Goal: Information Seeking & Learning: Learn about a topic

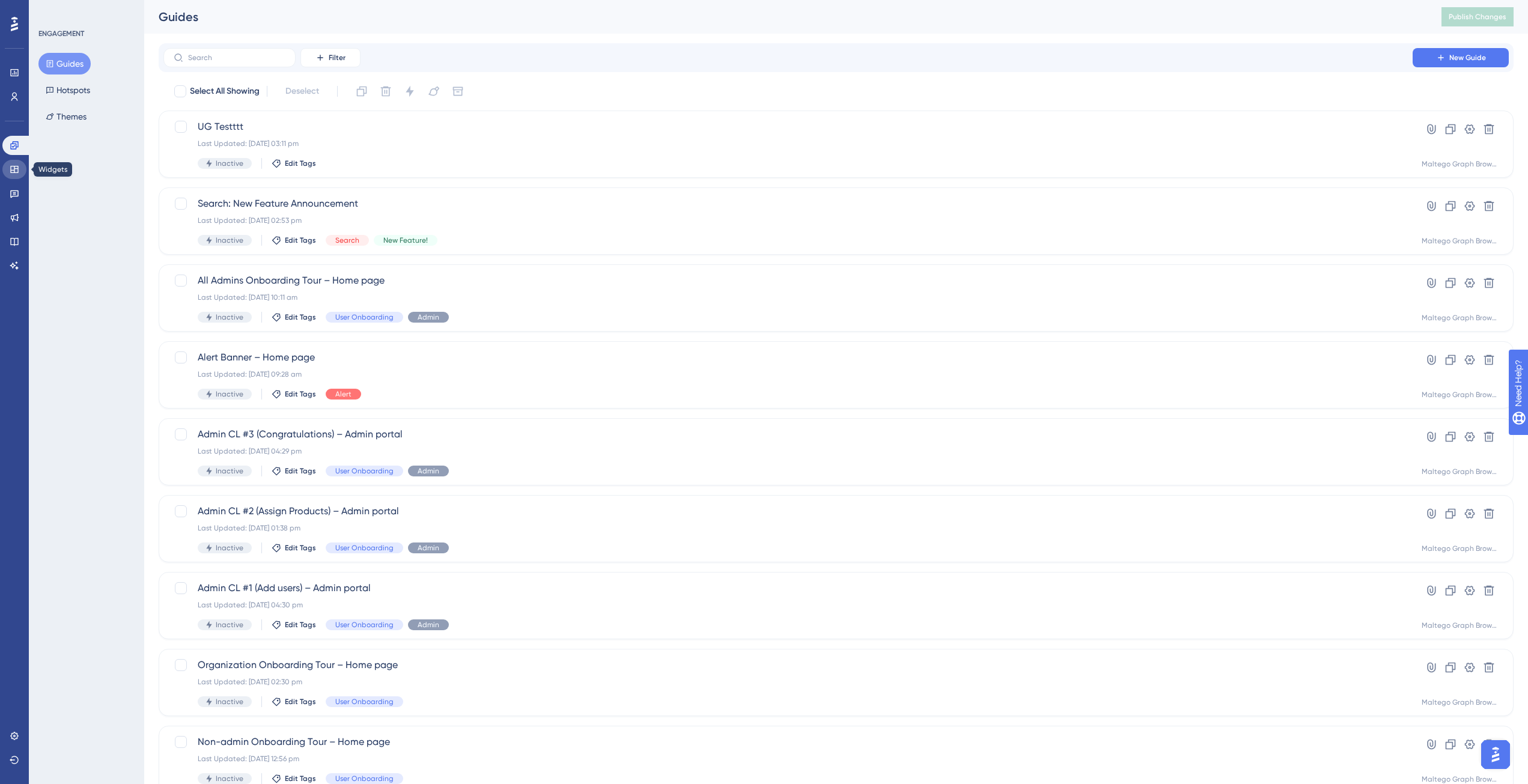
click at [12, 174] on icon at bounding box center [14, 169] width 9 height 9
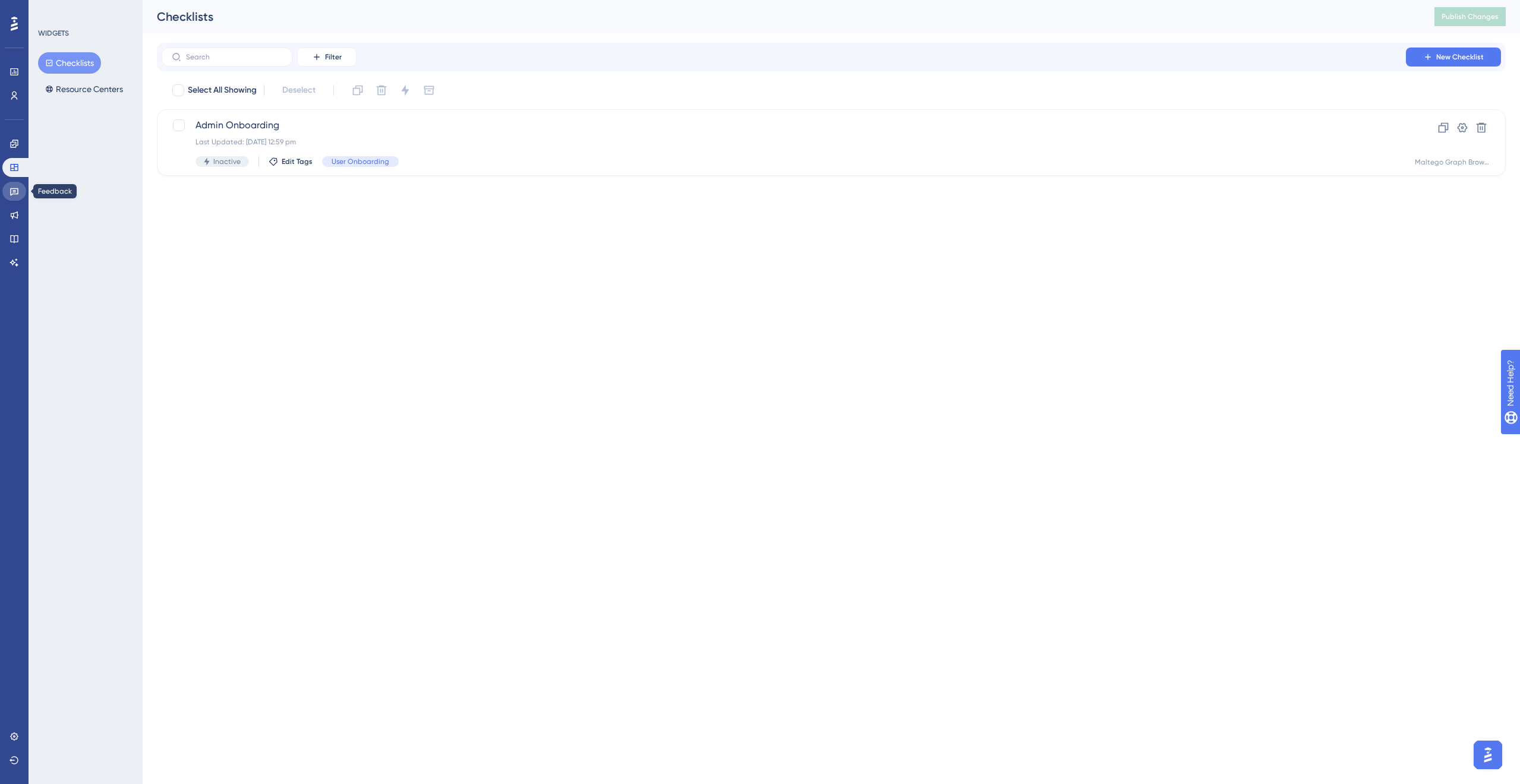
click at [15, 197] on link at bounding box center [14, 191] width 24 height 19
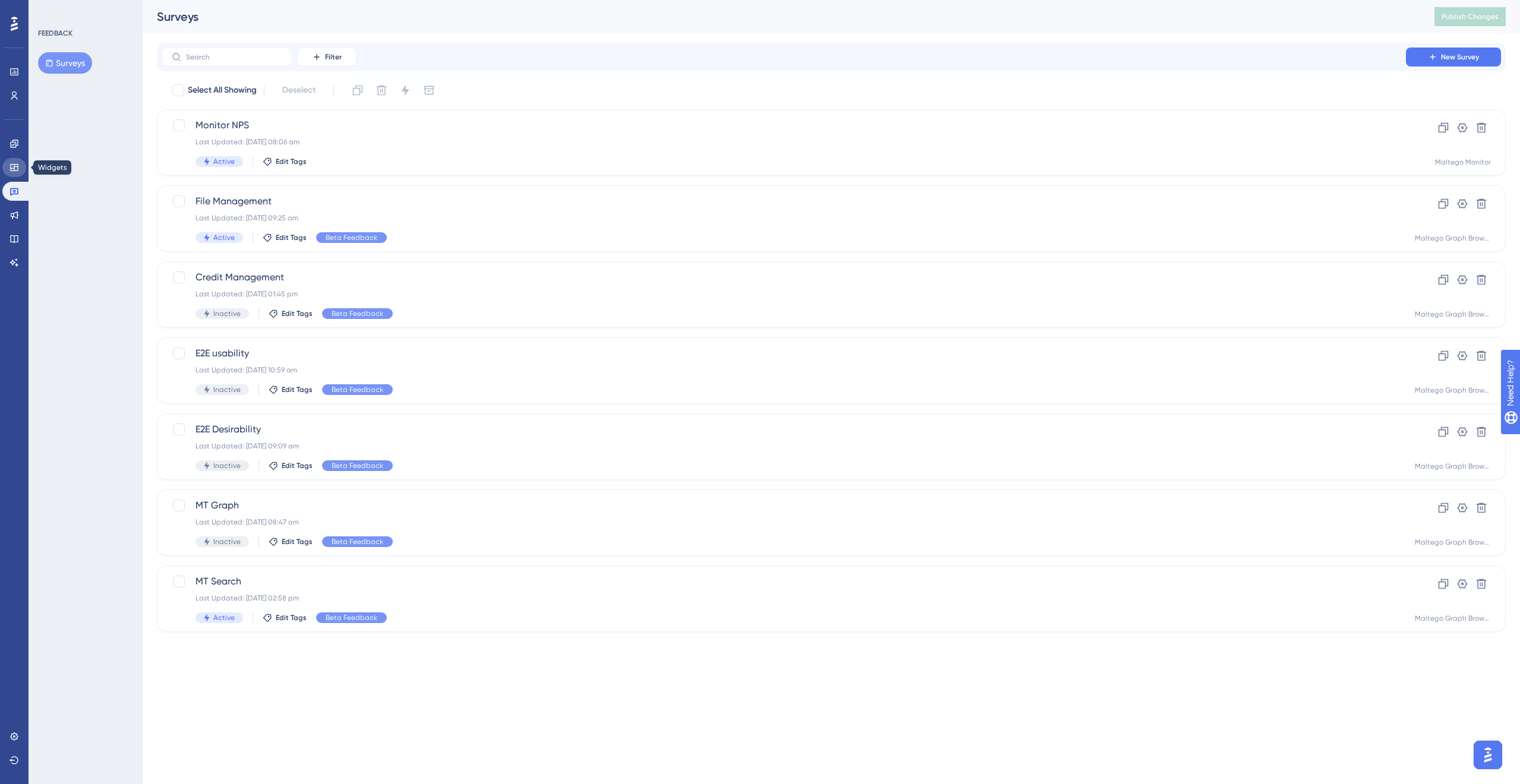
click at [14, 167] on icon at bounding box center [14, 167] width 8 height 7
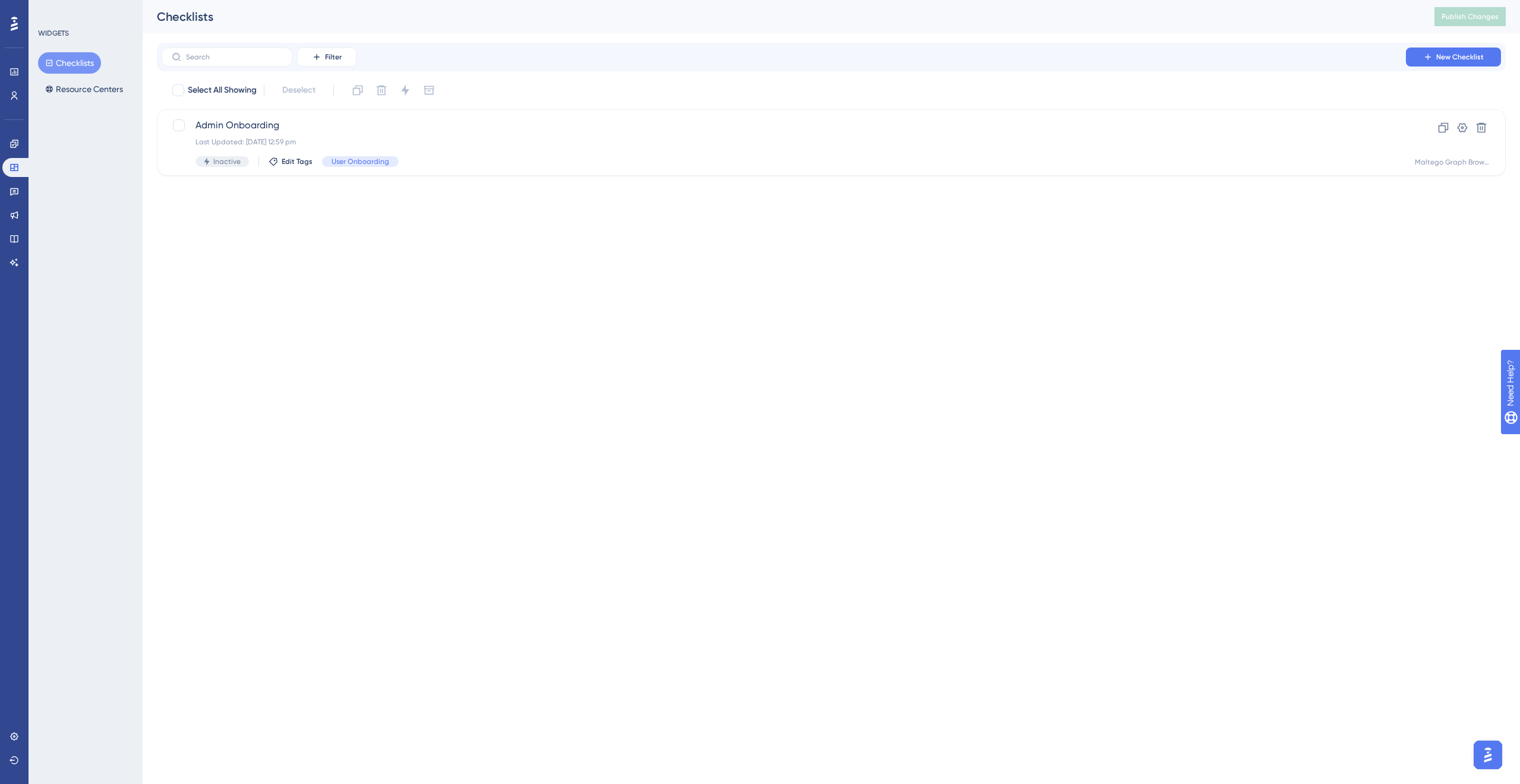
click at [86, 65] on button "Checklists" at bounding box center [70, 63] width 63 height 21
click at [607, 155] on div "Admin Onboarding Last Updated: [DATE] 12:59 pm Inactive Edit Tags User Onboardi…" at bounding box center [784, 143] width 1177 height 49
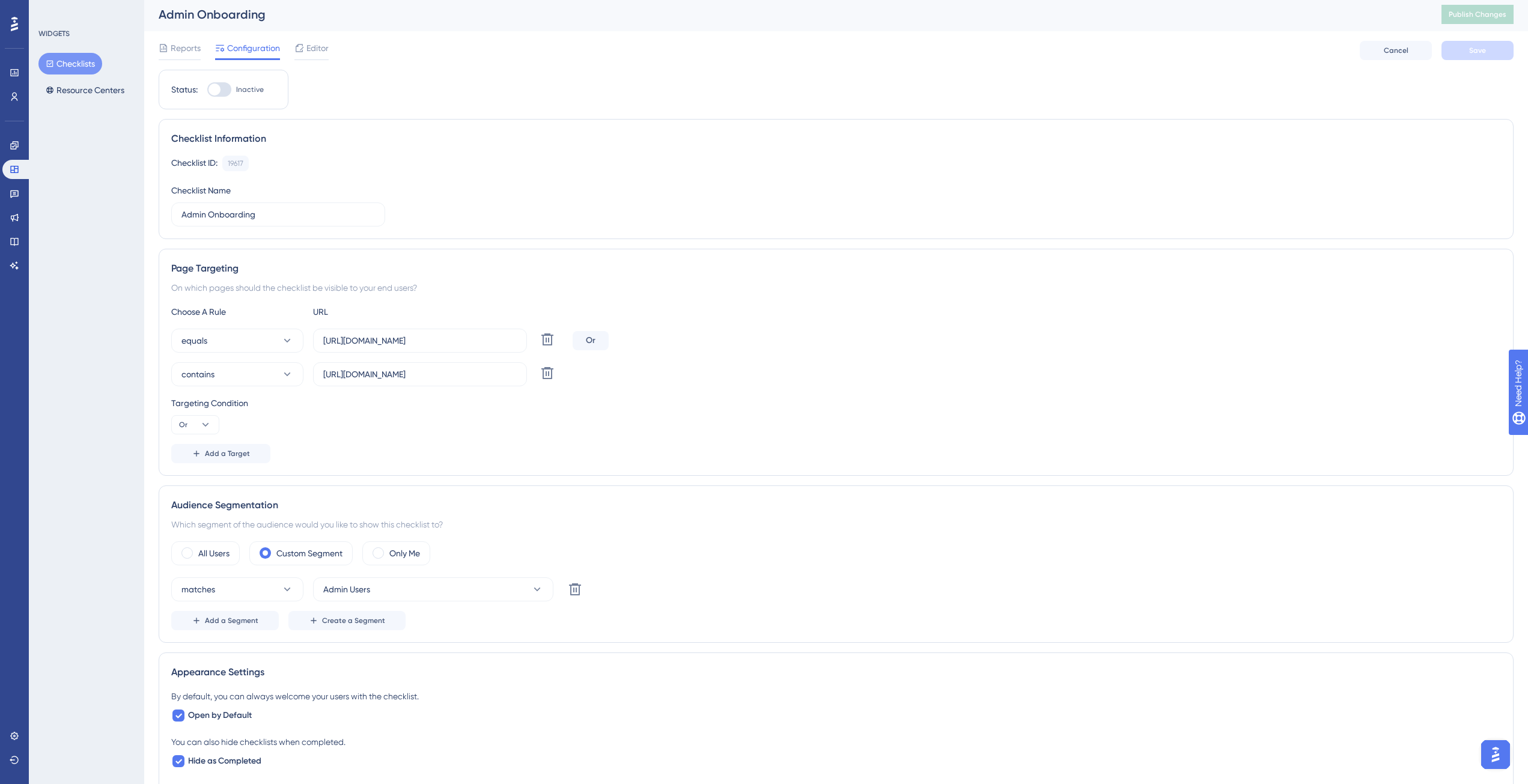
scroll to position [5, 0]
click at [424, 541] on div "Only Me" at bounding box center [396, 551] width 68 height 24
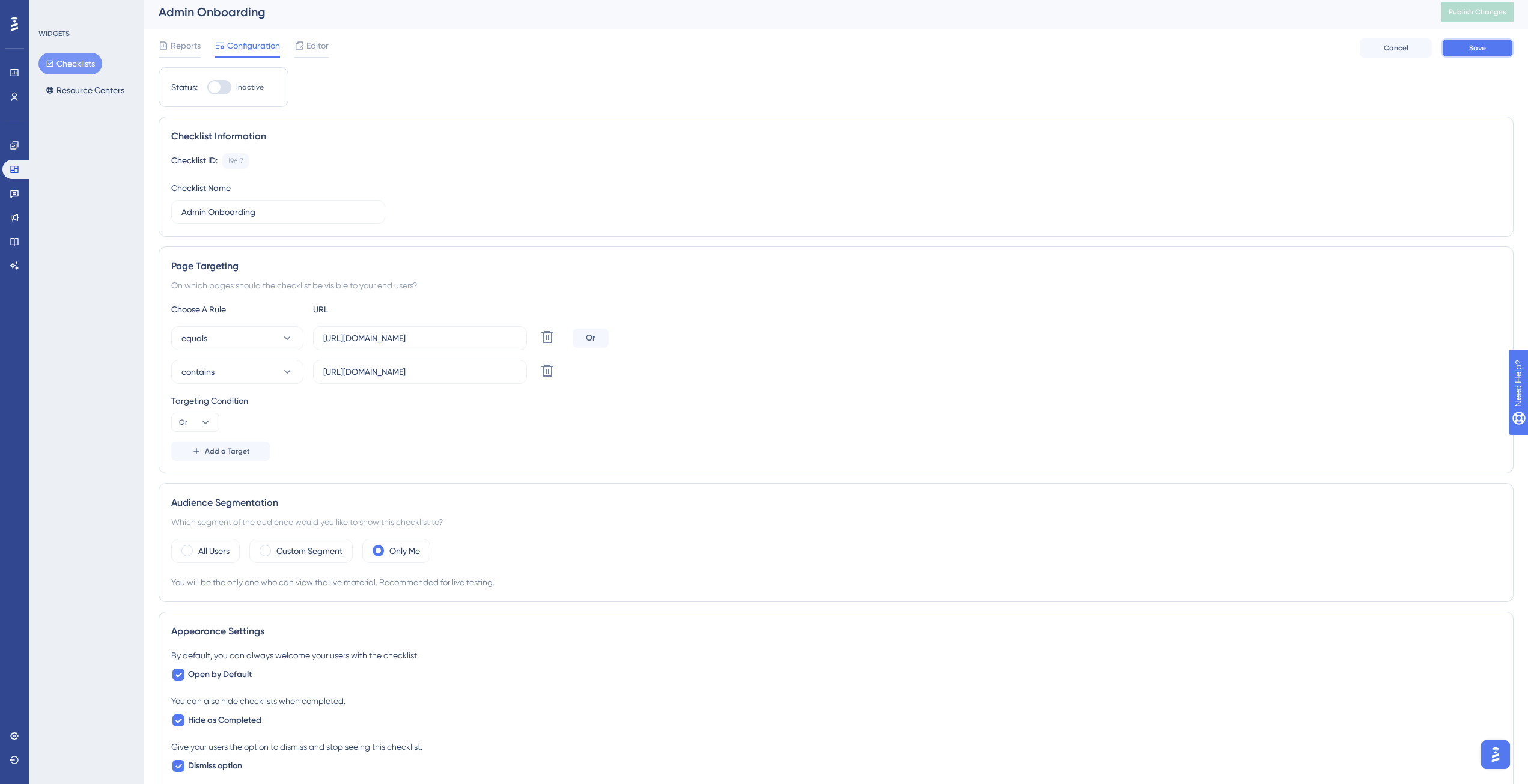
click at [1475, 55] on button "Save" at bounding box center [1477, 48] width 72 height 19
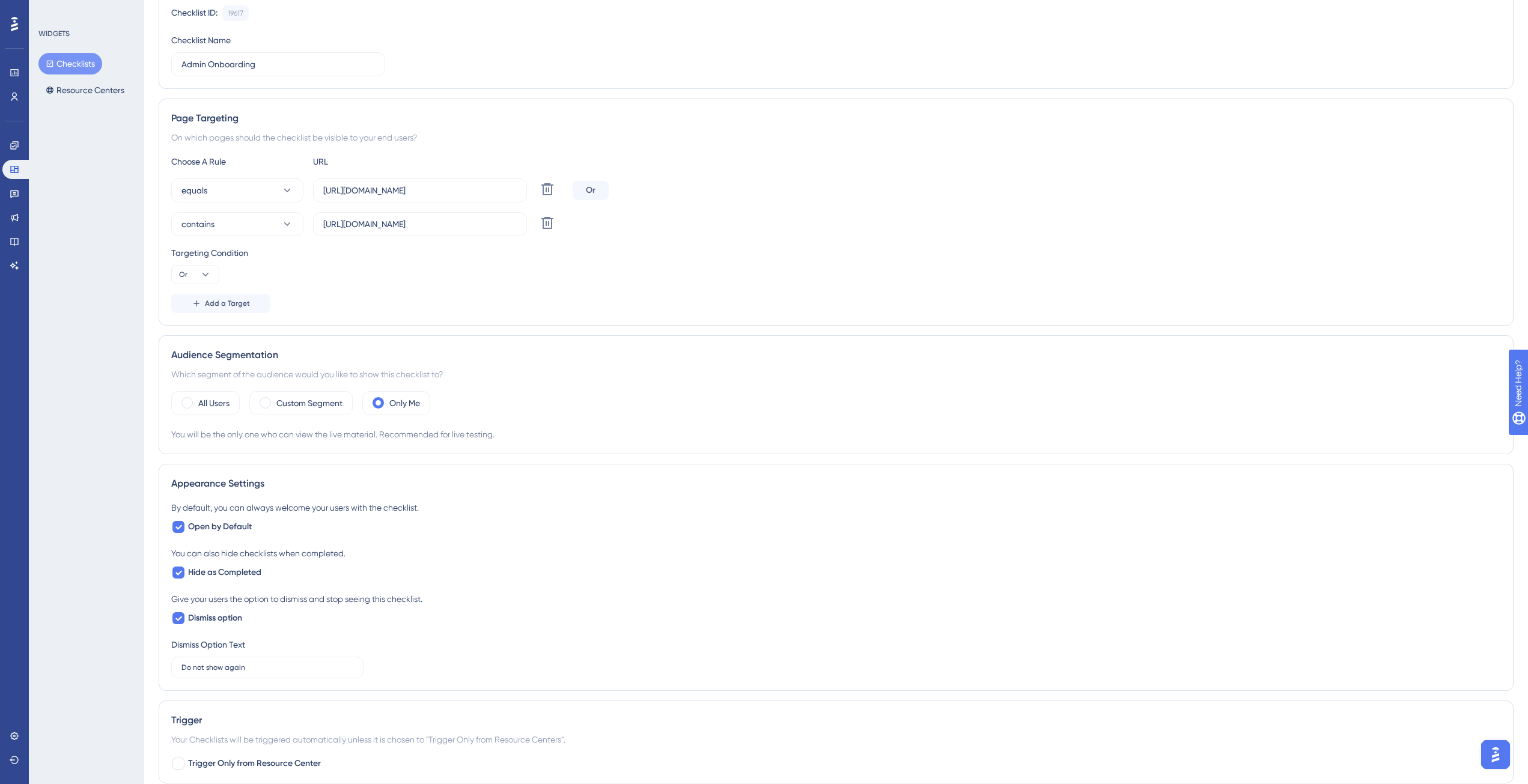
scroll to position [268, 0]
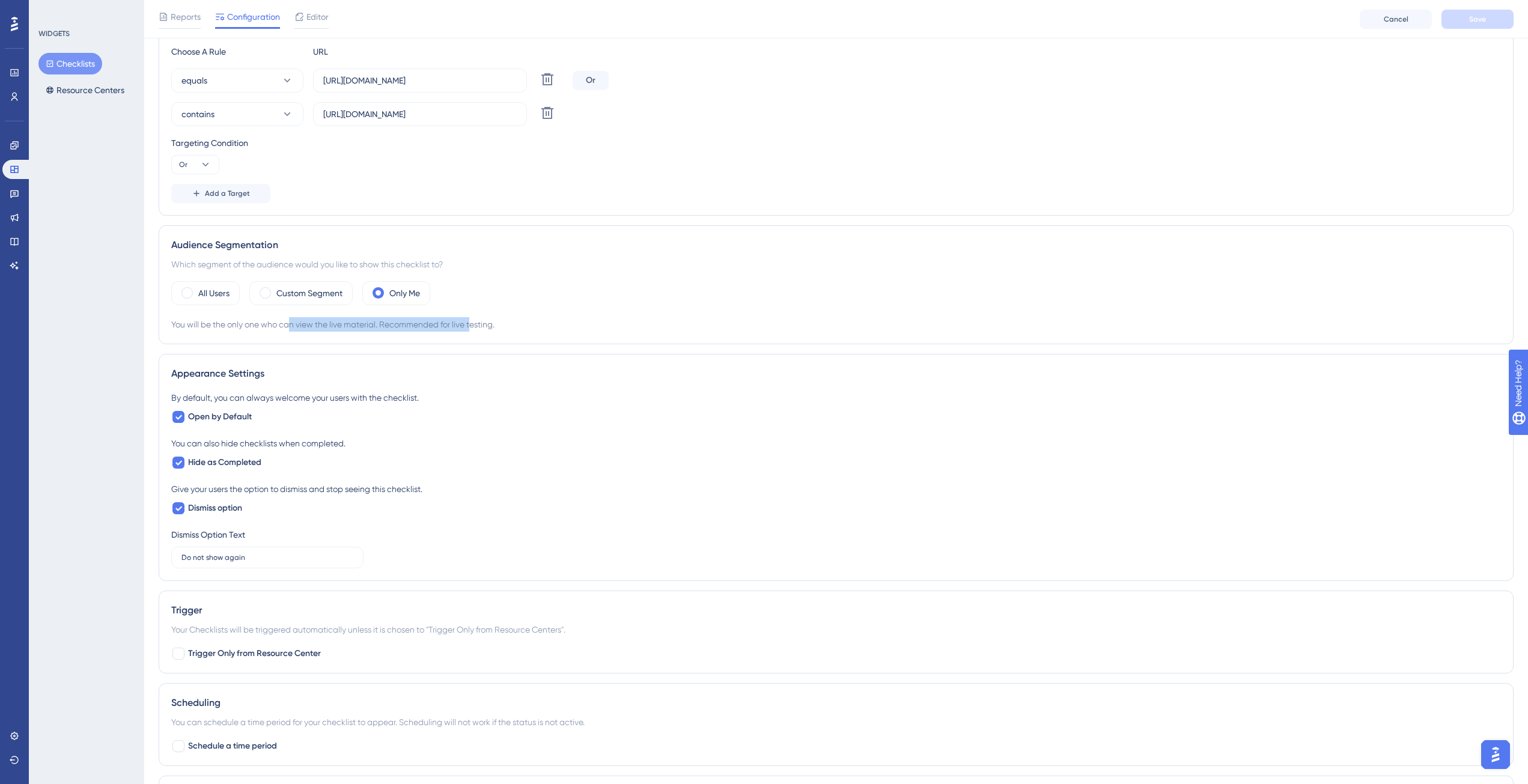
drag, startPoint x: 475, startPoint y: 327, endPoint x: 292, endPoint y: 327, distance: 183.0
click at [292, 327] on div "You will be the only one who can view the live material. Recommended for live t…" at bounding box center [835, 324] width 1329 height 15
click at [292, 326] on div "You will be the only one who can view the live material. Recommended for live t…" at bounding box center [835, 324] width 1329 height 15
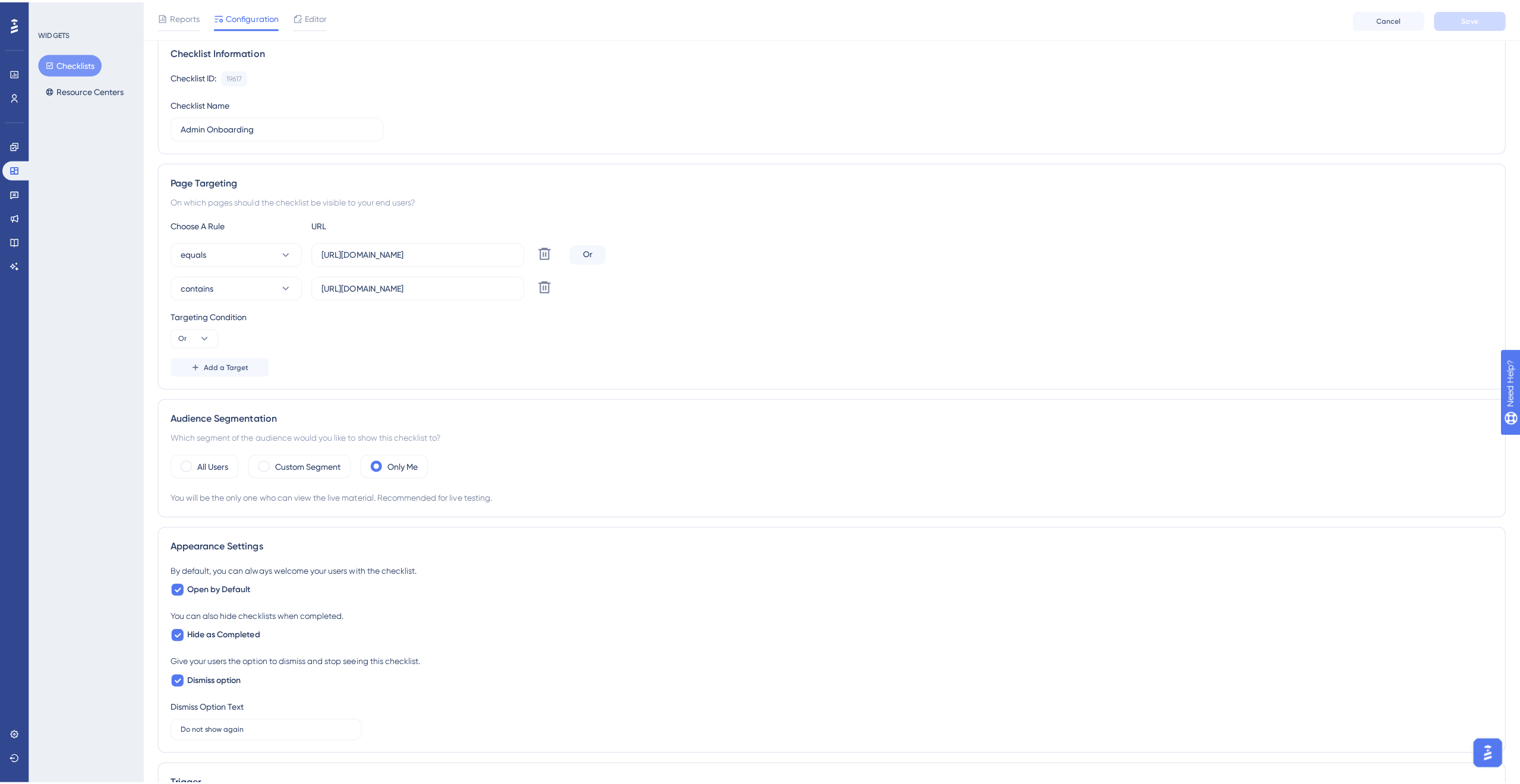
scroll to position [0, 0]
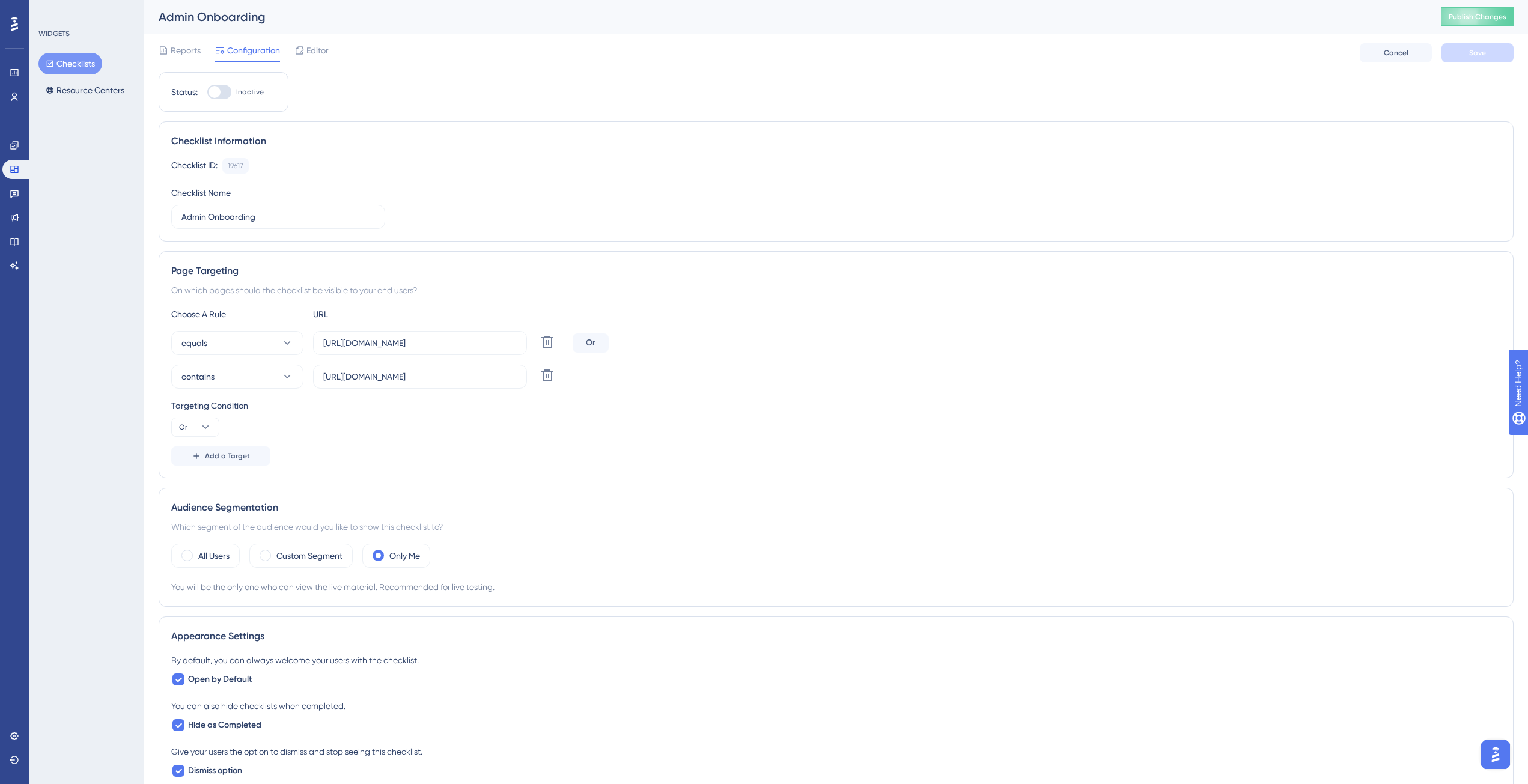
click at [222, 94] on div at bounding box center [219, 92] width 24 height 15
click at [207, 93] on input "Inactive" at bounding box center [206, 92] width 1 height 1
click at [1485, 49] on button "Save" at bounding box center [1477, 53] width 72 height 19
click at [1485, 20] on span "Publish Changes" at bounding box center [1477, 17] width 58 height 9
click at [220, 85] on div at bounding box center [219, 92] width 24 height 15
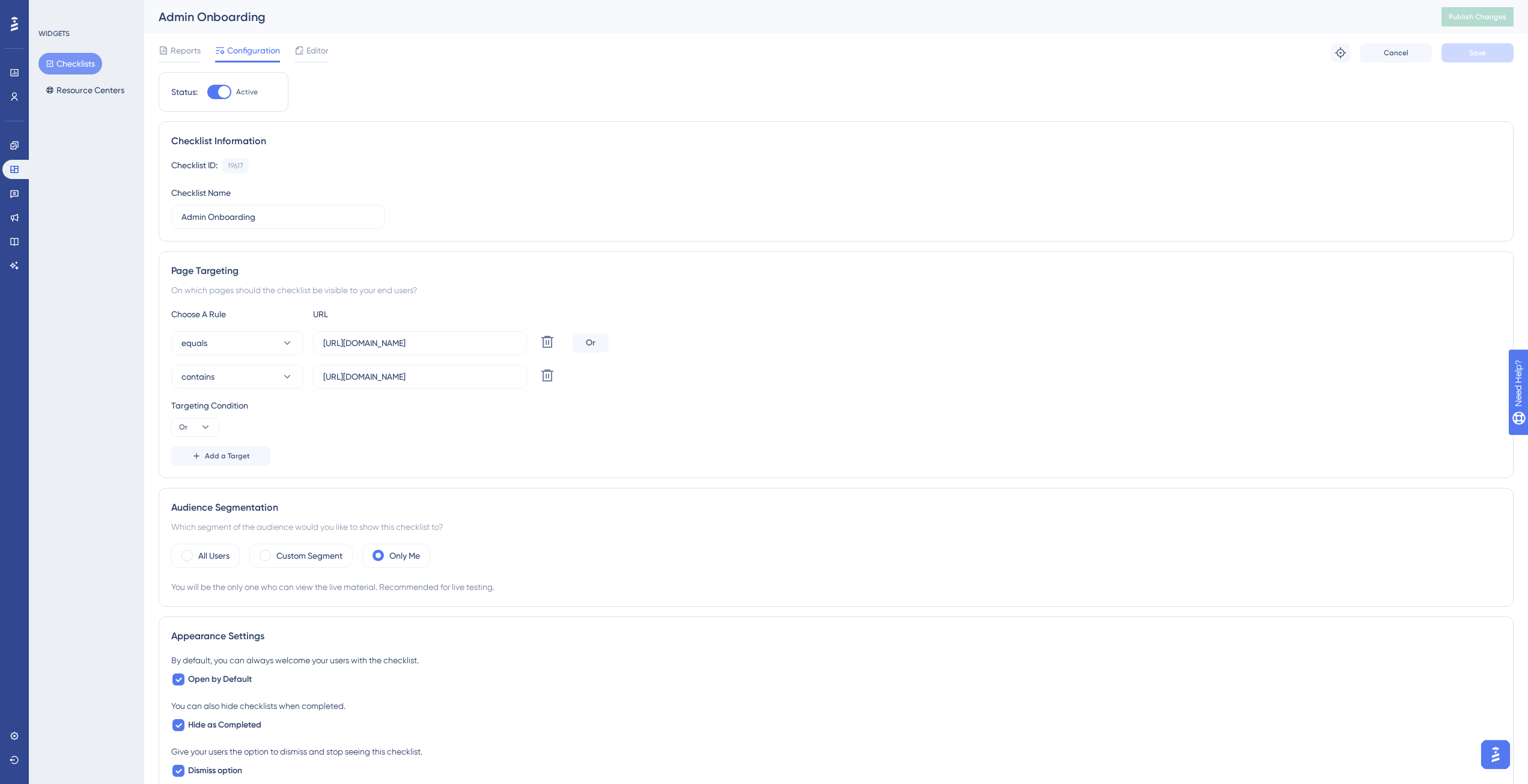
click at [207, 92] on input "Active" at bounding box center [206, 92] width 1 height 1
checkbox input "false"
click at [1471, 71] on div "Reports Configuration Editor Cancel Save" at bounding box center [836, 53] width 1355 height 39
click at [1473, 61] on button "Save" at bounding box center [1477, 53] width 72 height 19
click at [1479, 19] on span "Publish Changes" at bounding box center [1477, 17] width 58 height 9
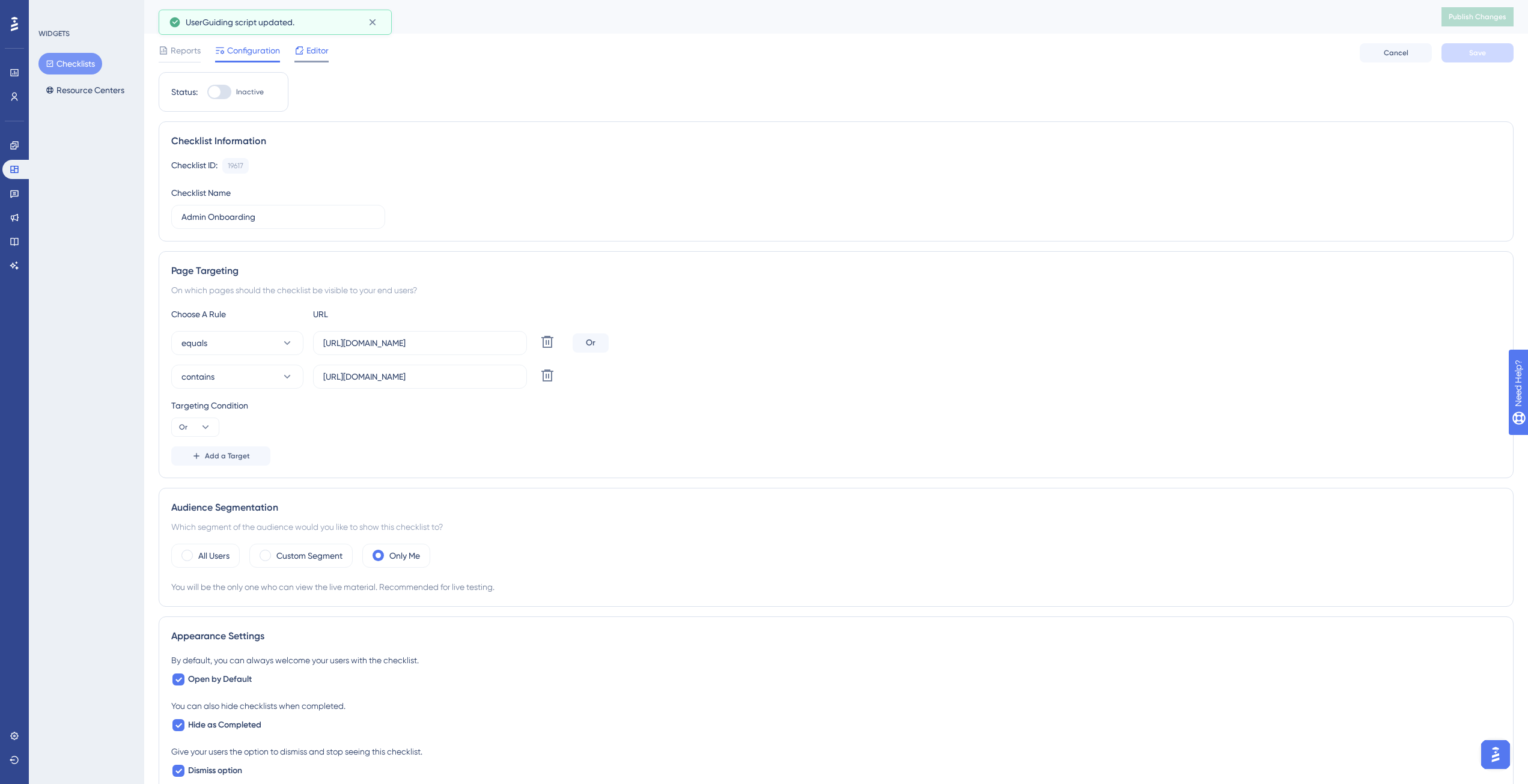
click at [313, 55] on span "Editor" at bounding box center [317, 50] width 22 height 15
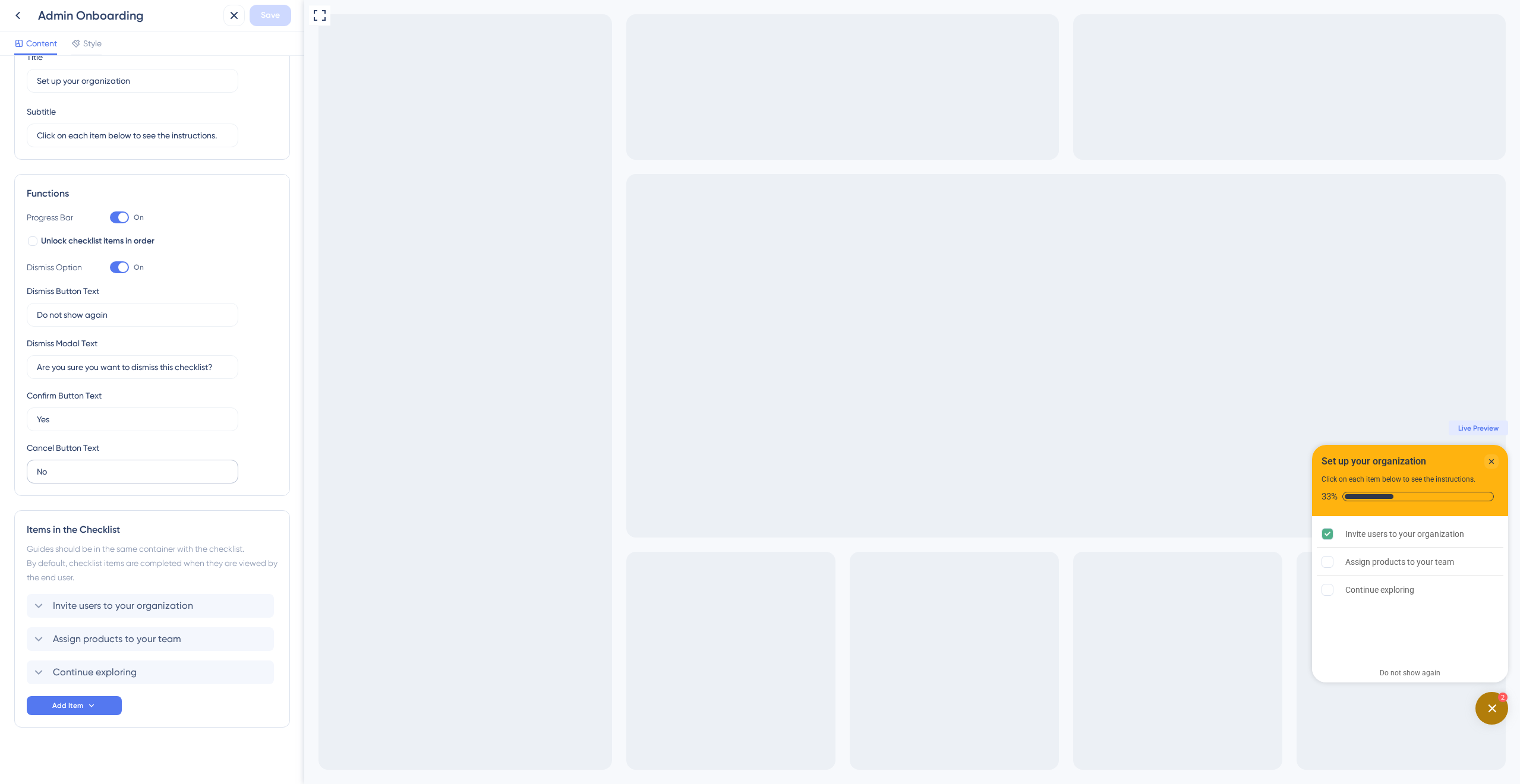
scroll to position [62, 0]
click at [151, 600] on span "Invite users to your organization" at bounding box center [122, 600] width 140 height 15
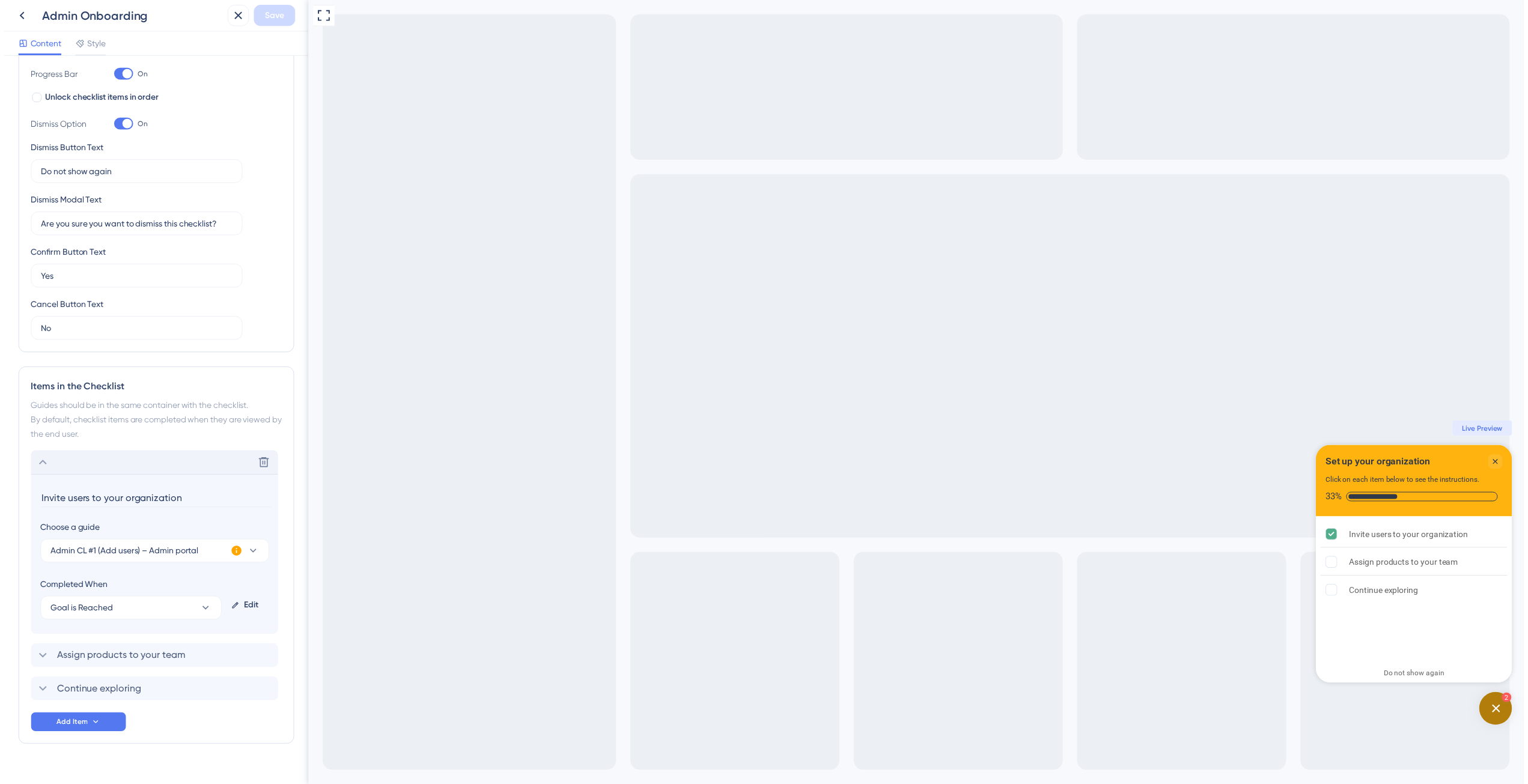
scroll to position [224, 0]
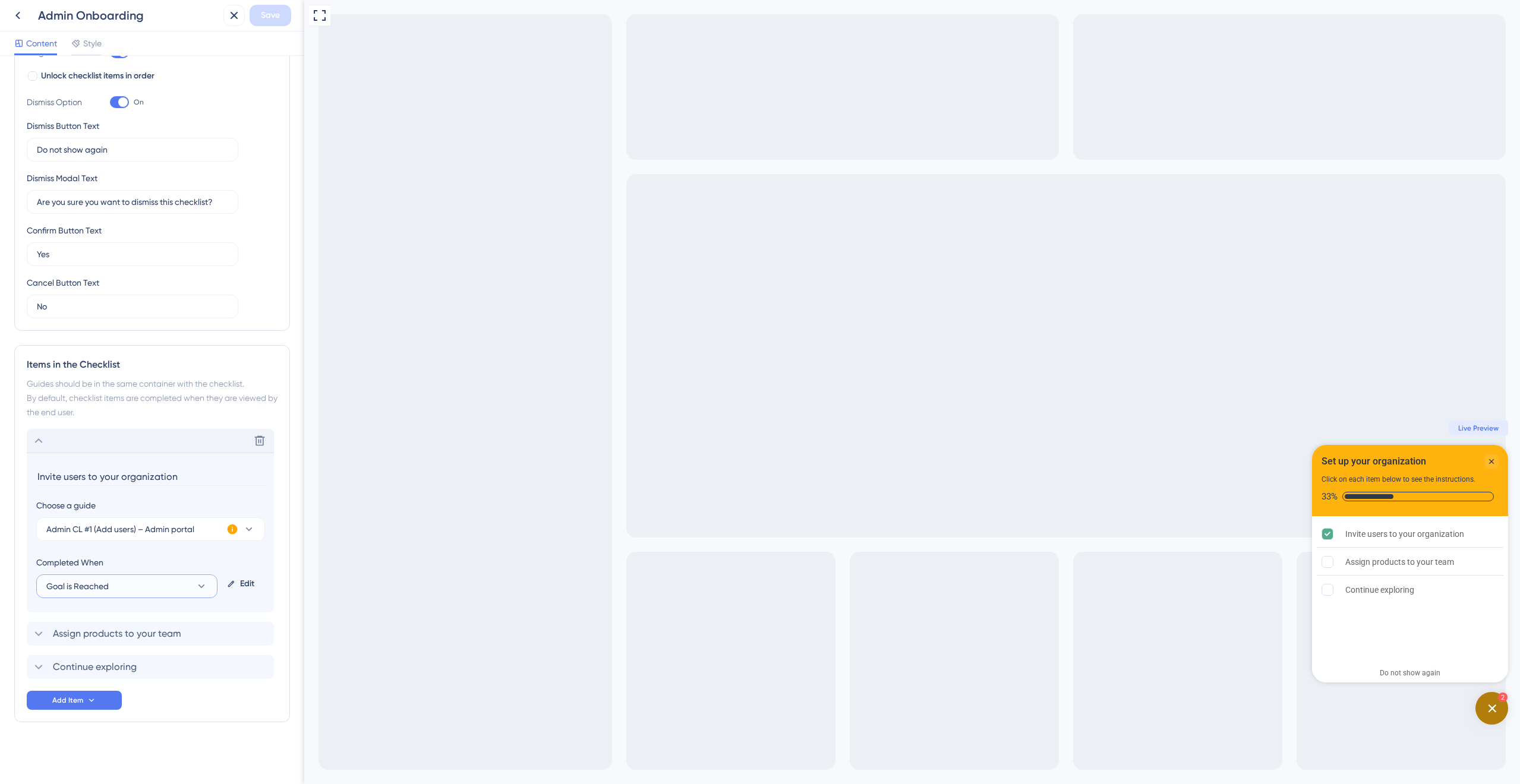
click at [164, 593] on button "Goal is Reached" at bounding box center [126, 586] width 181 height 24
click at [156, 626] on div "Guide is Completed Guide is Completed" at bounding box center [127, 623] width 147 height 24
click at [138, 640] on span "Assign products to your team" at bounding box center [117, 634] width 129 height 15
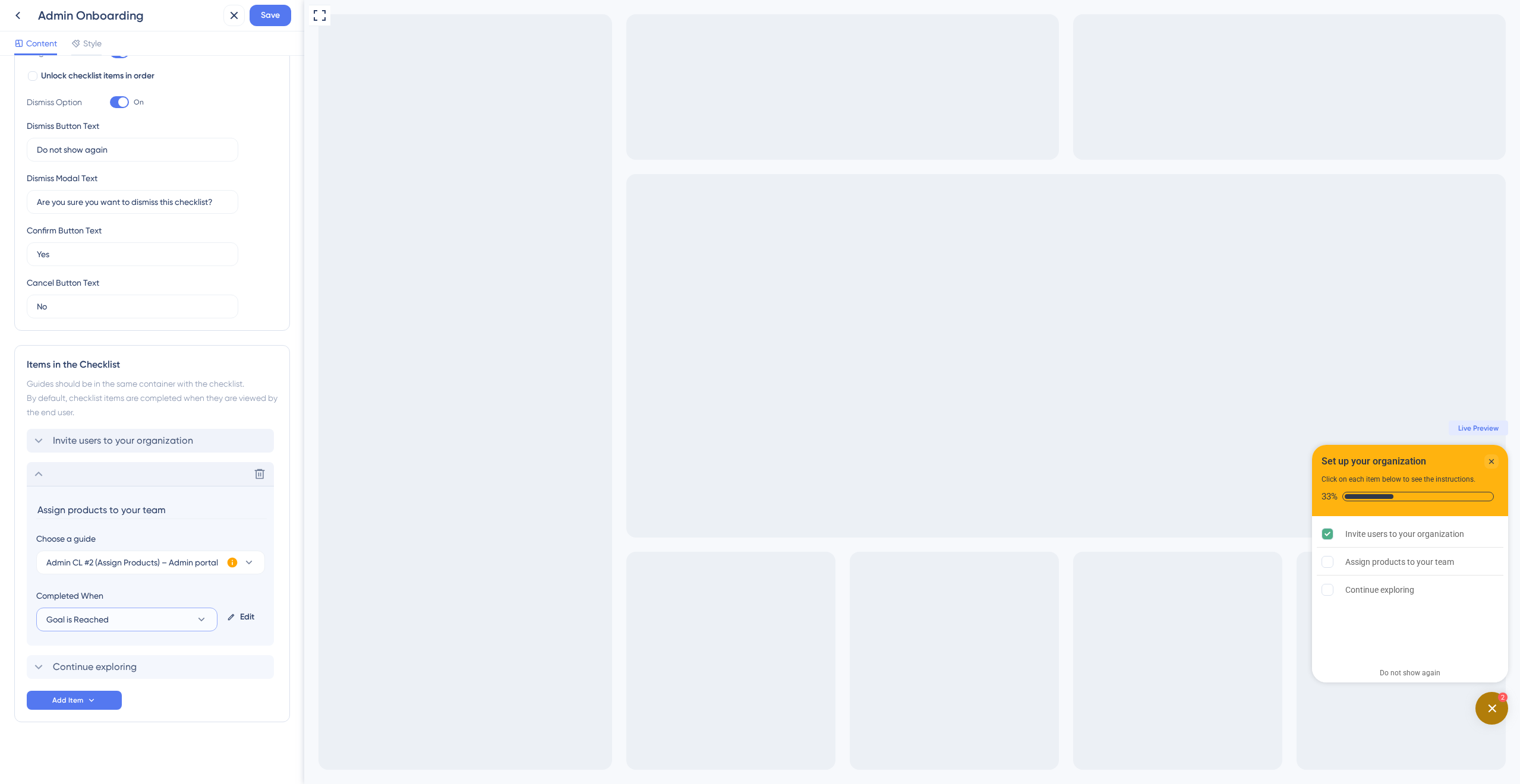
click at [164, 628] on button "Goal is Reached" at bounding box center [126, 620] width 181 height 24
click at [228, 20] on icon at bounding box center [234, 15] width 15 height 15
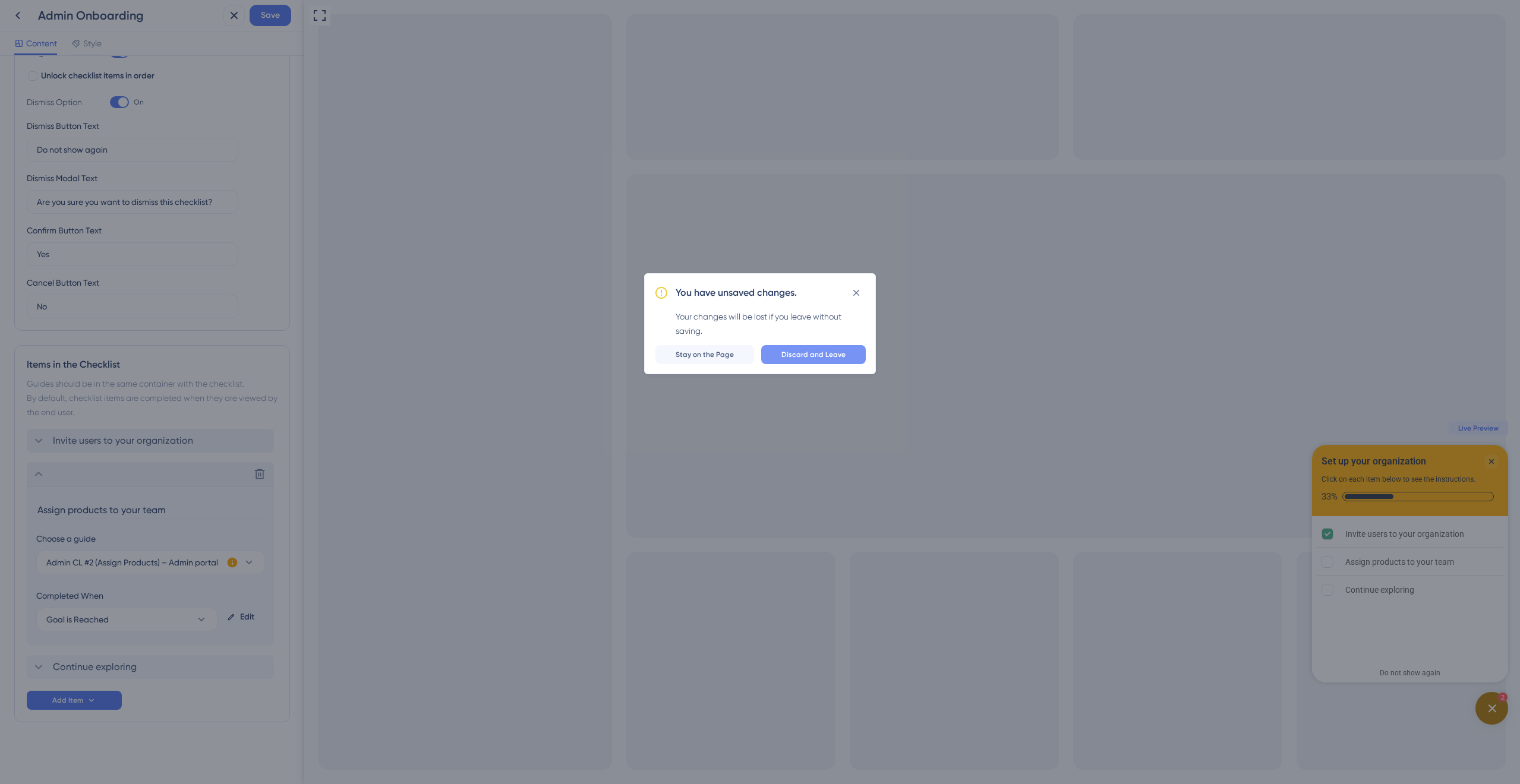
click at [838, 360] on button "Discard and Leave" at bounding box center [813, 354] width 105 height 19
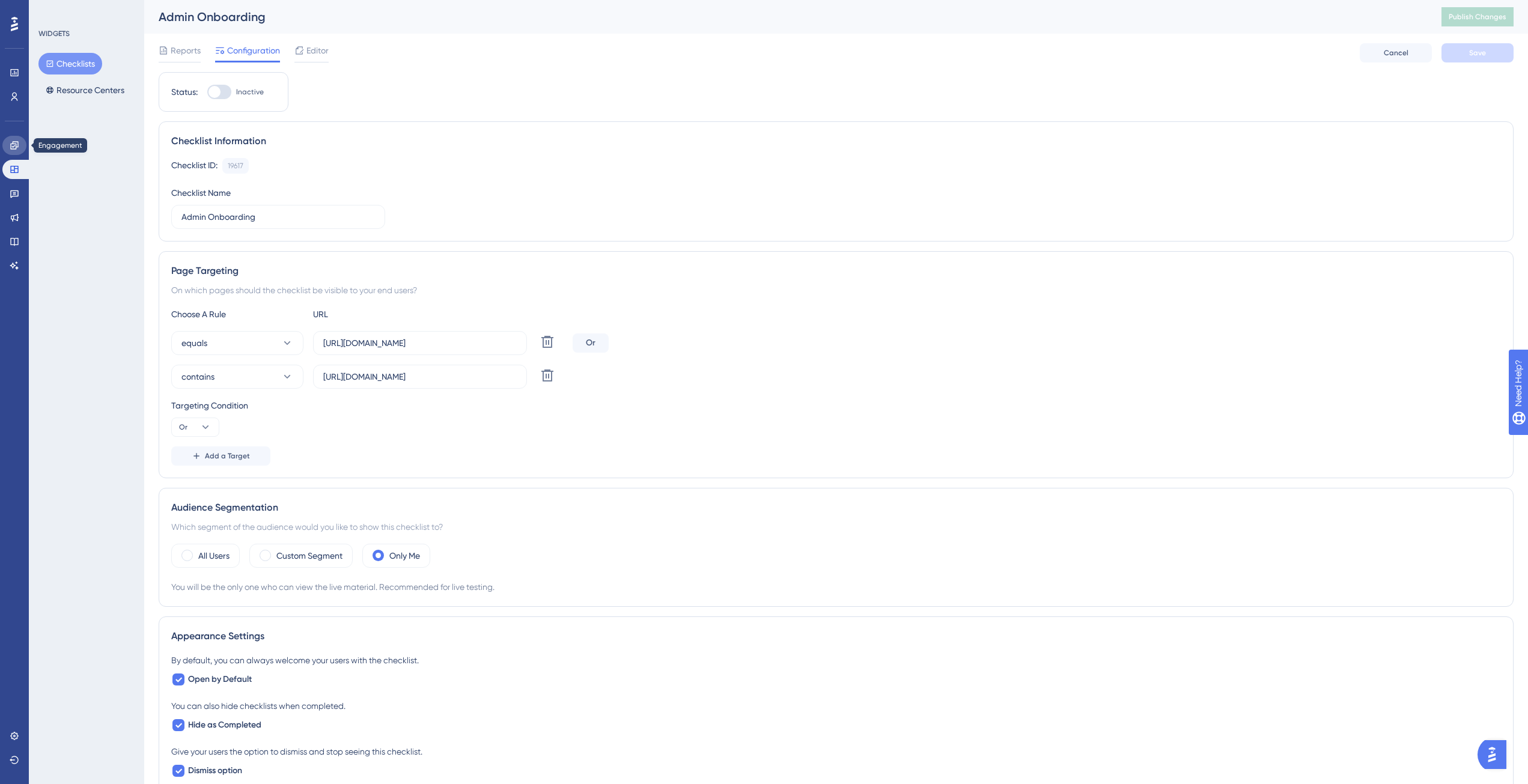
click at [15, 145] on icon at bounding box center [14, 145] width 8 height 8
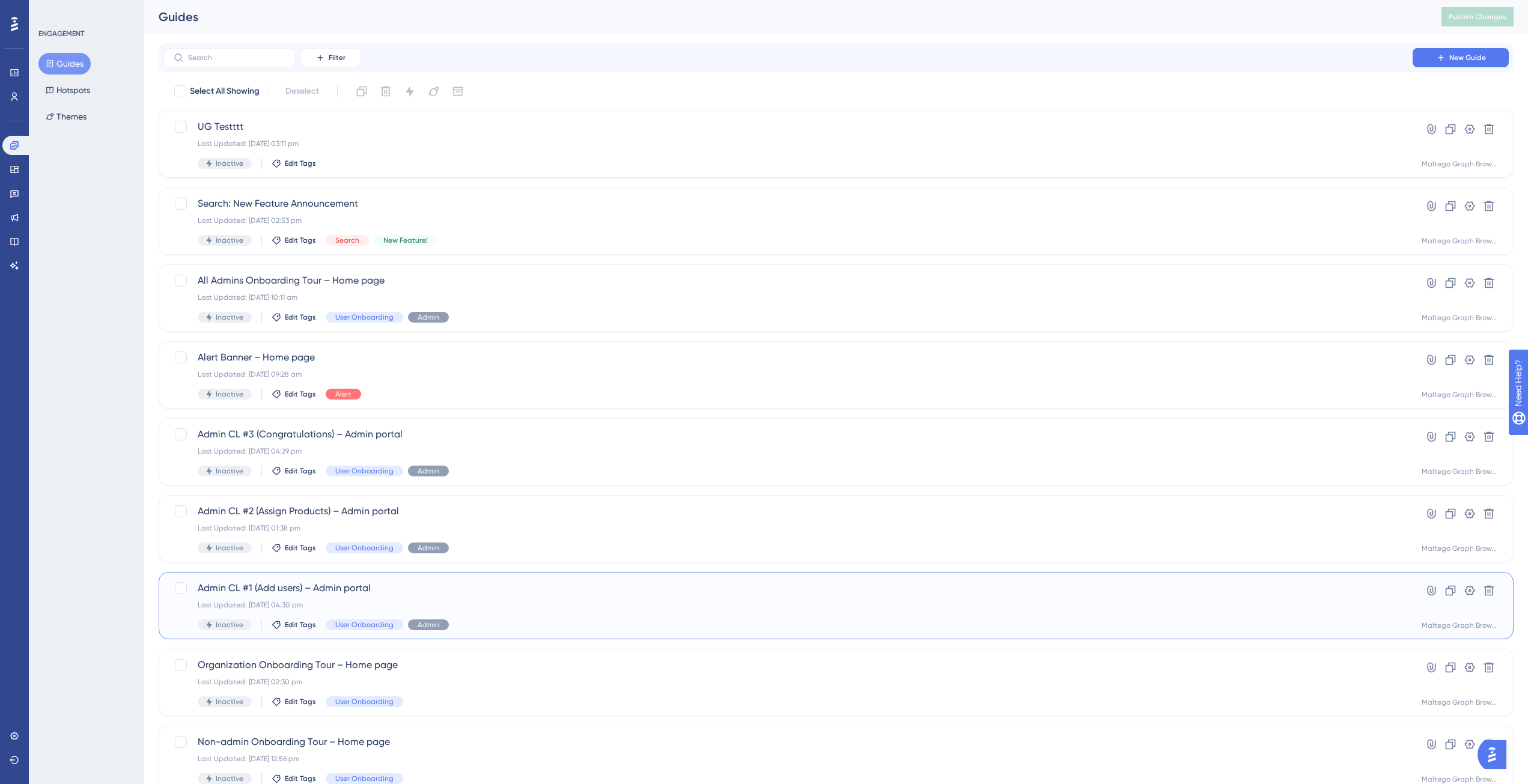
click at [539, 603] on div "Last Updated: [DATE] 04:30 pm" at bounding box center [788, 605] width 1181 height 9
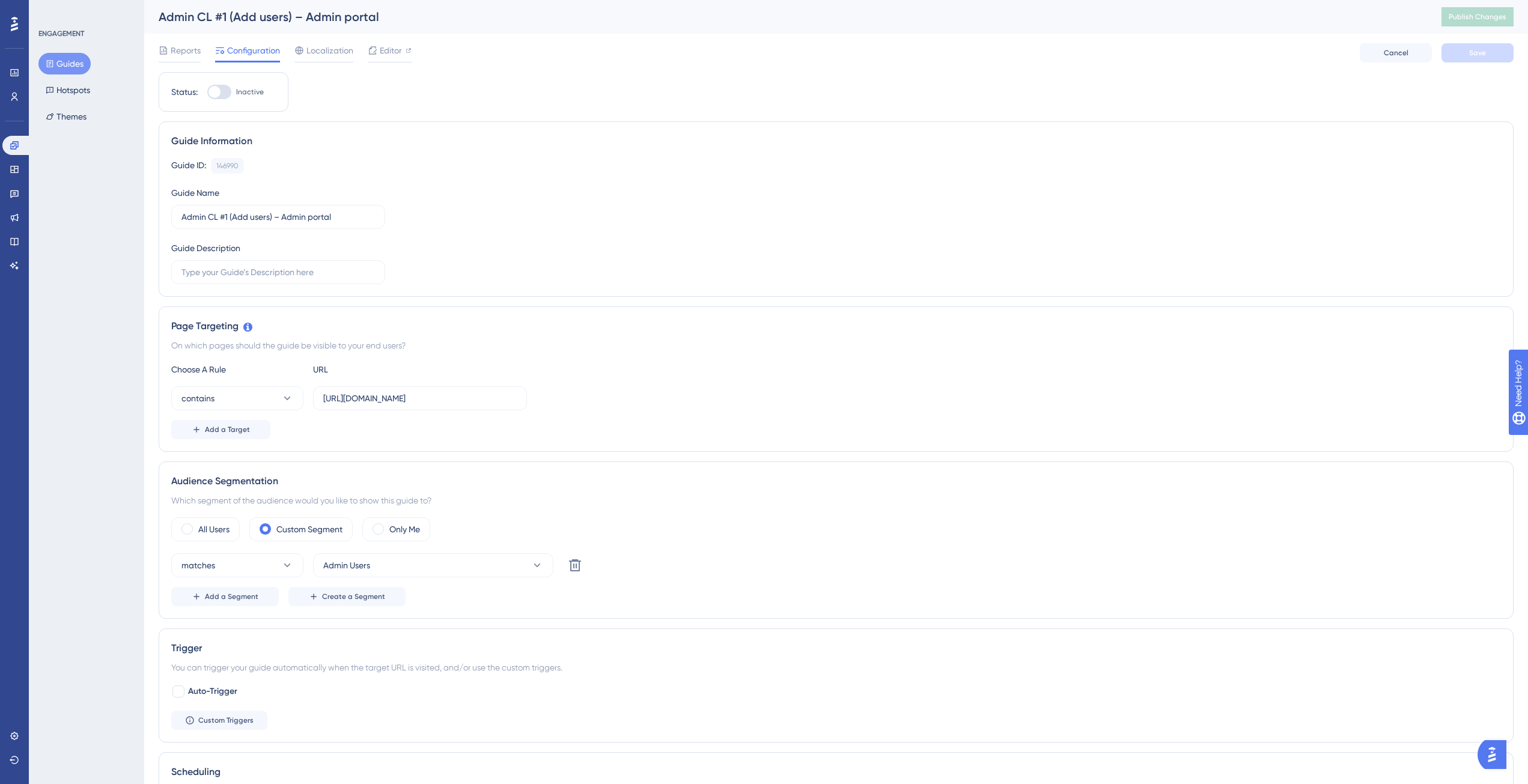
click at [229, 94] on div at bounding box center [219, 92] width 24 height 15
click at [207, 93] on input "Inactive" at bounding box center [206, 92] width 1 height 1
checkbox input "true"
click at [1488, 49] on button "Save" at bounding box center [1477, 53] width 72 height 19
click at [76, 66] on button "Guides" at bounding box center [65, 63] width 53 height 22
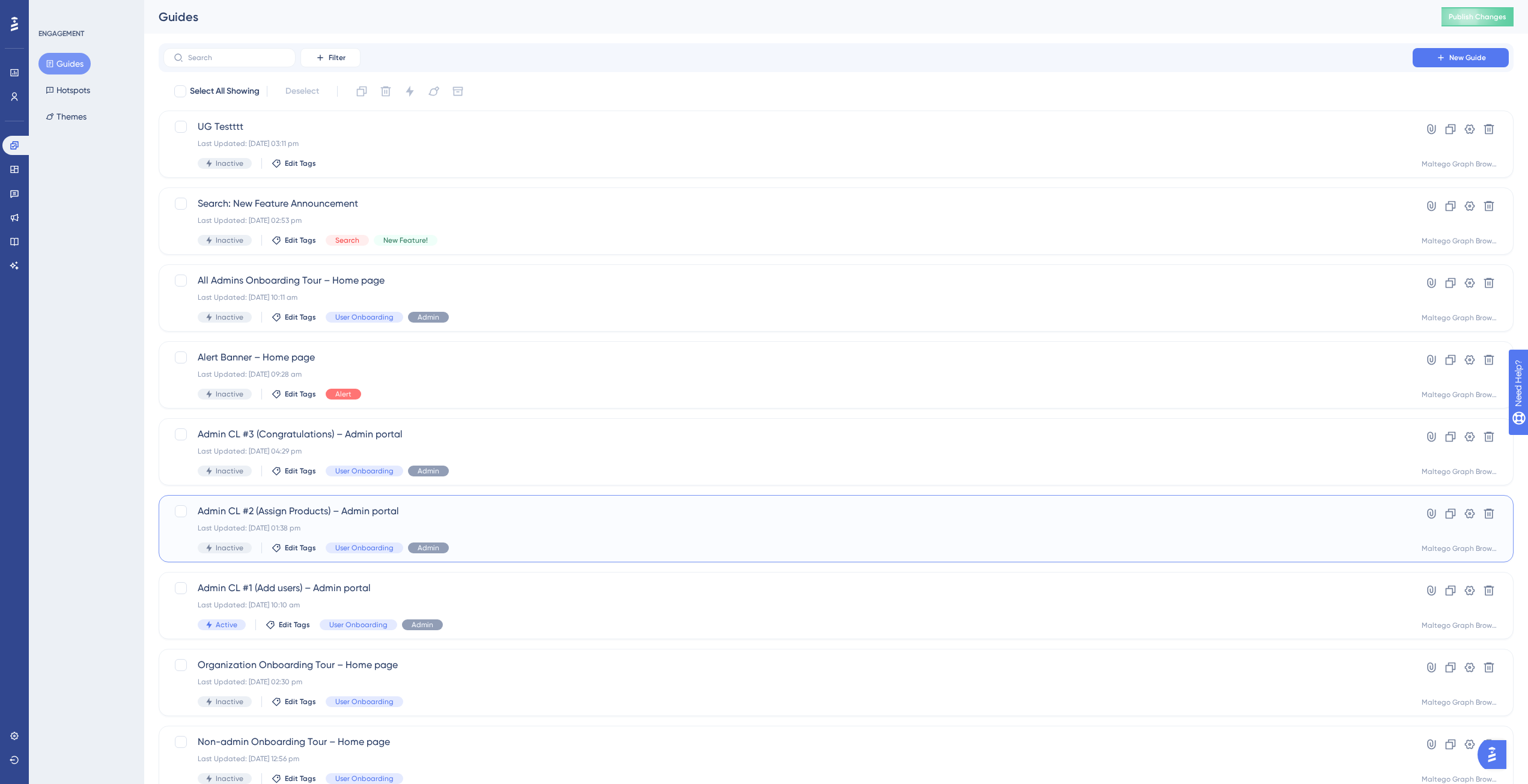
click at [643, 546] on div "Inactive Edit Tags User Onboarding Admin" at bounding box center [788, 548] width 1181 height 11
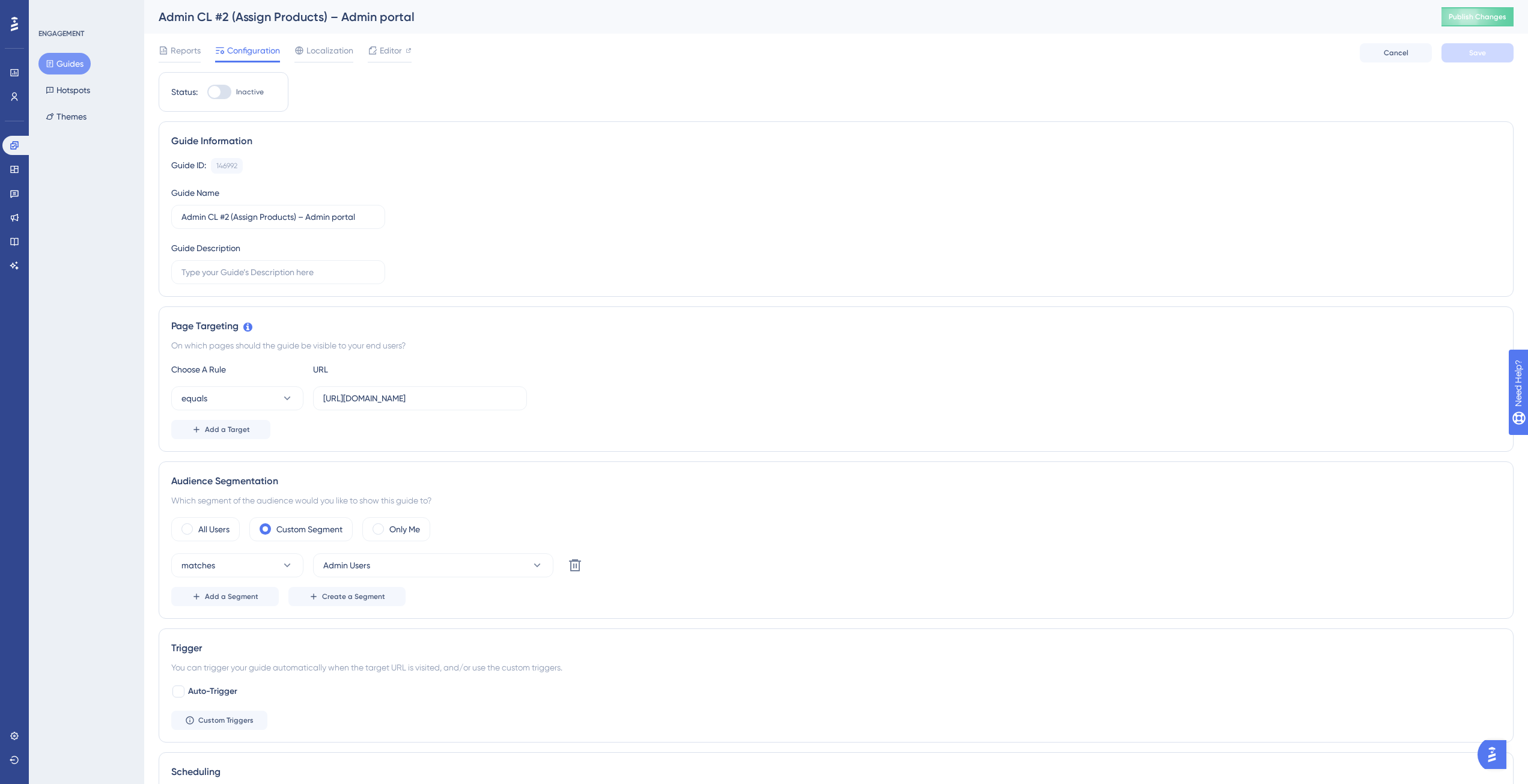
click at [210, 97] on div at bounding box center [219, 92] width 24 height 15
click at [207, 93] on input "Inactive" at bounding box center [206, 92] width 1 height 1
checkbox input "true"
click at [1462, 55] on button "Save" at bounding box center [1477, 53] width 72 height 19
click at [71, 66] on button "Guides" at bounding box center [65, 63] width 53 height 22
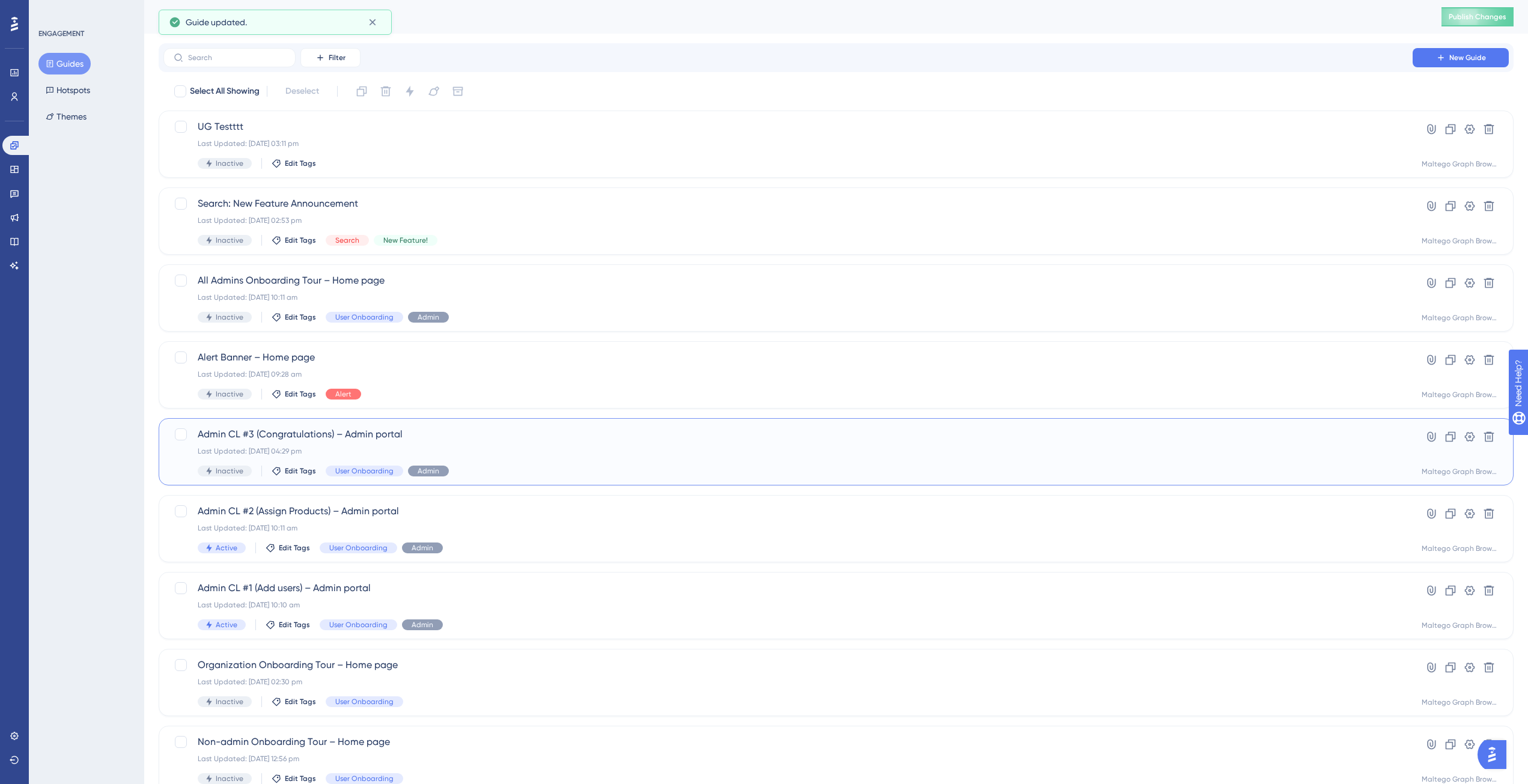
click at [547, 456] on div "Admin CL #3 (Congratulations) – Admin portal Last Updated: [DATE] 04:29 pm Inac…" at bounding box center [788, 452] width 1181 height 49
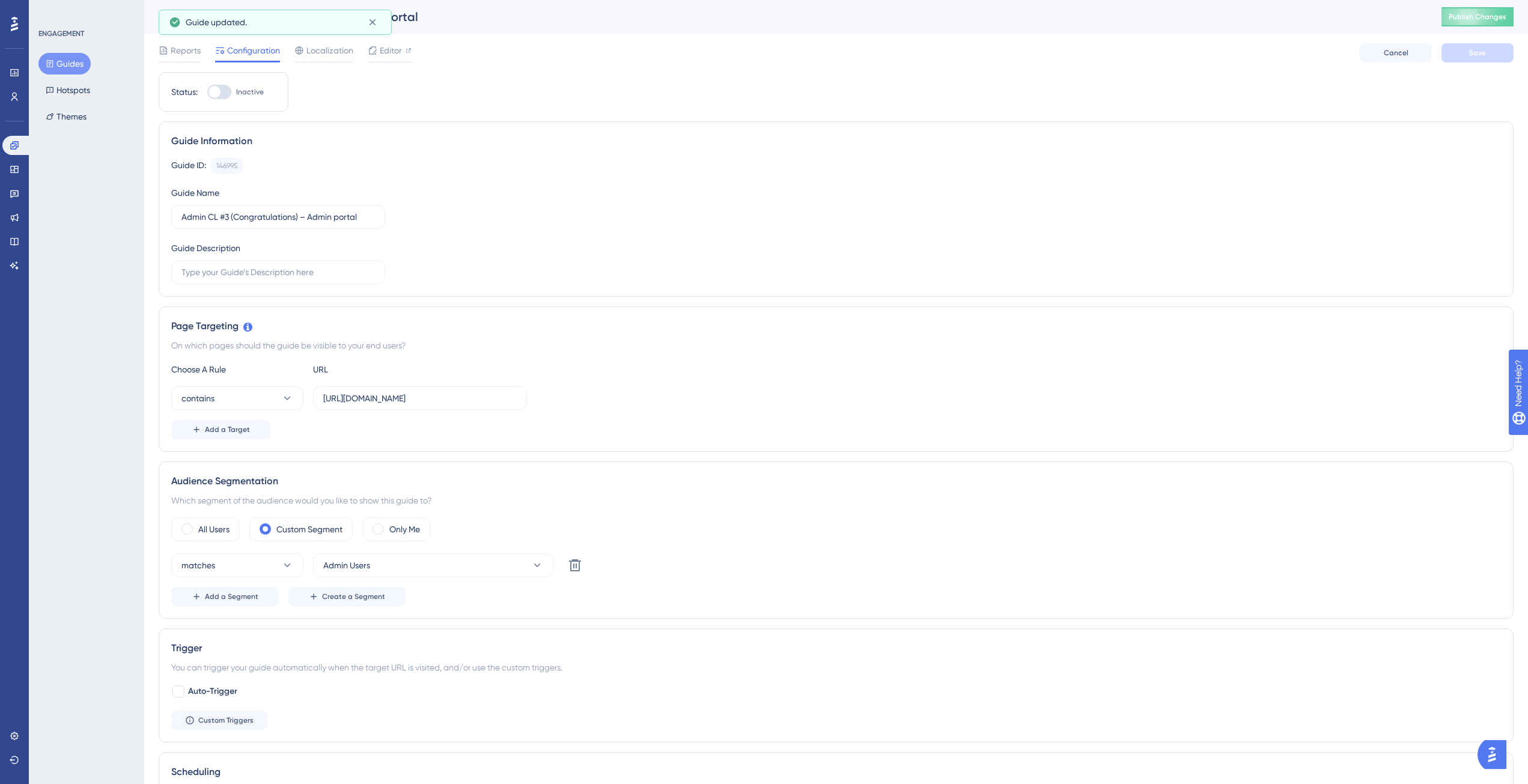
click at [217, 87] on div at bounding box center [215, 92] width 12 height 12
click at [207, 92] on input "Inactive" at bounding box center [206, 92] width 1 height 1
checkbox input "true"
click at [1496, 53] on button "Save" at bounding box center [1477, 53] width 72 height 19
click at [12, 171] on icon at bounding box center [14, 169] width 9 height 9
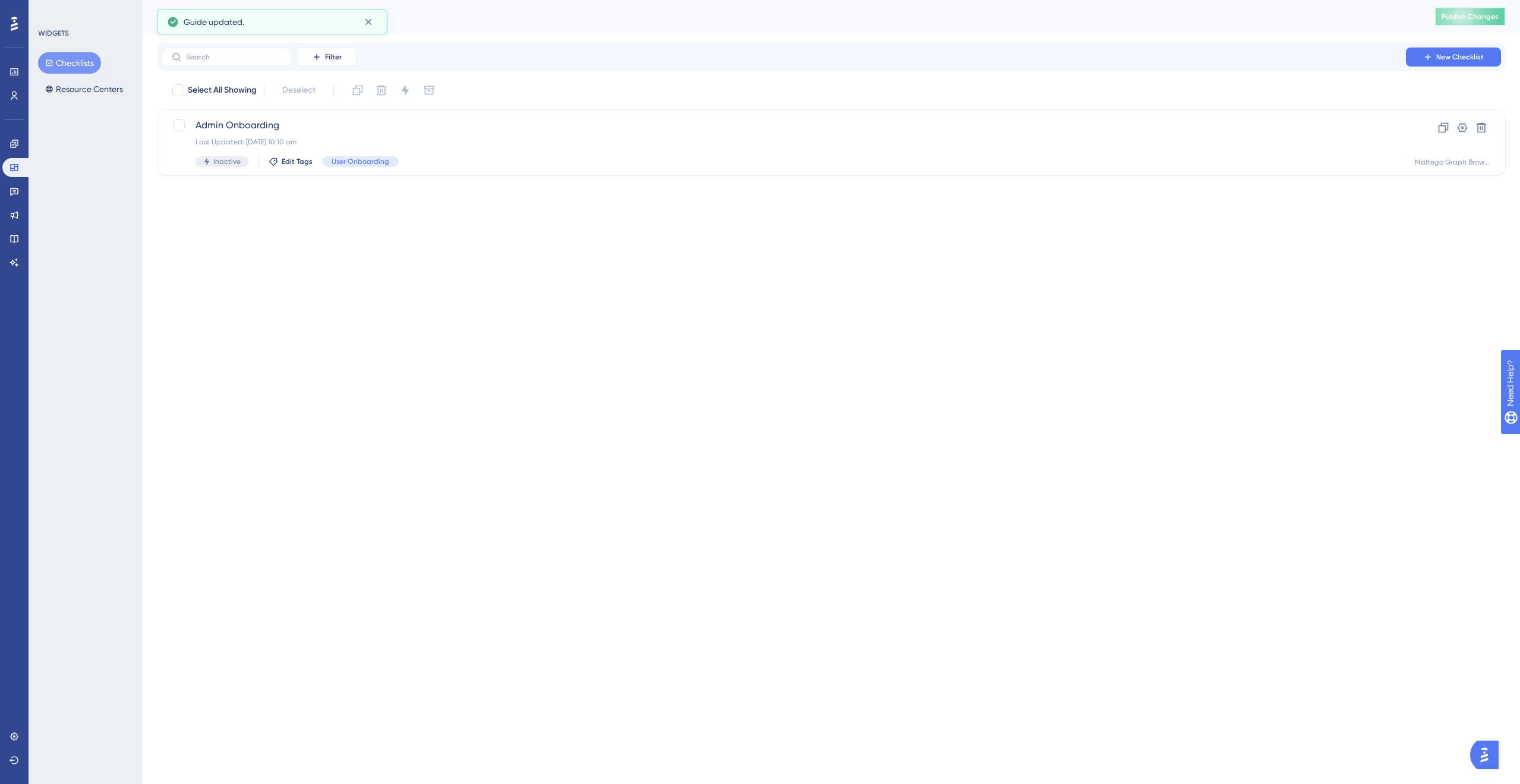
click at [1483, 22] on button "Publish Changes" at bounding box center [1470, 16] width 71 height 19
click at [499, 168] on div "Admin Onboarding Last Updated: [DATE] 10:10 am Inactive Edit Tags User Onboardi…" at bounding box center [831, 142] width 1349 height 67
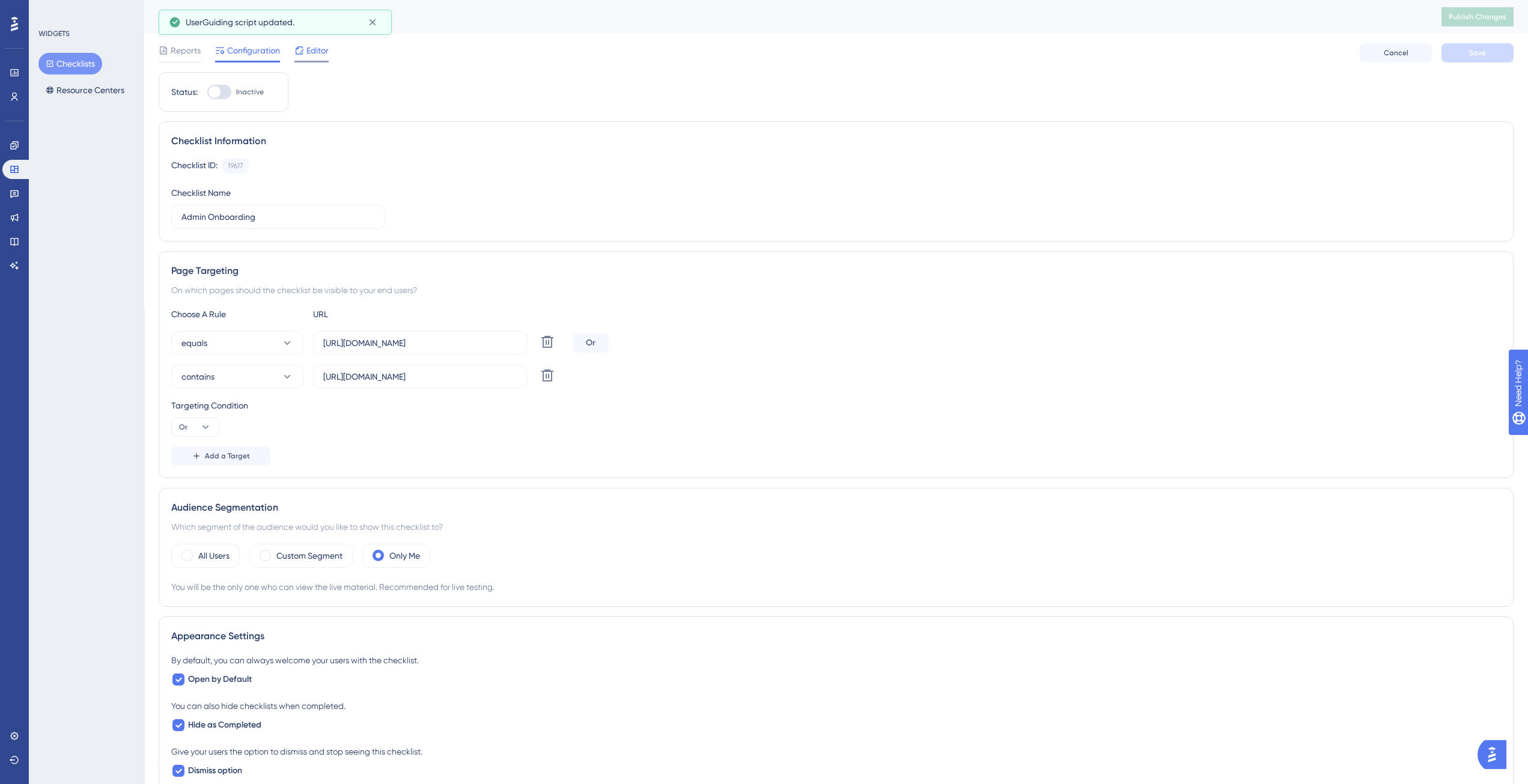
click at [303, 57] on div at bounding box center [299, 50] width 9 height 15
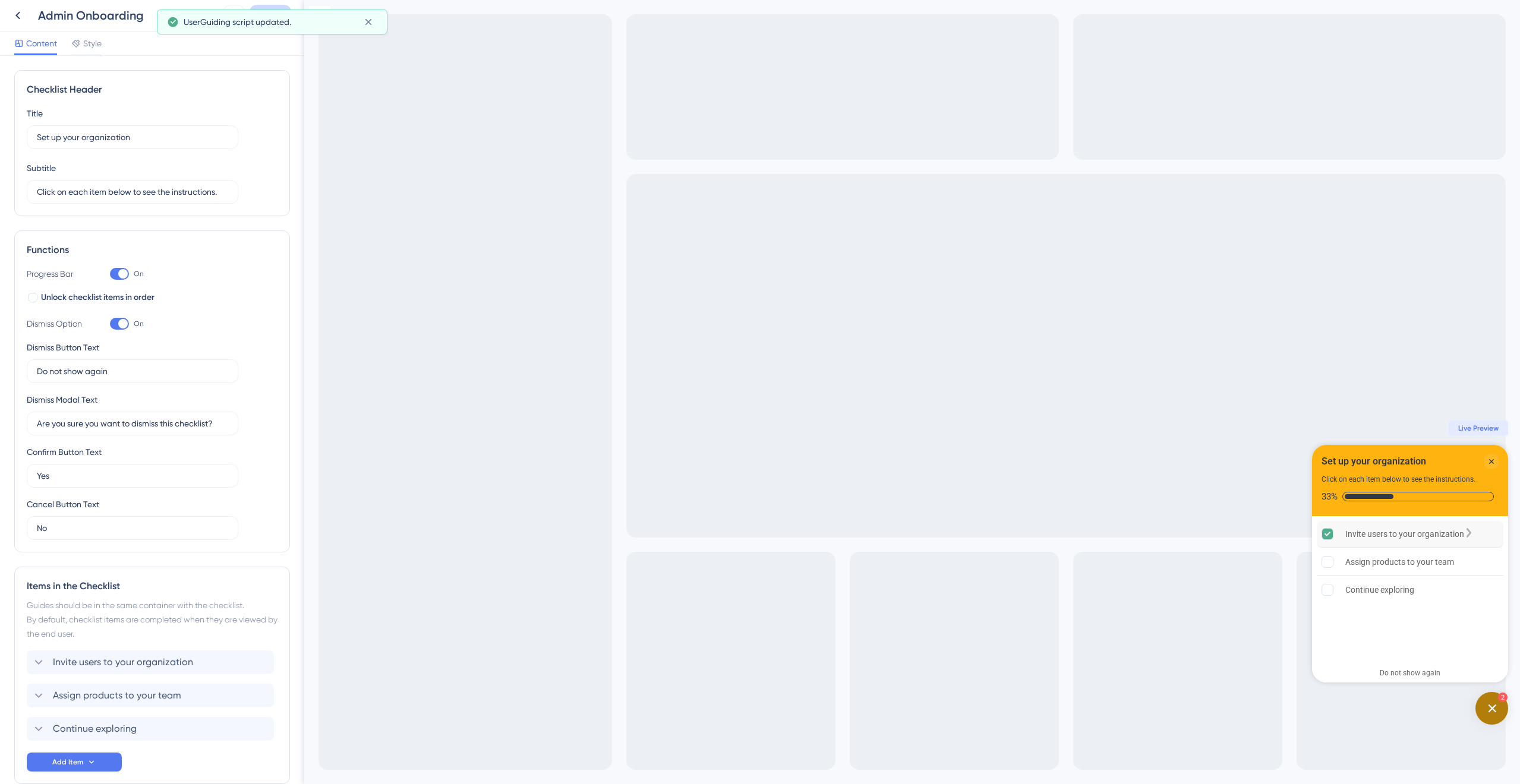
click at [1382, 537] on div "Invite users to your organization" at bounding box center [1404, 534] width 119 height 15
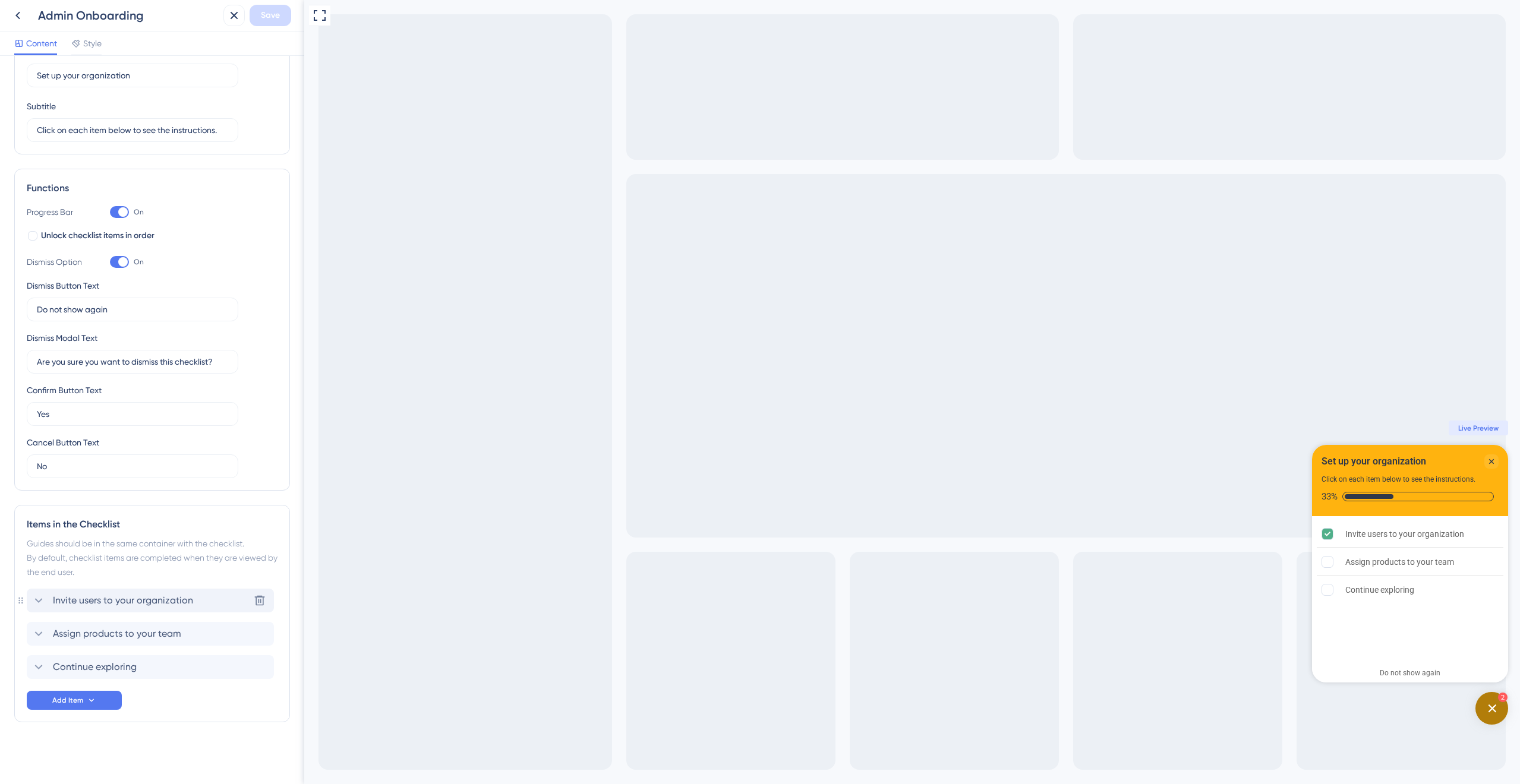
click at [153, 607] on span "Invite users to your organization" at bounding box center [122, 600] width 140 height 15
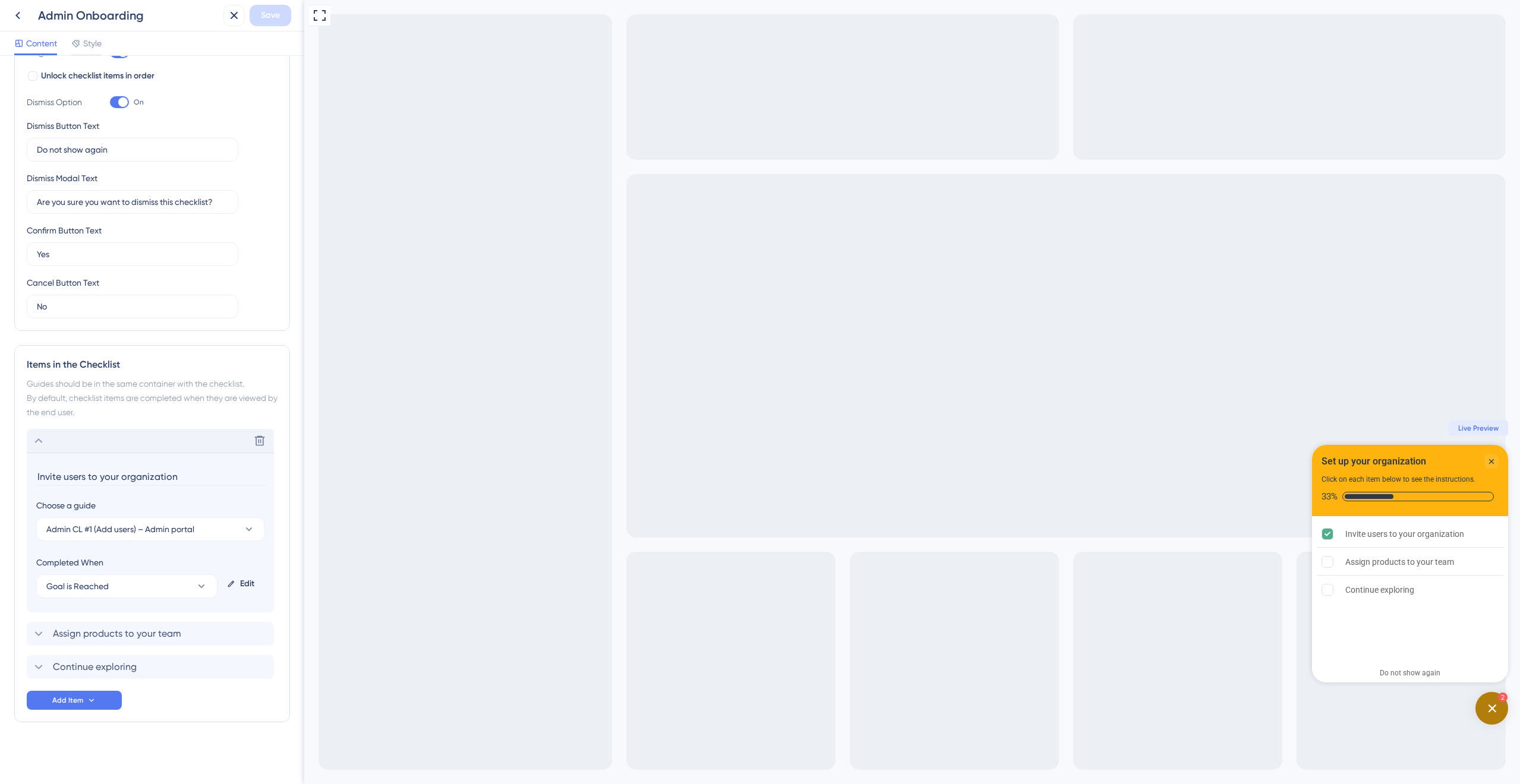
scroll to position [220, 0]
click at [94, 446] on div "Delete" at bounding box center [150, 443] width 247 height 24
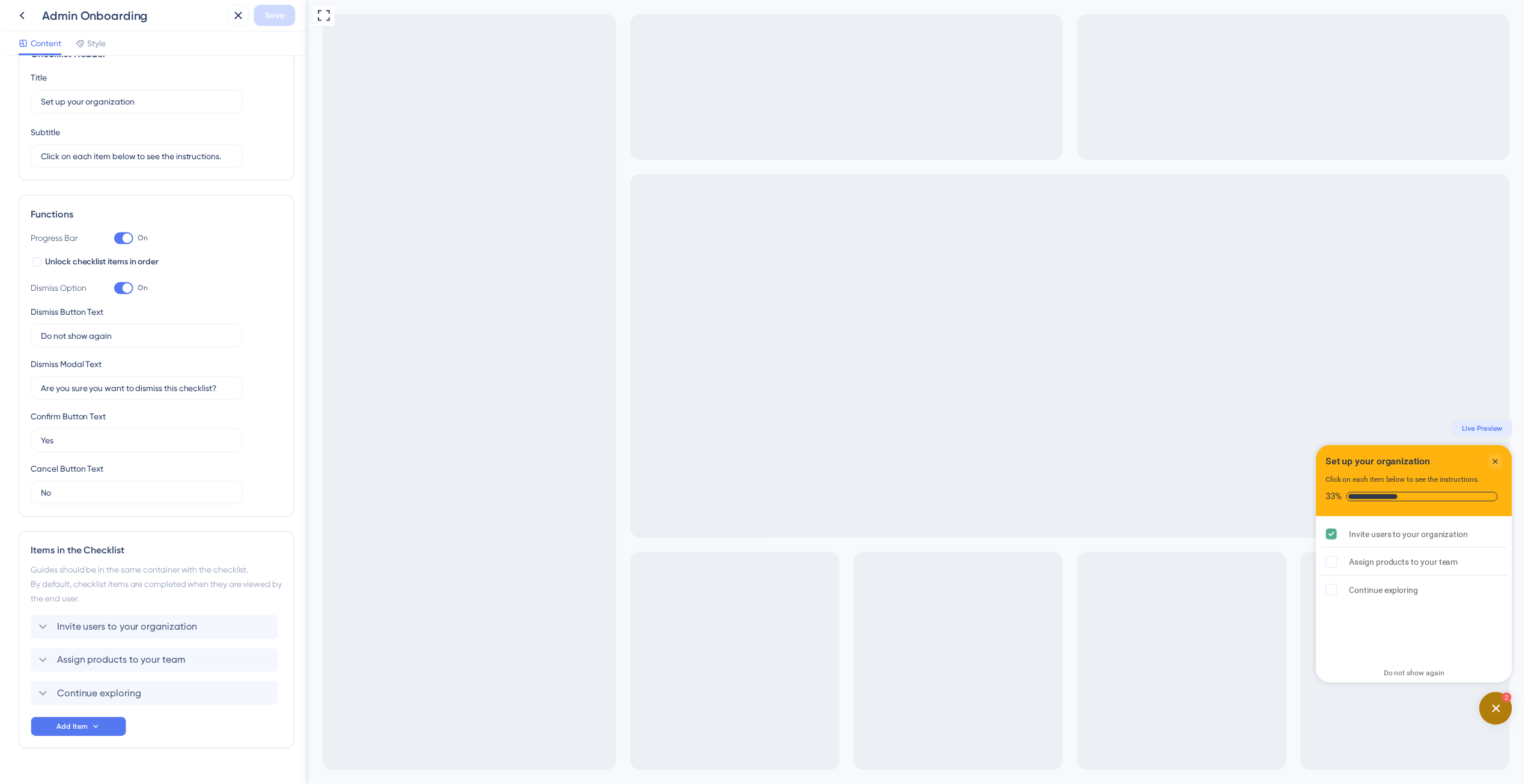
scroll to position [0, 0]
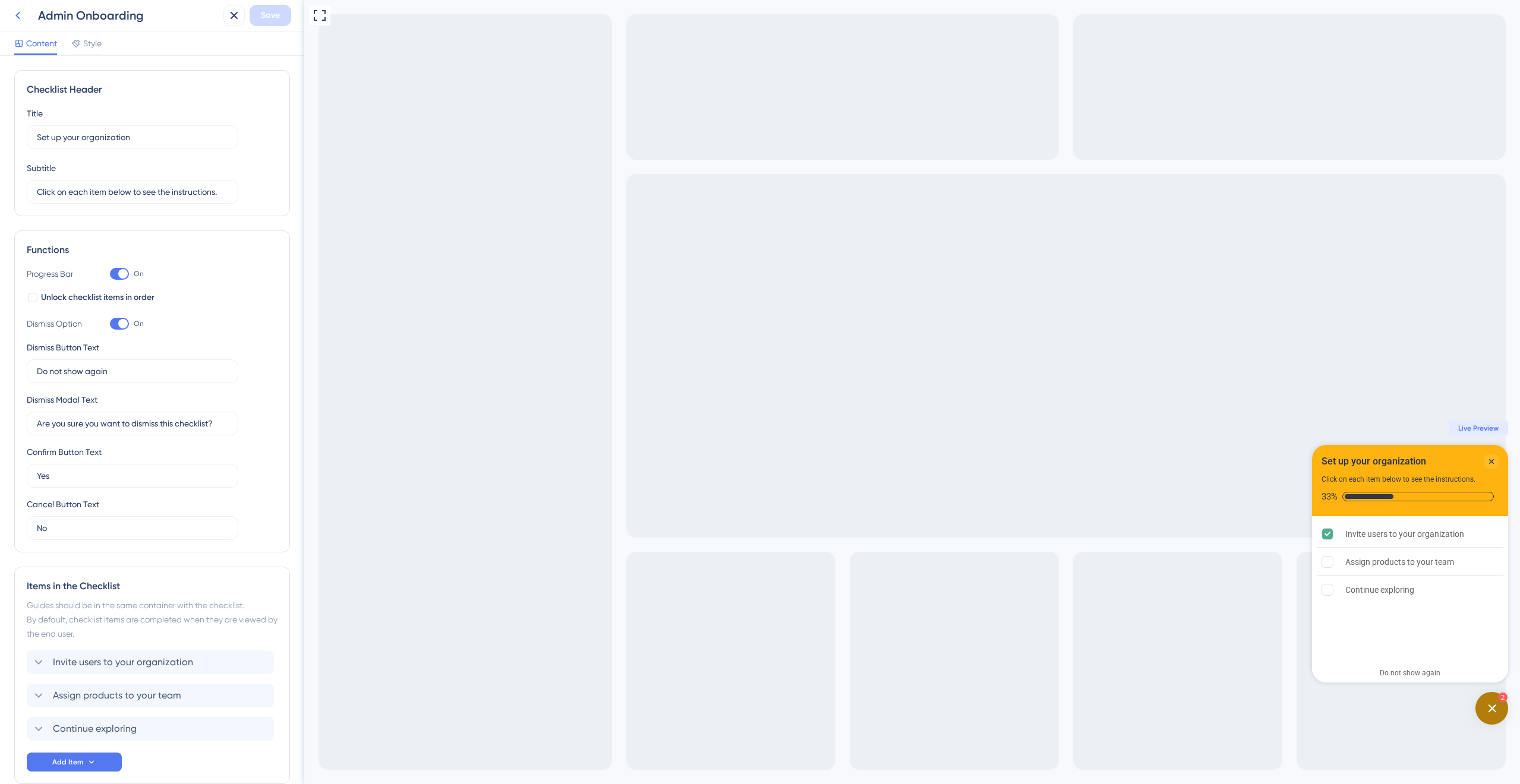
click at [22, 18] on icon at bounding box center [18, 15] width 15 height 15
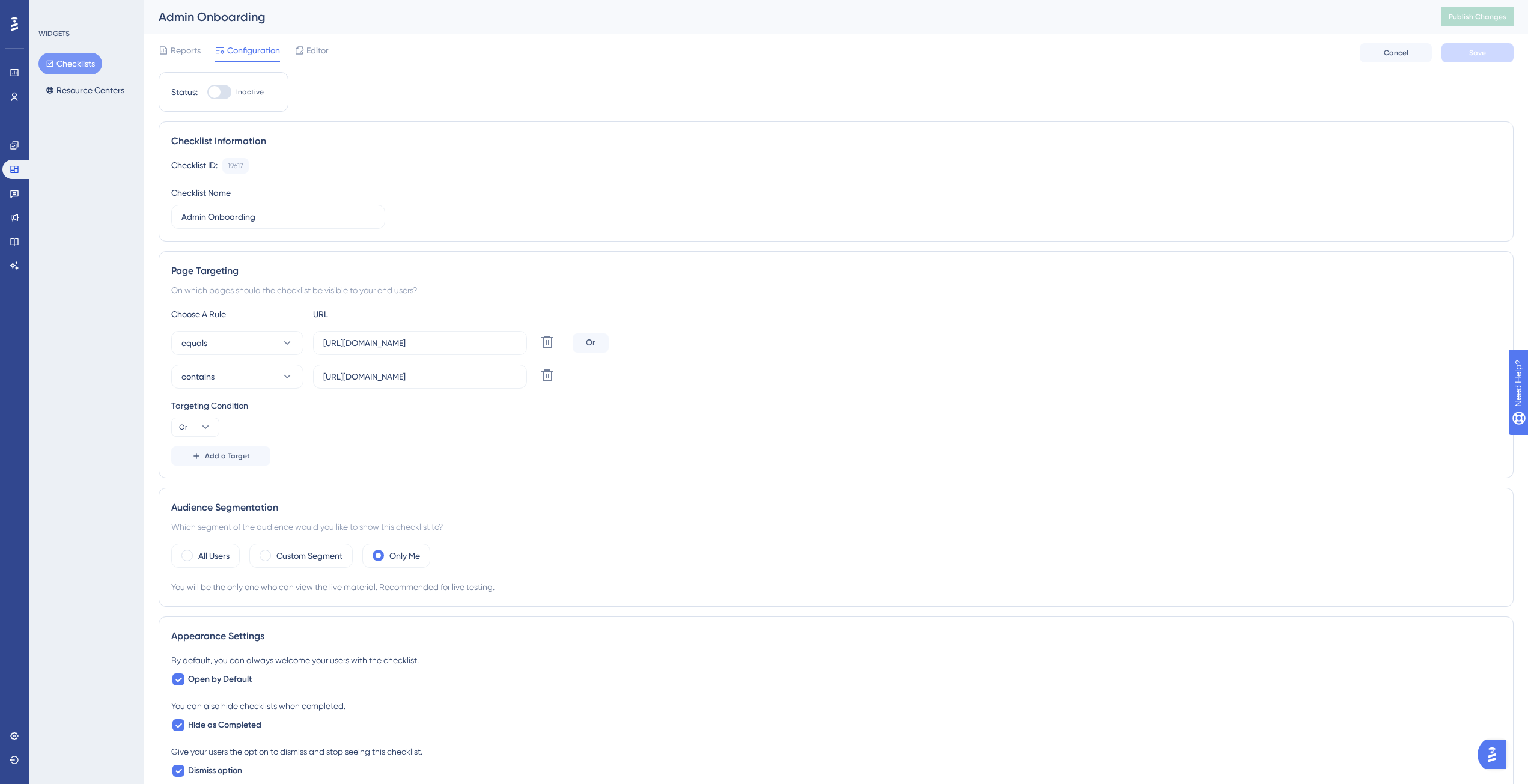
click at [223, 89] on div at bounding box center [219, 92] width 24 height 15
click at [207, 92] on input "Inactive" at bounding box center [206, 92] width 1 height 1
checkbox input "true"
click at [1476, 43] on button "Save" at bounding box center [1477, 53] width 72 height 19
click at [1479, 15] on span "Publish Changes" at bounding box center [1477, 17] width 58 height 9
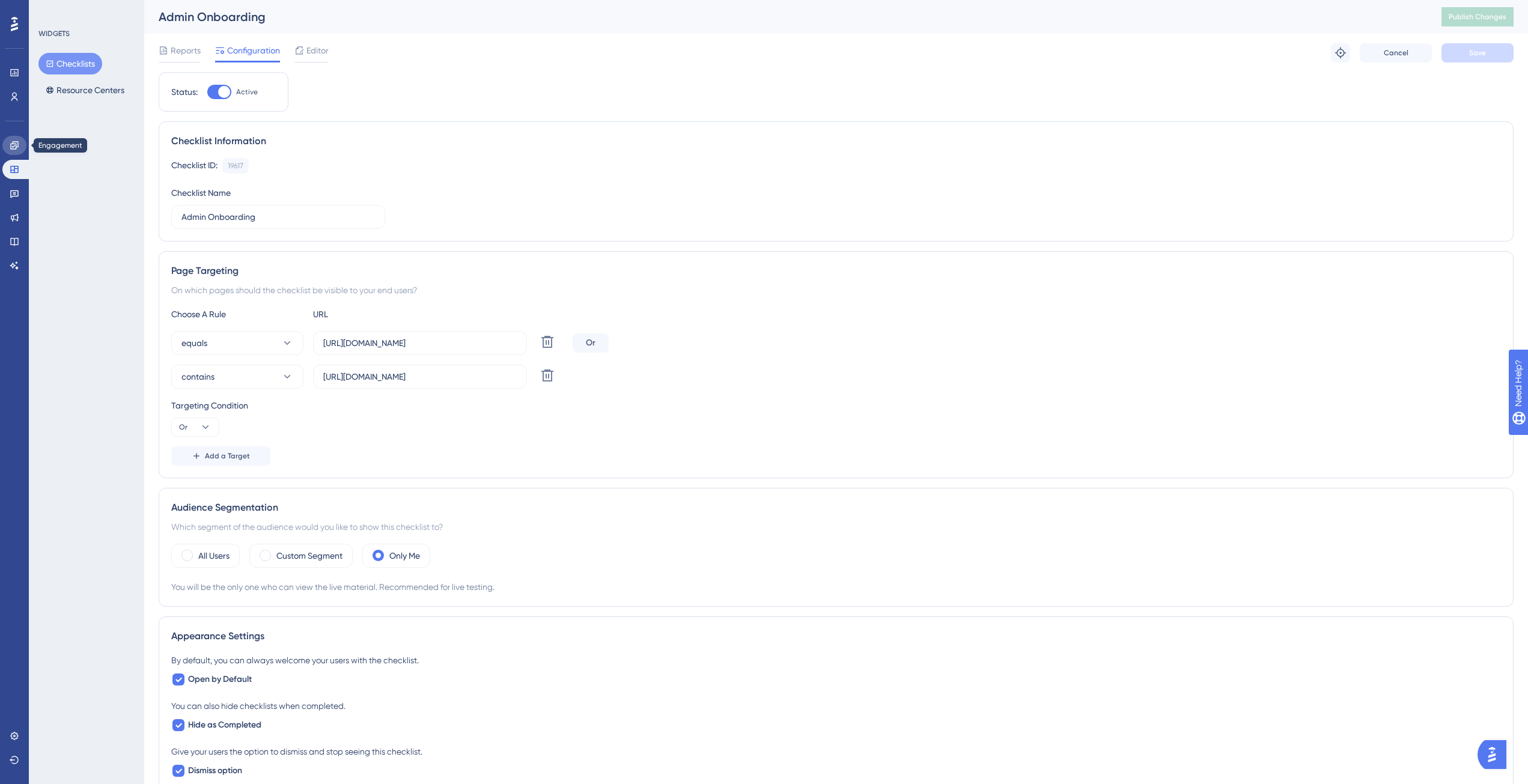
click at [15, 148] on icon at bounding box center [14, 145] width 9 height 9
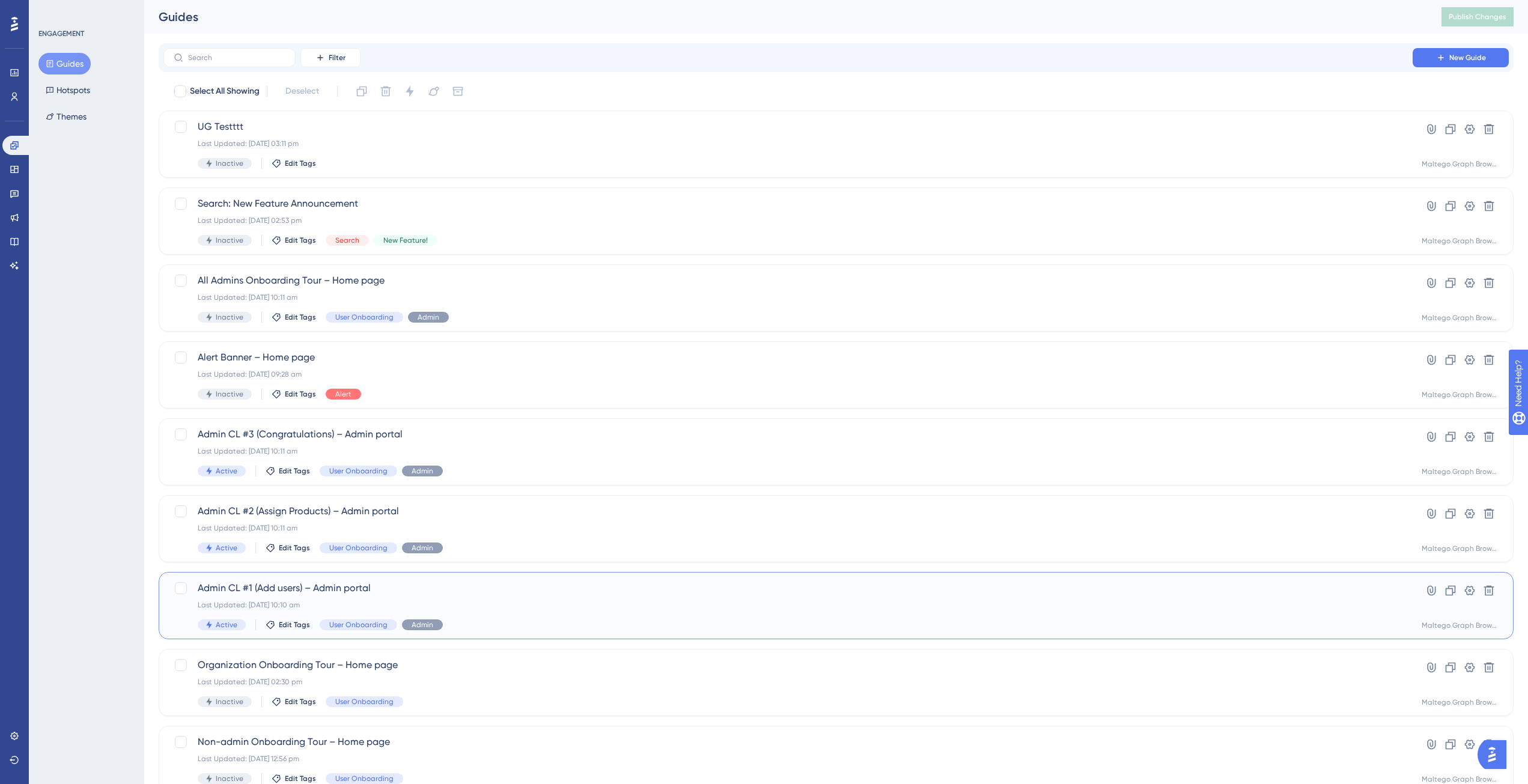
click at [613, 625] on div "Active Edit Tags User Onboarding Admin" at bounding box center [788, 625] width 1181 height 11
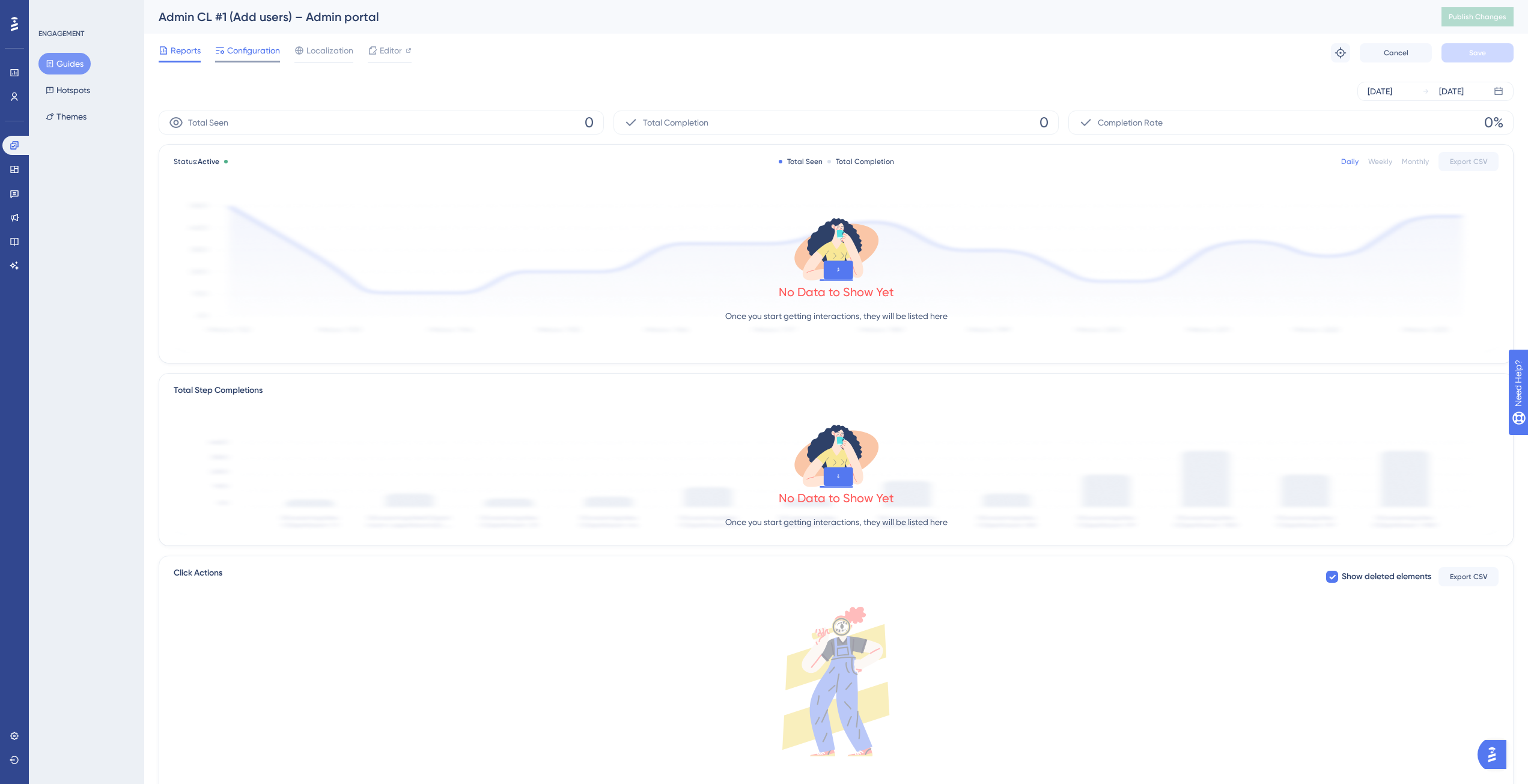
click at [257, 51] on span "Configuration" at bounding box center [254, 50] width 53 height 15
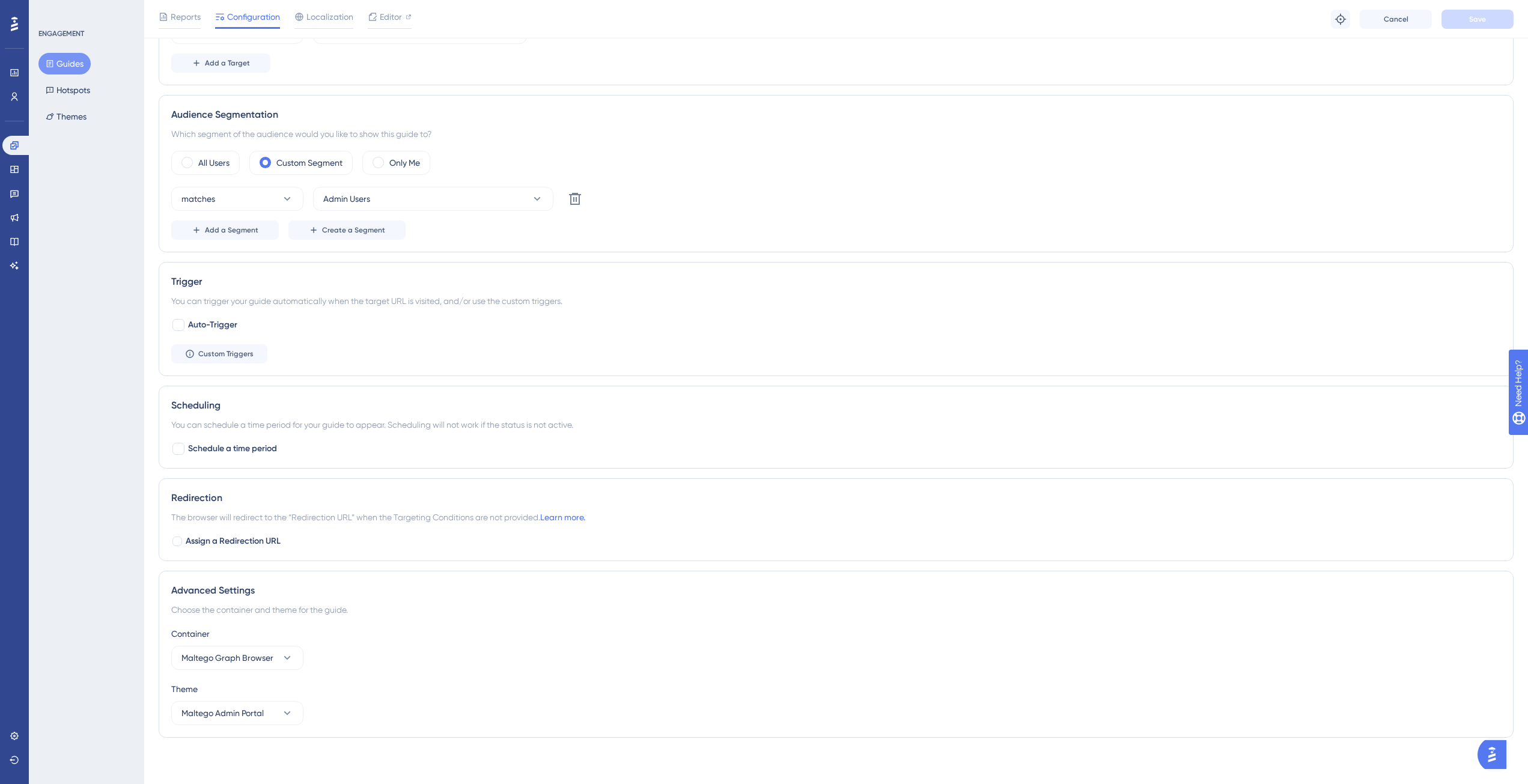
scroll to position [373, 0]
click at [187, 543] on span "Assign a Redirection URL" at bounding box center [233, 539] width 95 height 15
checkbox input "true"
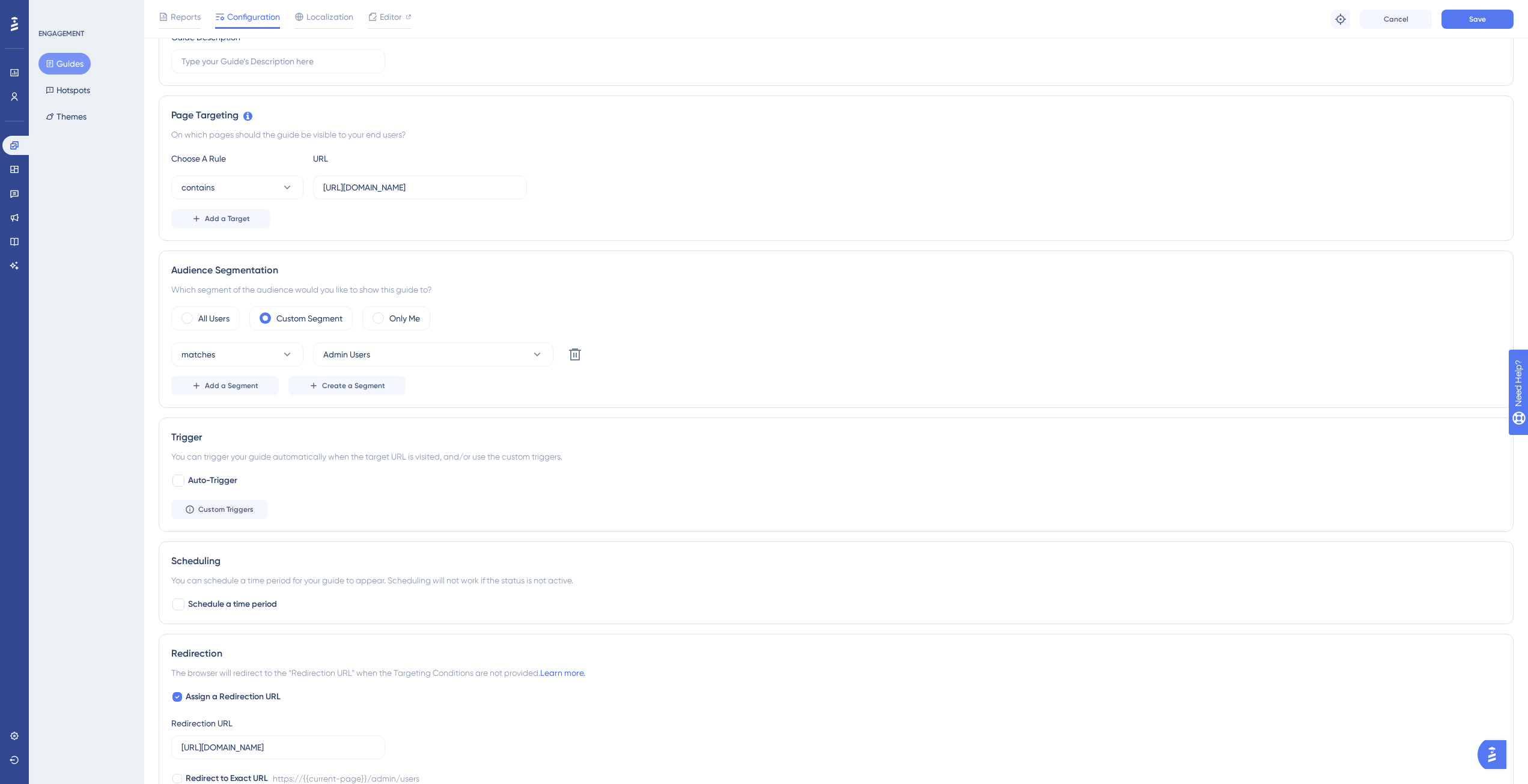
scroll to position [327, 0]
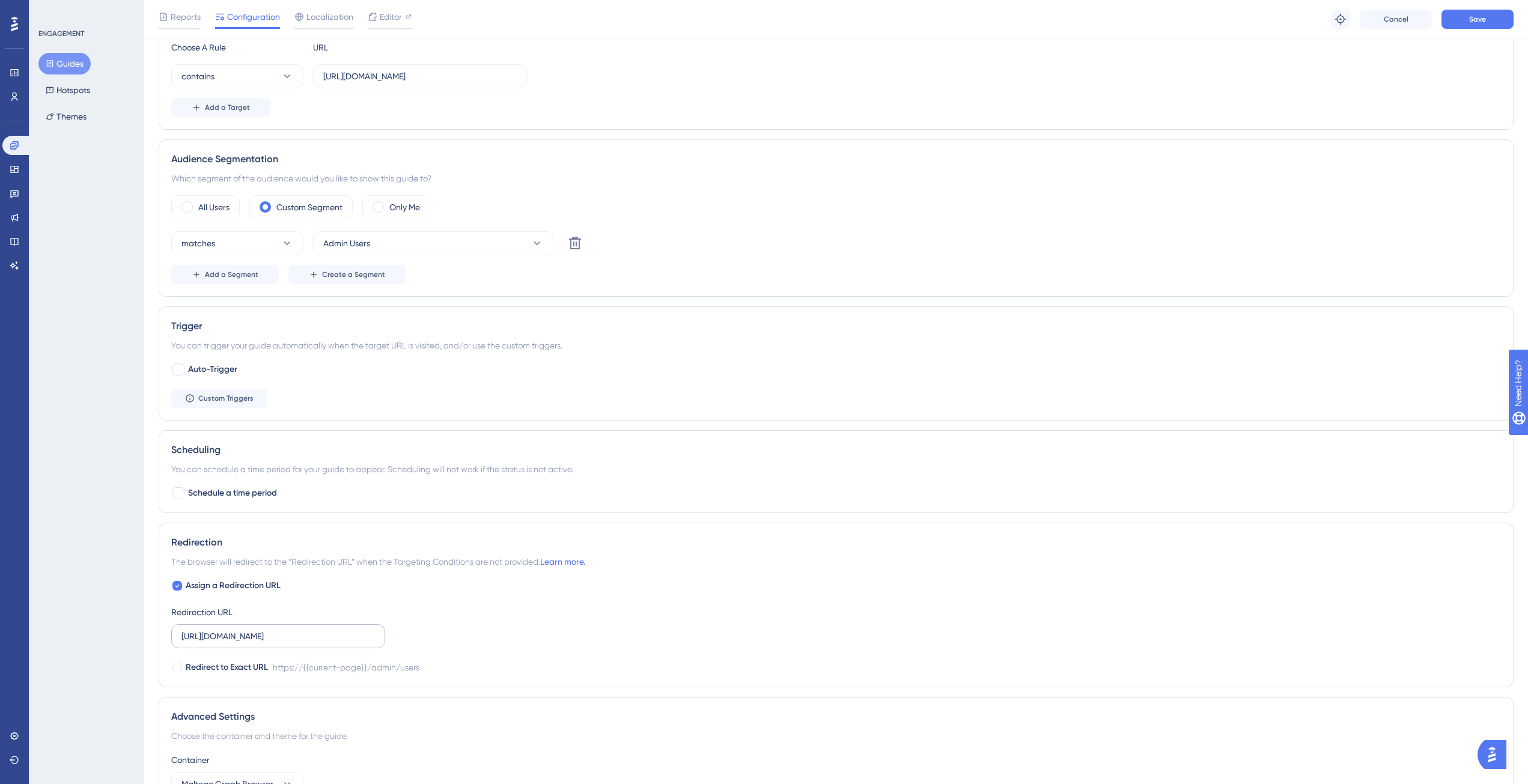
drag, startPoint x: 377, startPoint y: 635, endPoint x: 343, endPoint y: 635, distance: 34.0
click at [343, 635] on label "[URL][DOMAIN_NAME]" at bounding box center [278, 636] width 214 height 24
click at [343, 635] on input "[URL][DOMAIN_NAME]" at bounding box center [278, 636] width 193 height 13
drag, startPoint x: 343, startPoint y: 639, endPoint x: 372, endPoint y: 639, distance: 29.0
click at [372, 639] on input "[URL][DOMAIN_NAME]" at bounding box center [278, 636] width 193 height 13
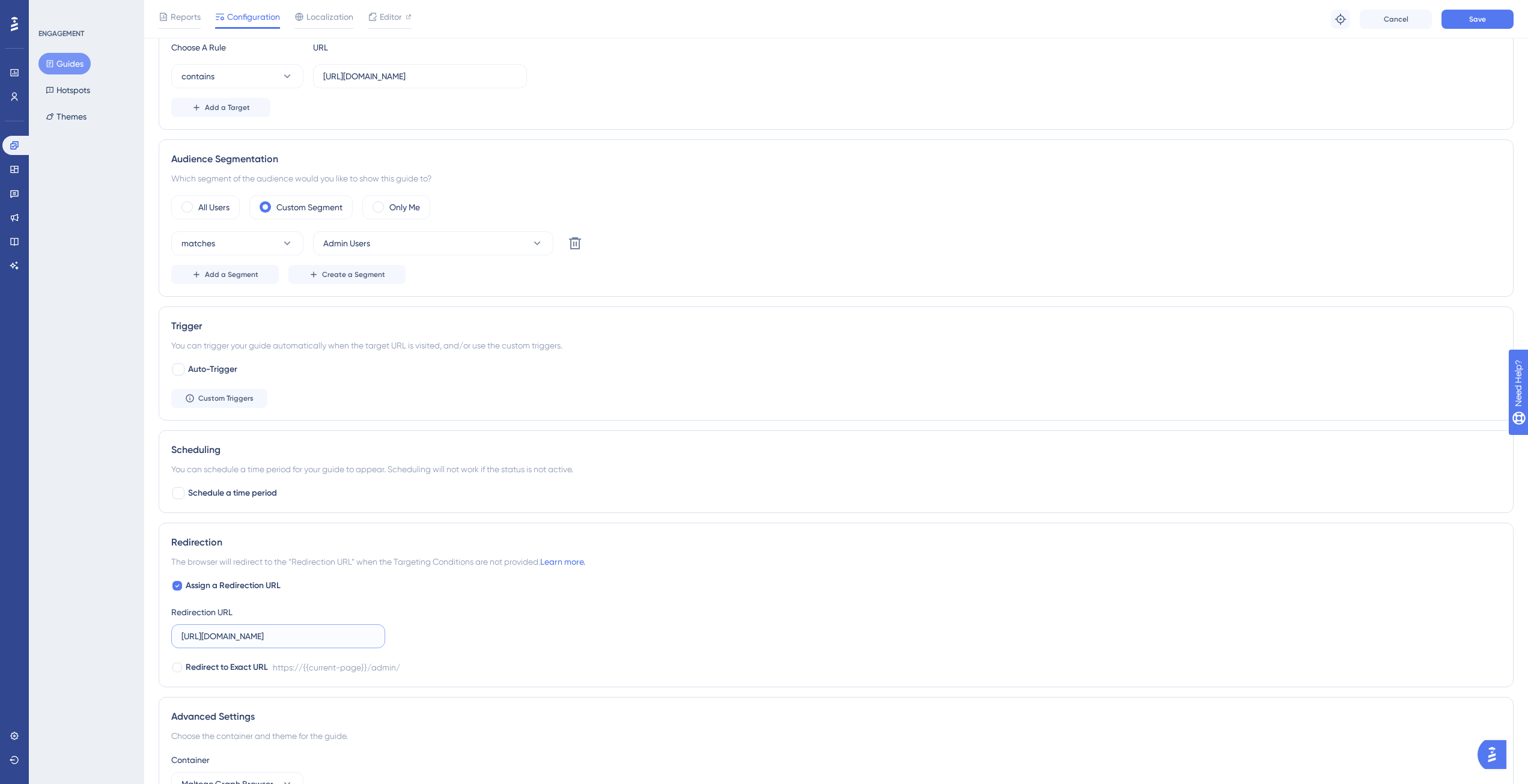
drag, startPoint x: 258, startPoint y: 637, endPoint x: 229, endPoint y: 639, distance: 29.1
click at [229, 639] on input "[URL][DOMAIN_NAME]" at bounding box center [278, 636] width 193 height 13
type input "[URL][DOMAIN_NAME]"
click at [1465, 23] on button "Save" at bounding box center [1477, 19] width 72 height 19
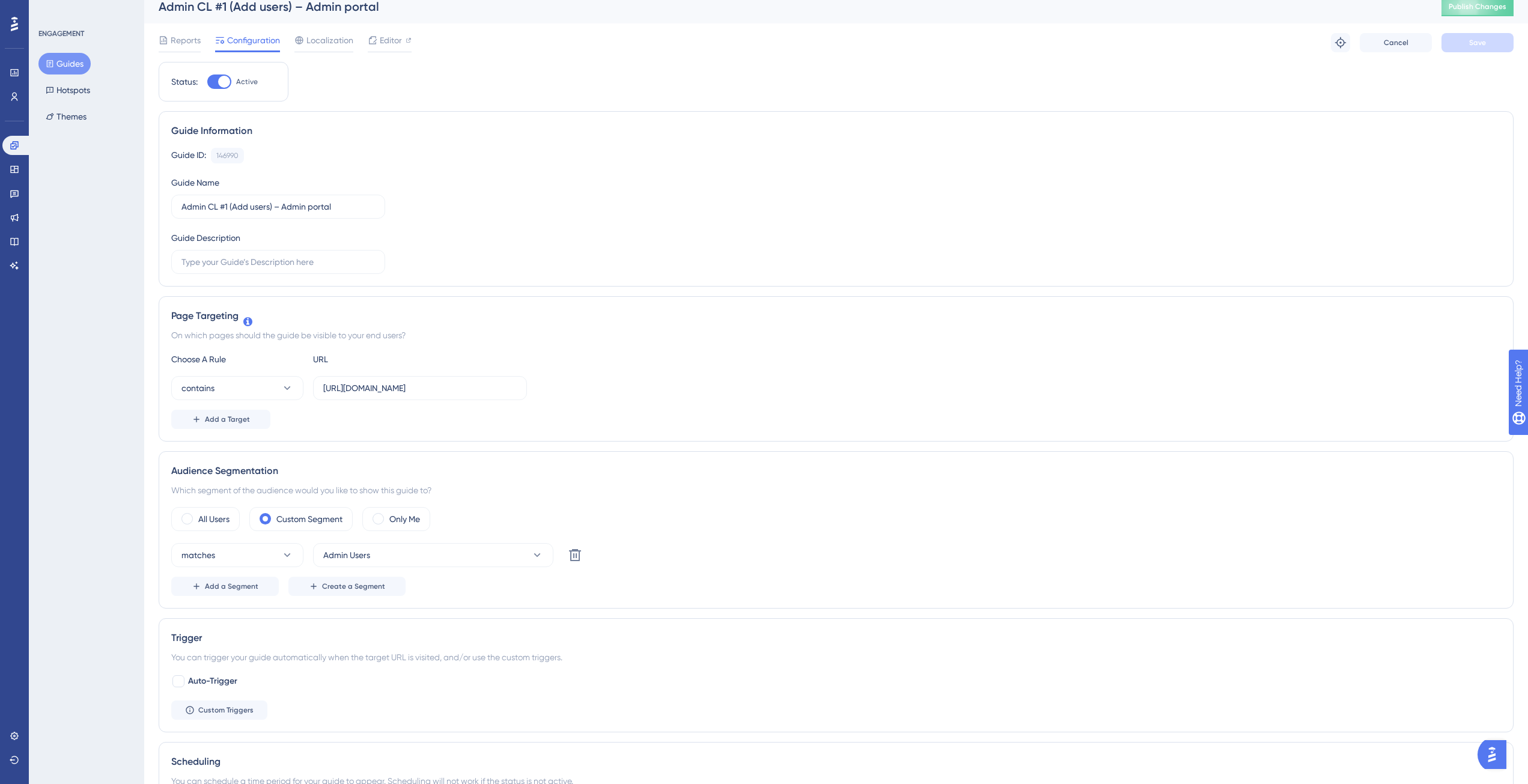
scroll to position [0, 0]
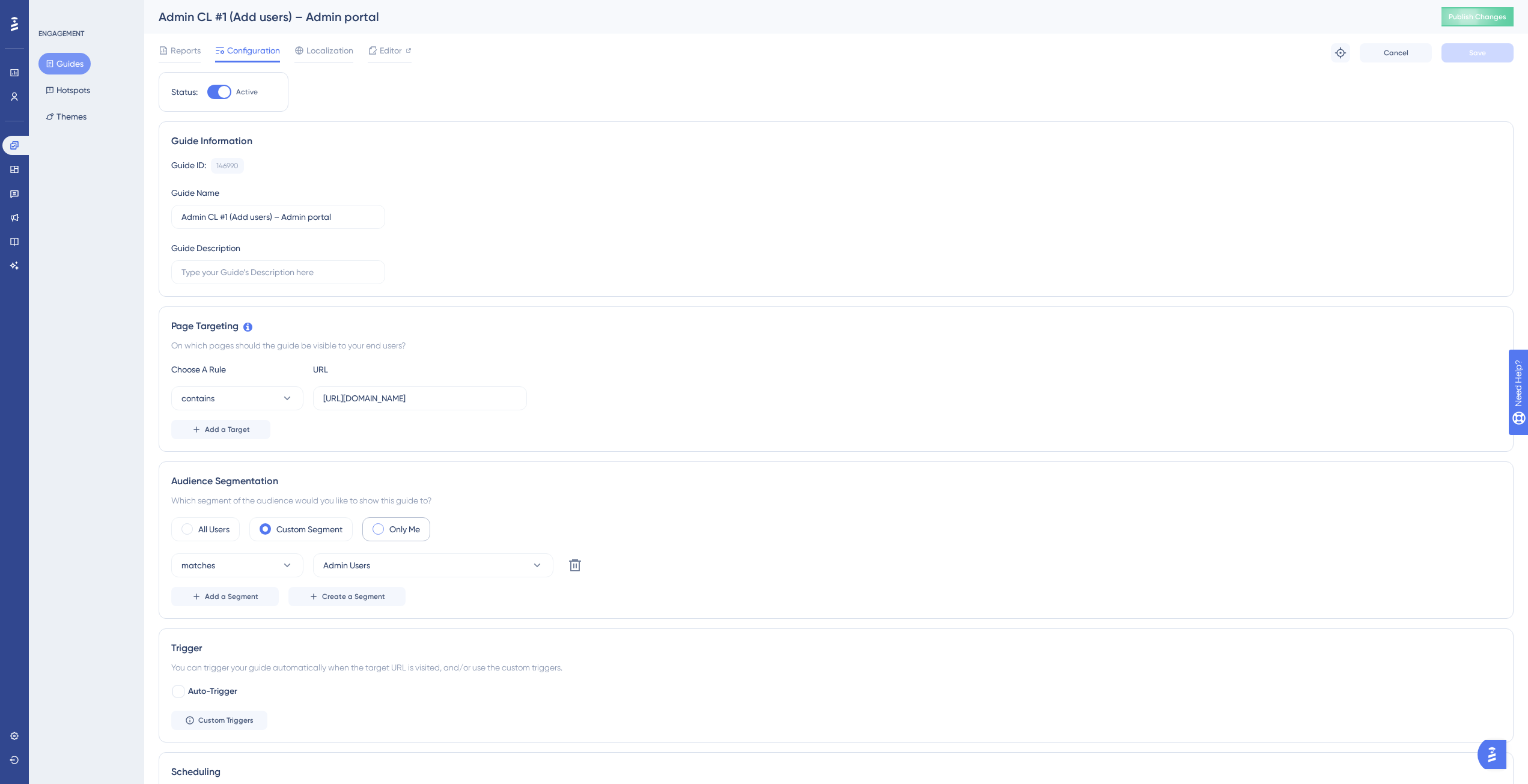
click at [401, 534] on label "Only Me" at bounding box center [404, 529] width 31 height 15
click at [1485, 53] on span "Save" at bounding box center [1477, 53] width 17 height 9
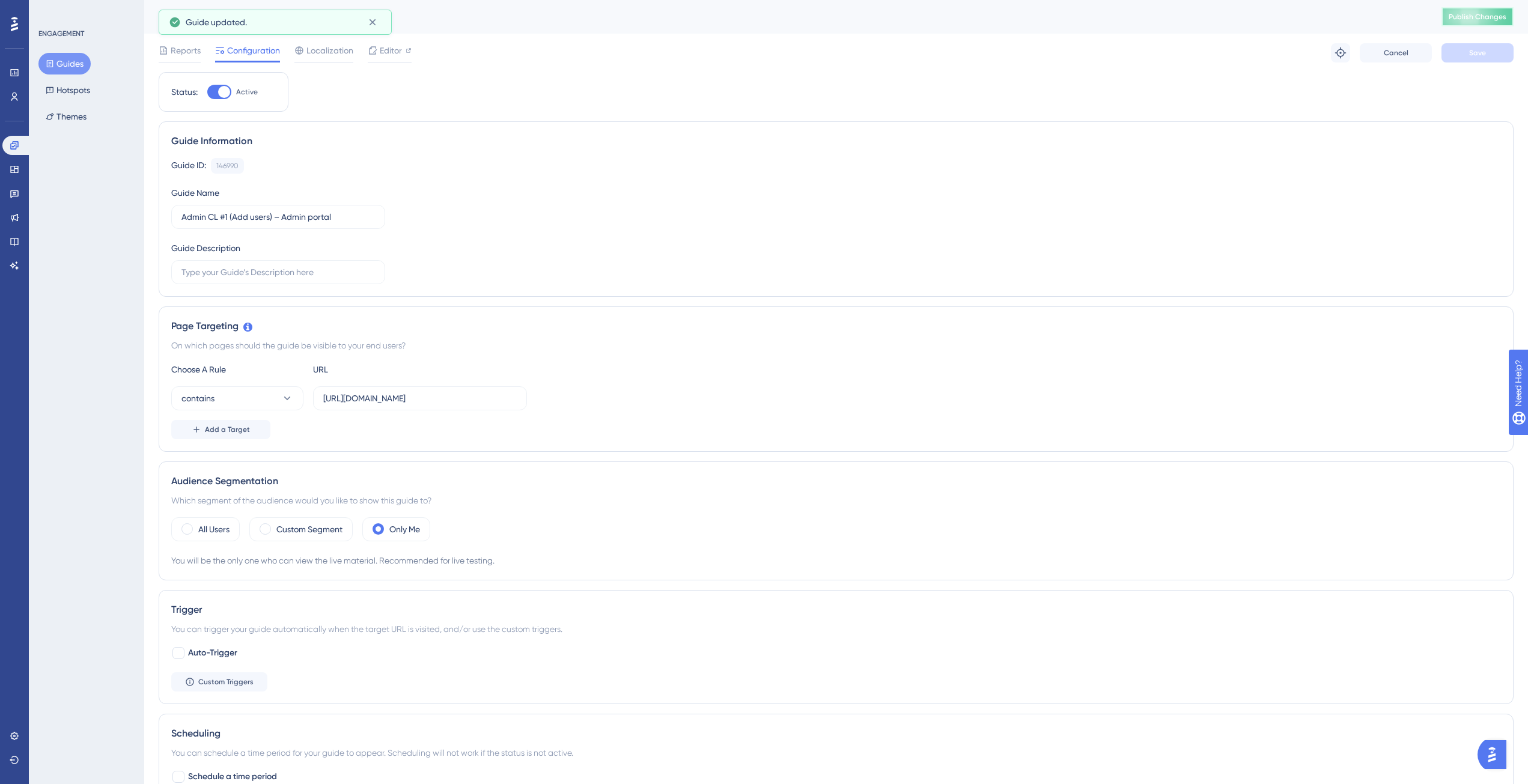
click at [1485, 19] on span "Publish Changes" at bounding box center [1477, 17] width 58 height 9
click at [15, 169] on icon at bounding box center [14, 169] width 8 height 7
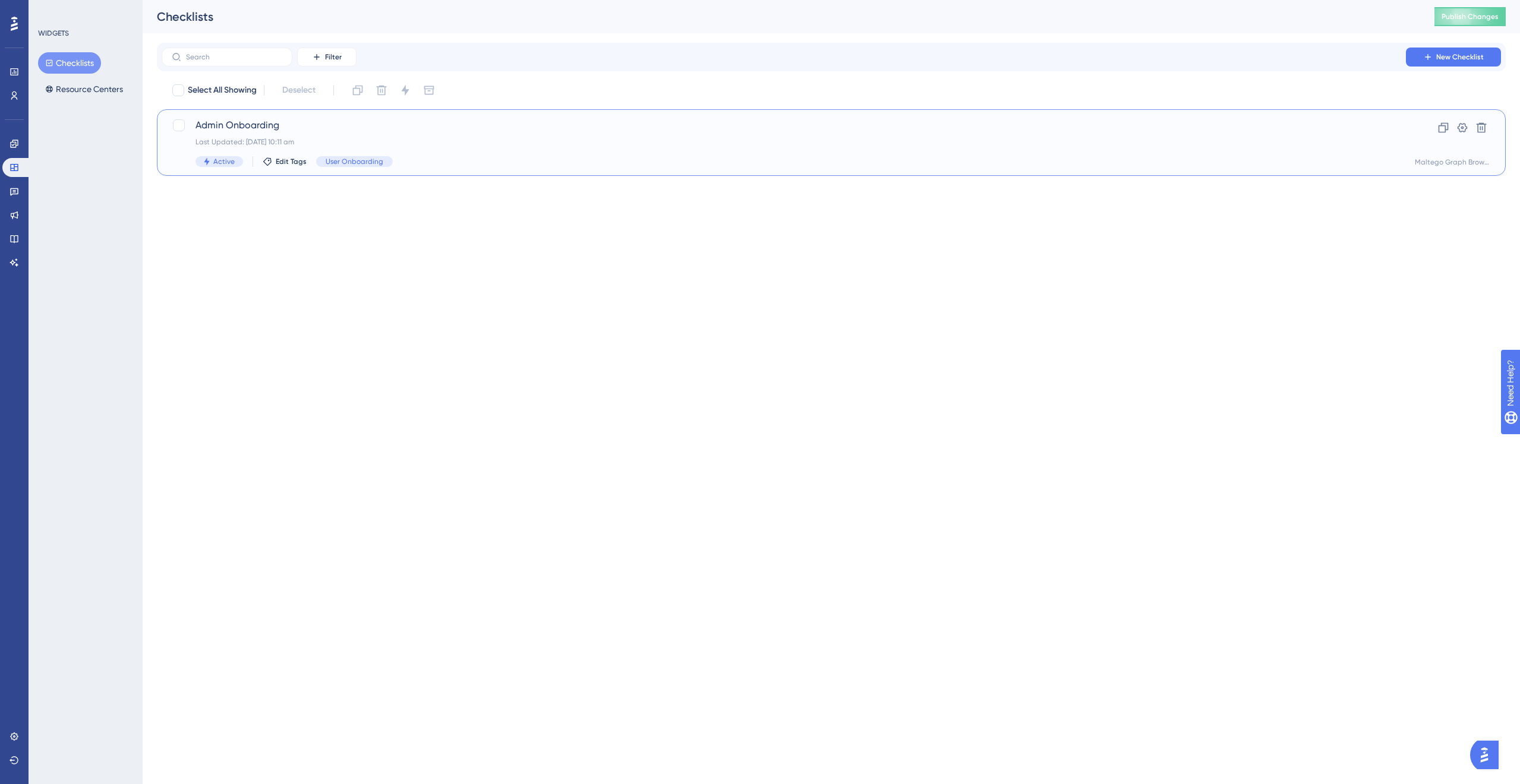
click at [480, 128] on span "Admin Onboarding" at bounding box center [784, 125] width 1177 height 15
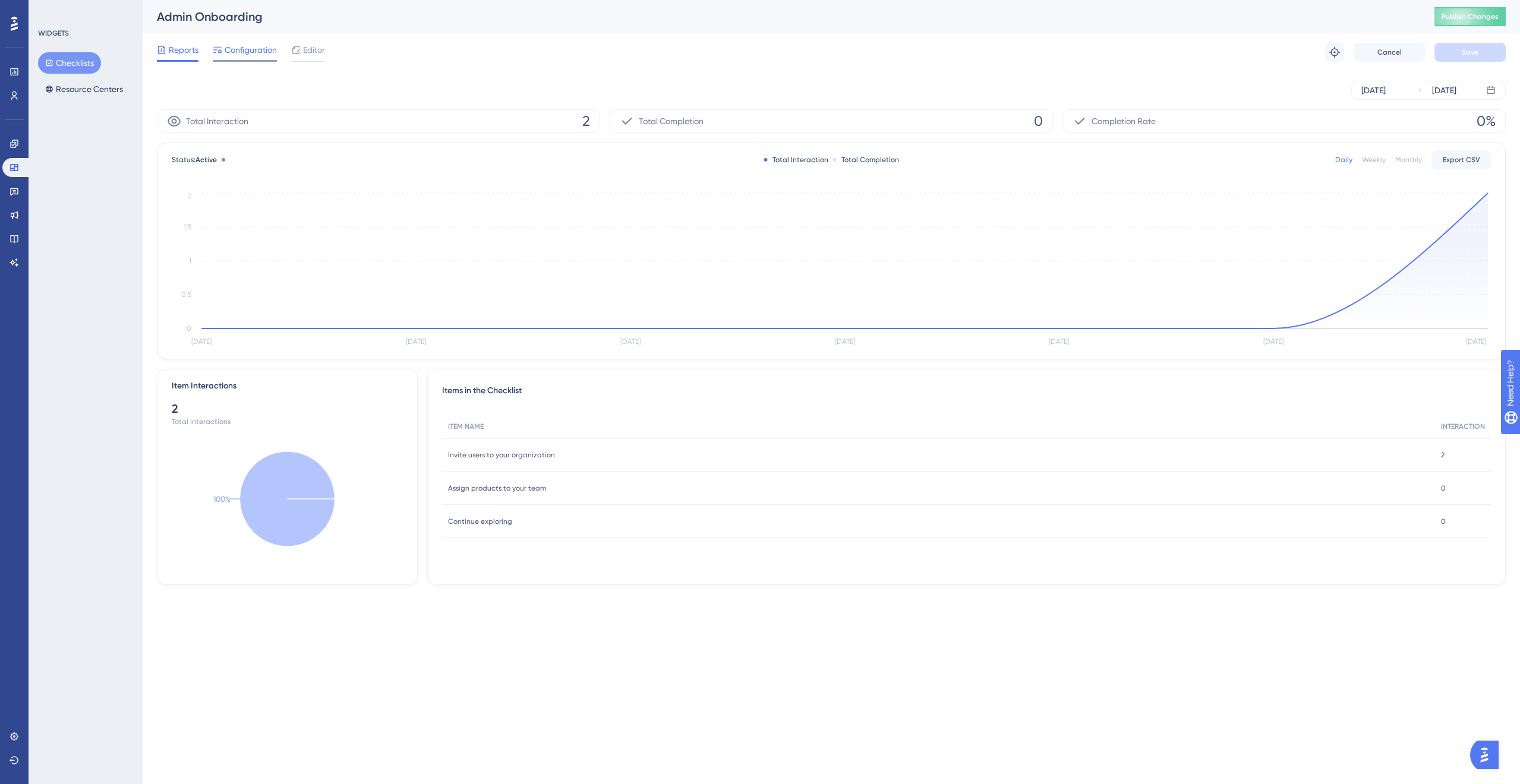
click at [225, 47] on span "Configuration" at bounding box center [251, 50] width 52 height 15
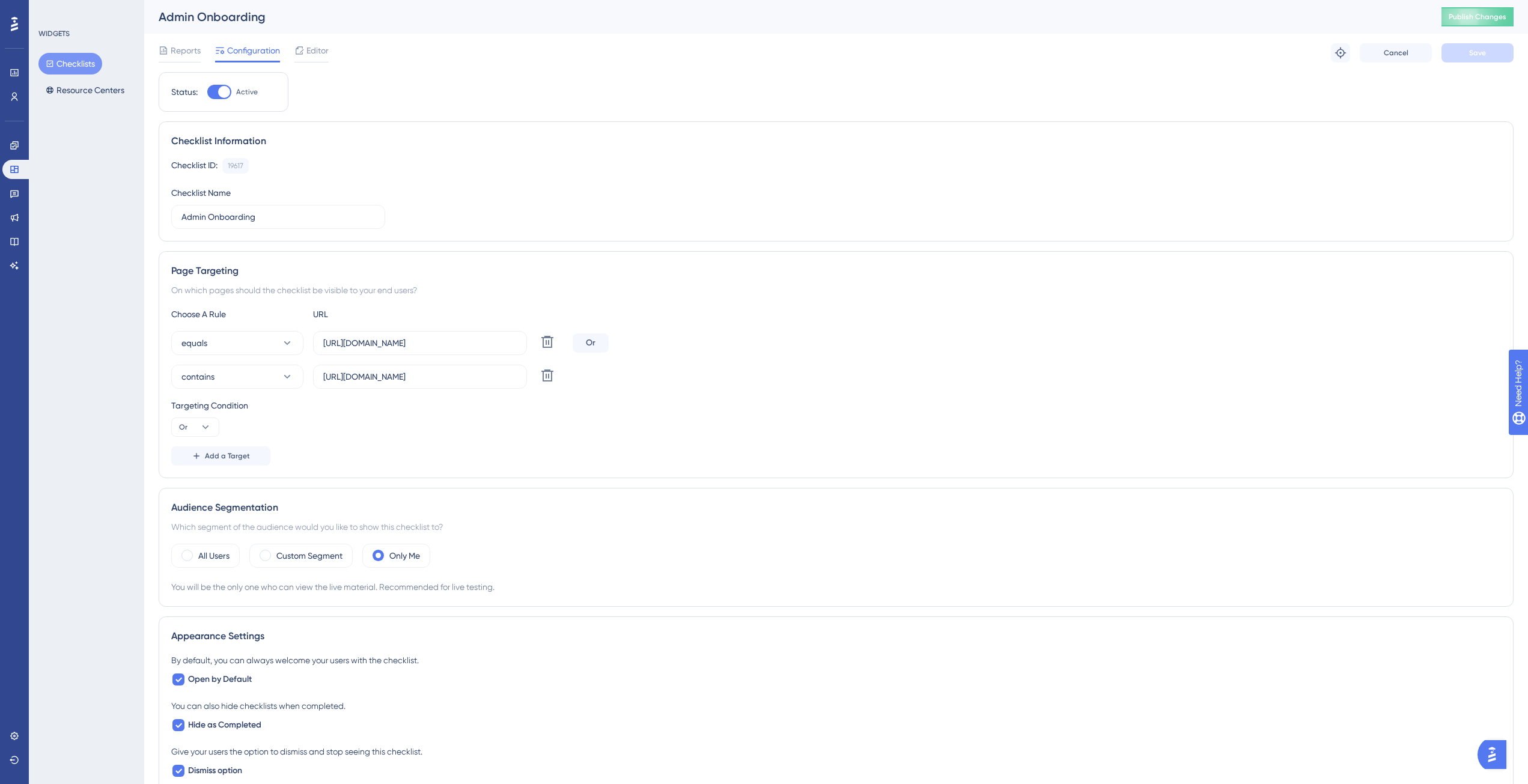
click at [213, 96] on div at bounding box center [219, 92] width 24 height 15
click at [207, 93] on input "Active" at bounding box center [206, 92] width 1 height 1
checkbox input "false"
click at [1465, 49] on button "Save" at bounding box center [1477, 53] width 72 height 19
click at [1473, 18] on span "Publish Changes" at bounding box center [1477, 17] width 58 height 9
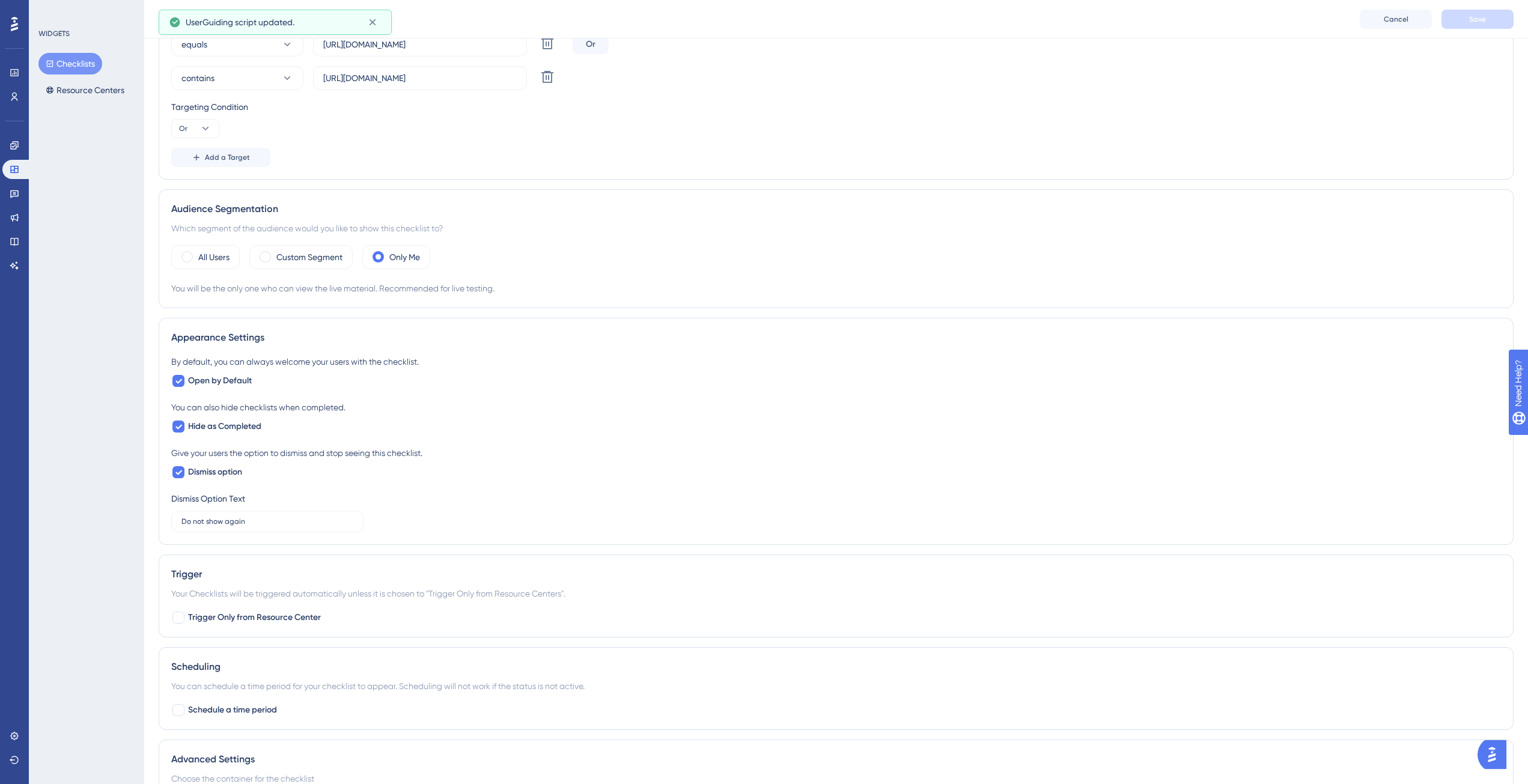
scroll to position [414, 0]
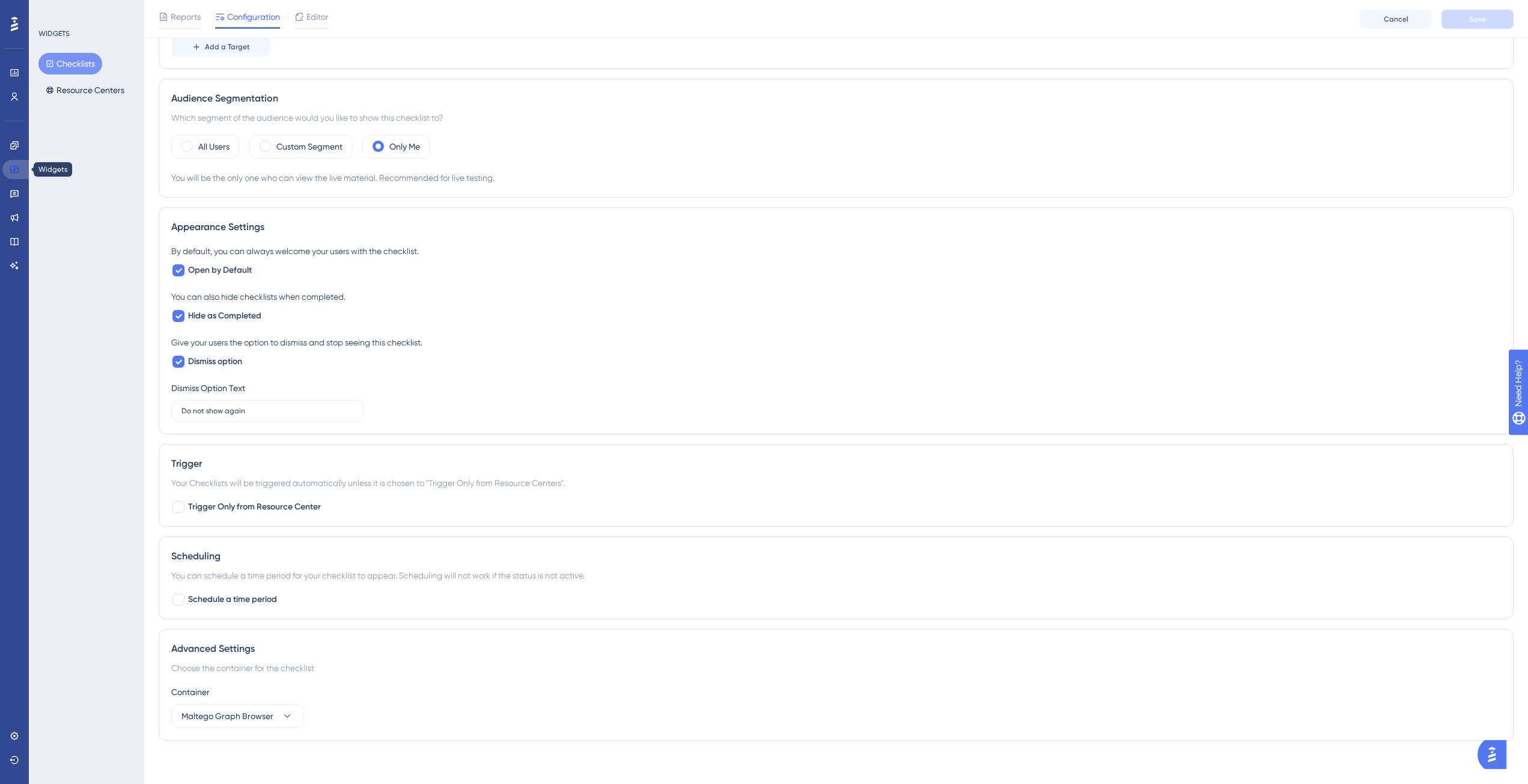
click at [19, 160] on link at bounding box center [16, 169] width 29 height 19
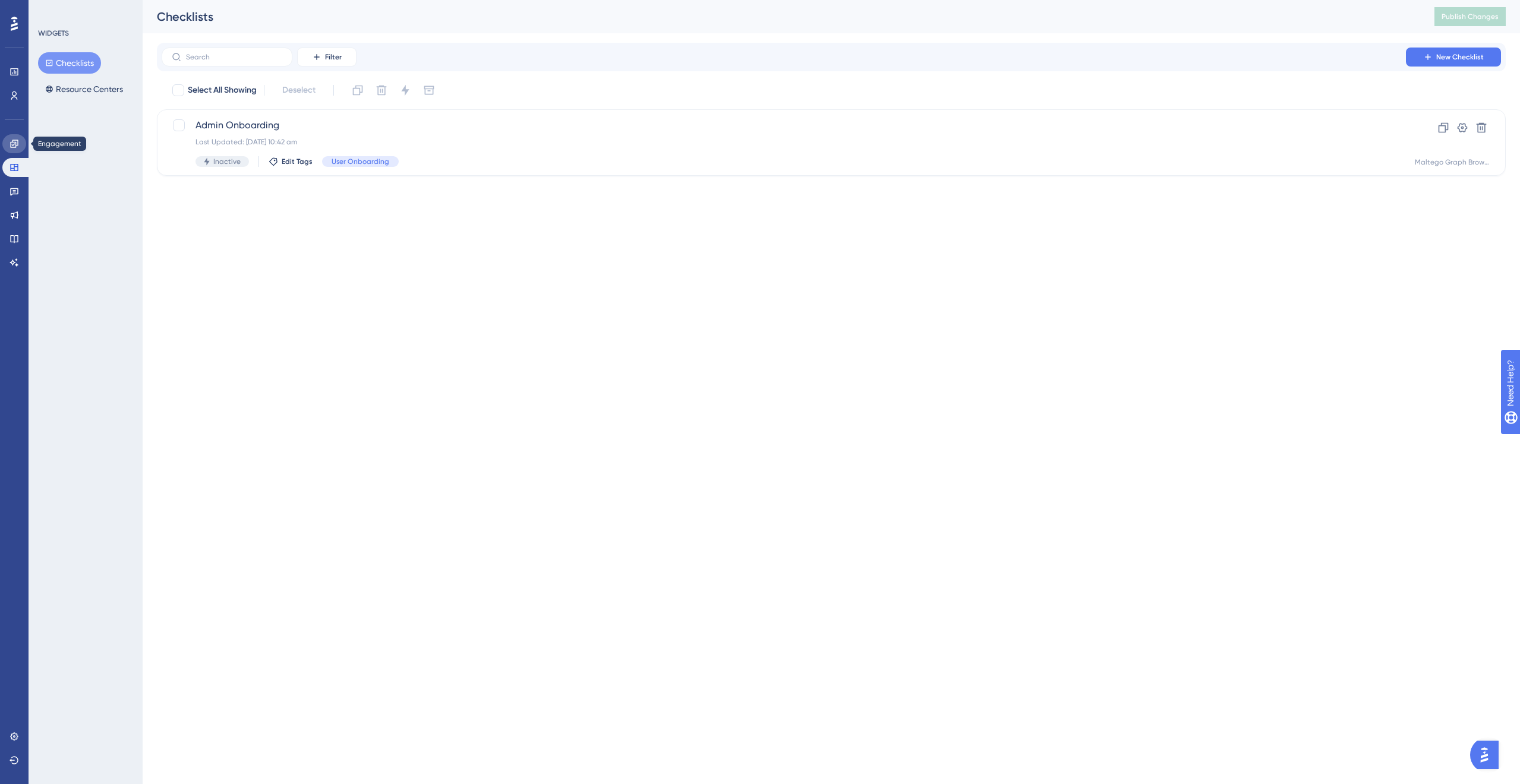
click at [18, 145] on icon at bounding box center [14, 144] width 8 height 8
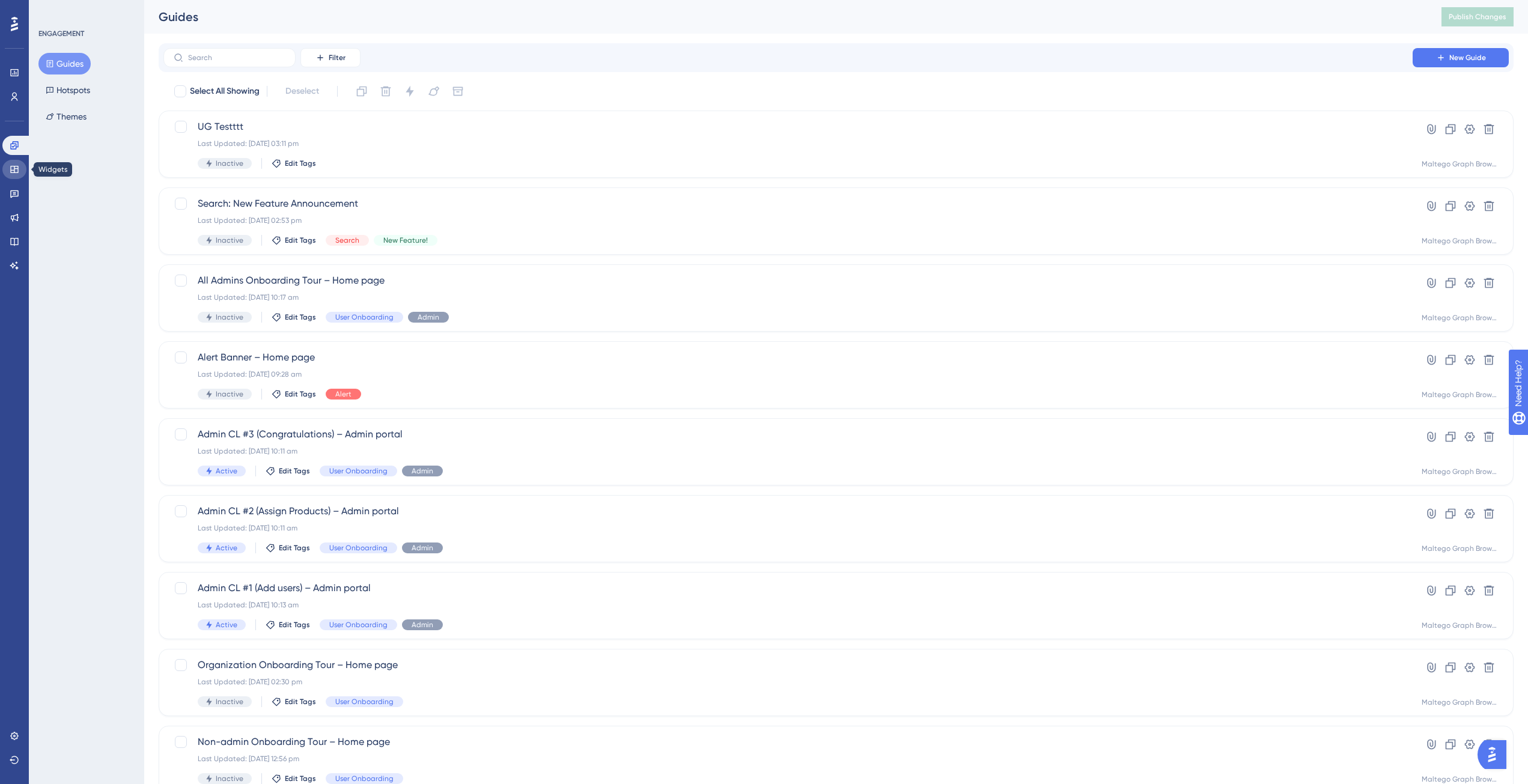
click at [18, 173] on icon at bounding box center [14, 169] width 9 height 9
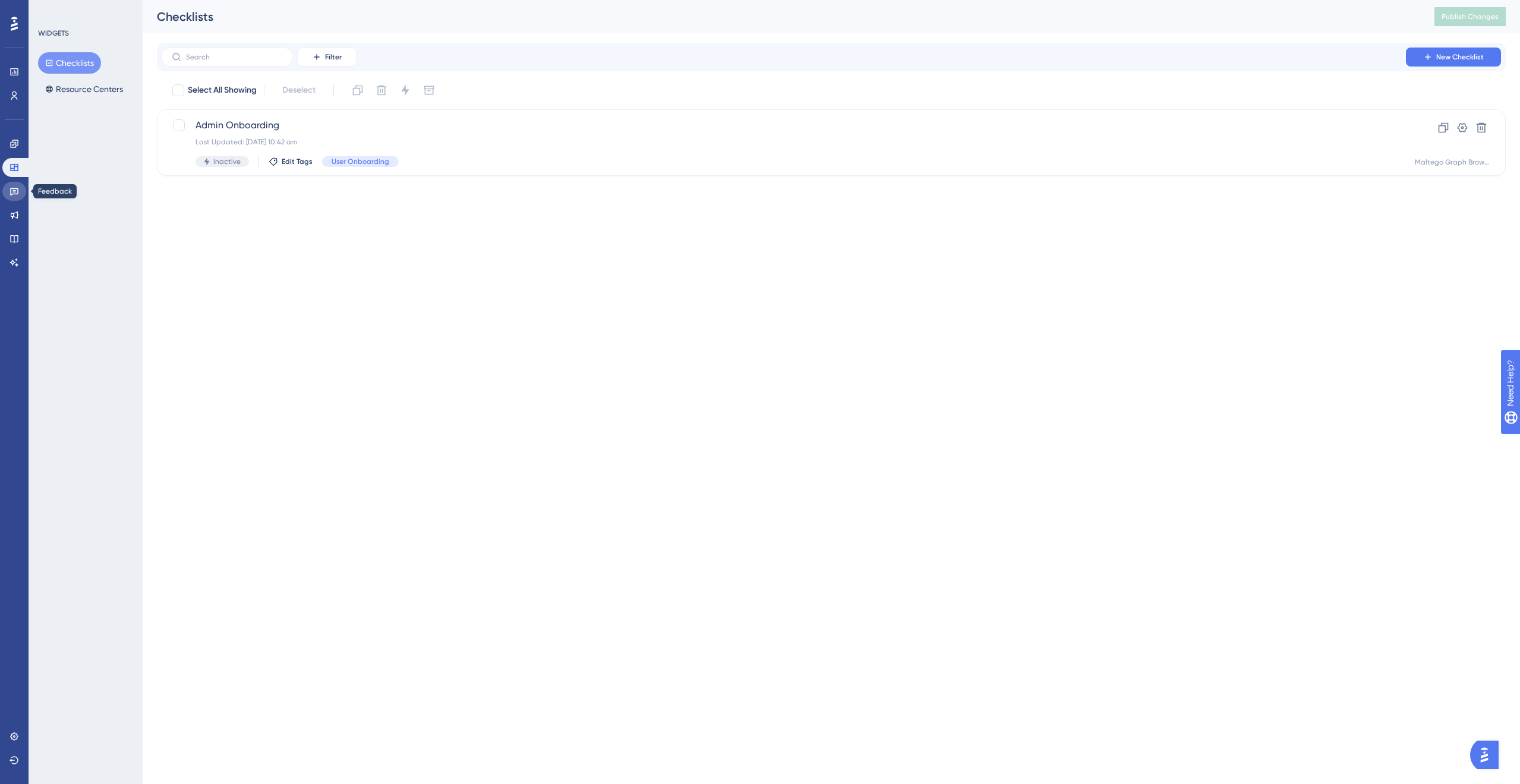
click at [18, 188] on icon at bounding box center [14, 191] width 9 height 9
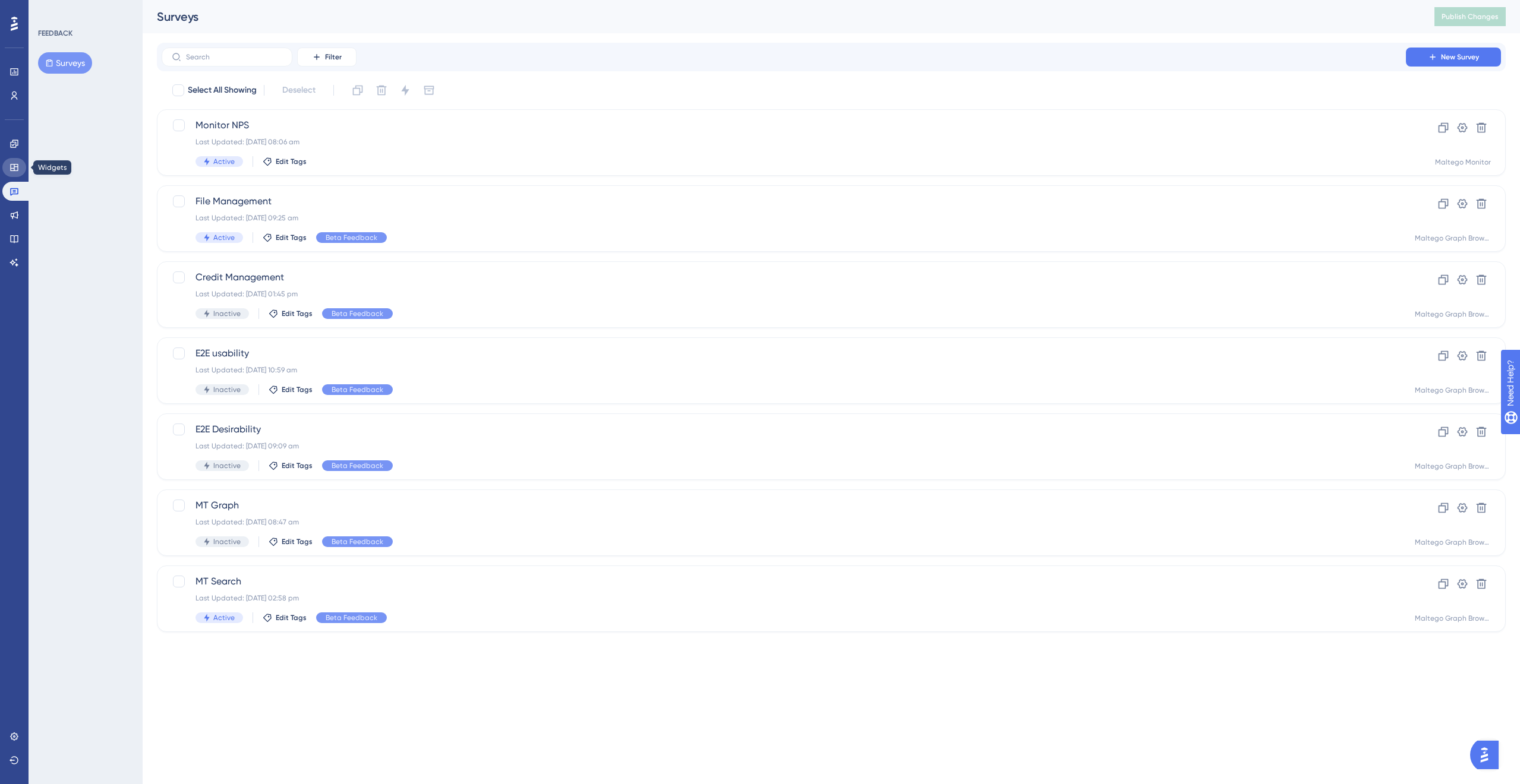
click at [12, 159] on link at bounding box center [14, 168] width 24 height 19
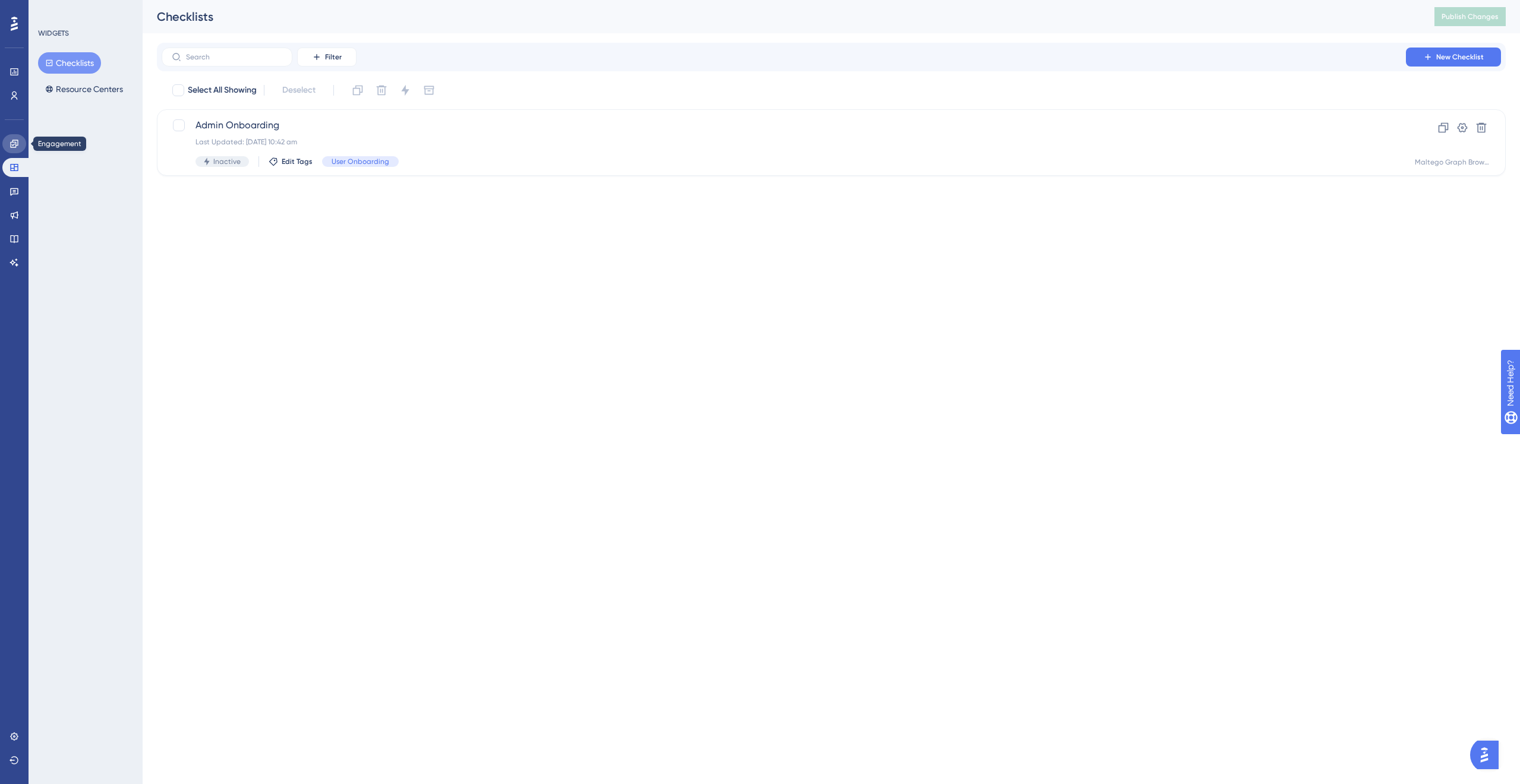
click at [14, 146] on icon at bounding box center [14, 144] width 9 height 9
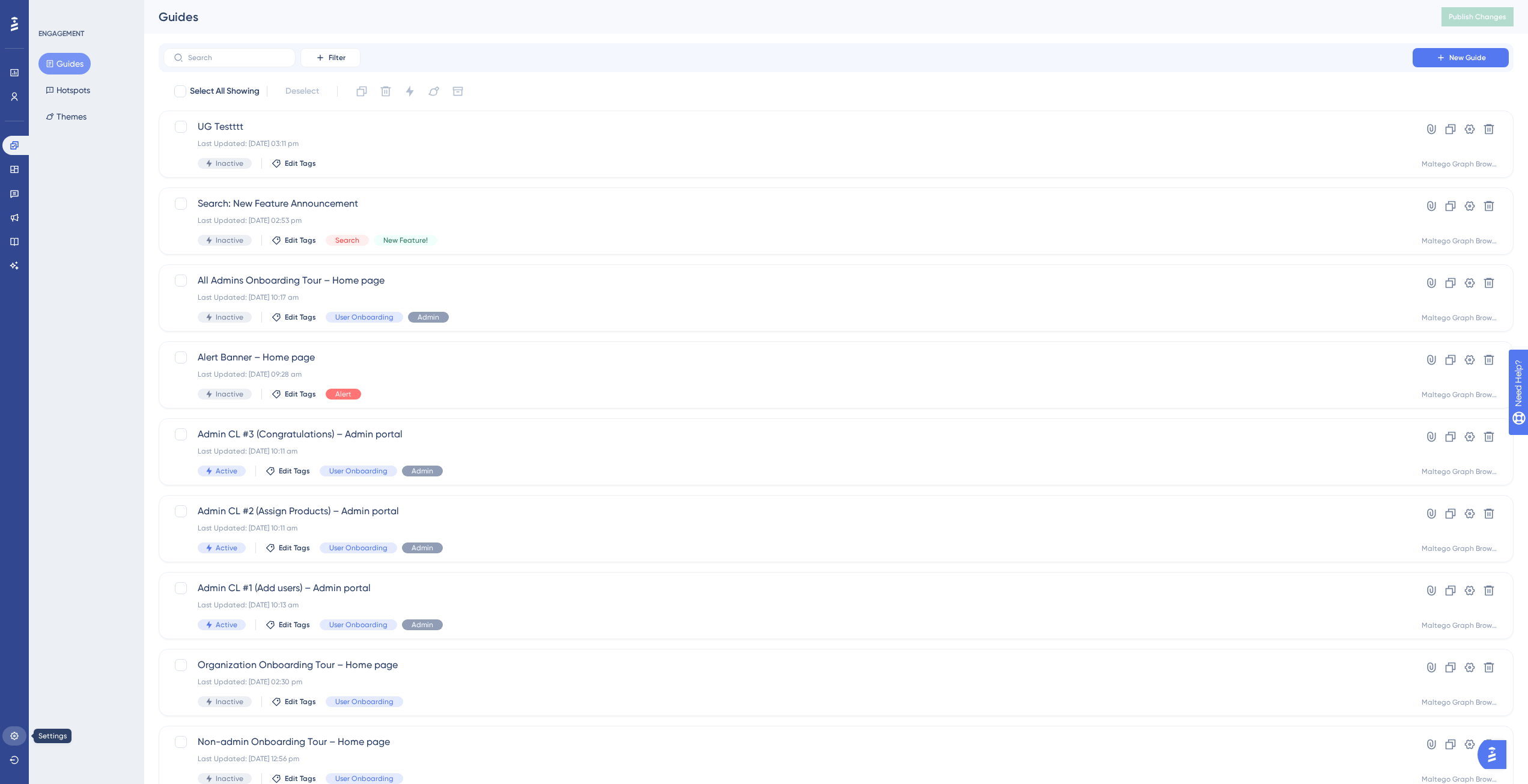
click at [10, 738] on icon at bounding box center [14, 735] width 9 height 9
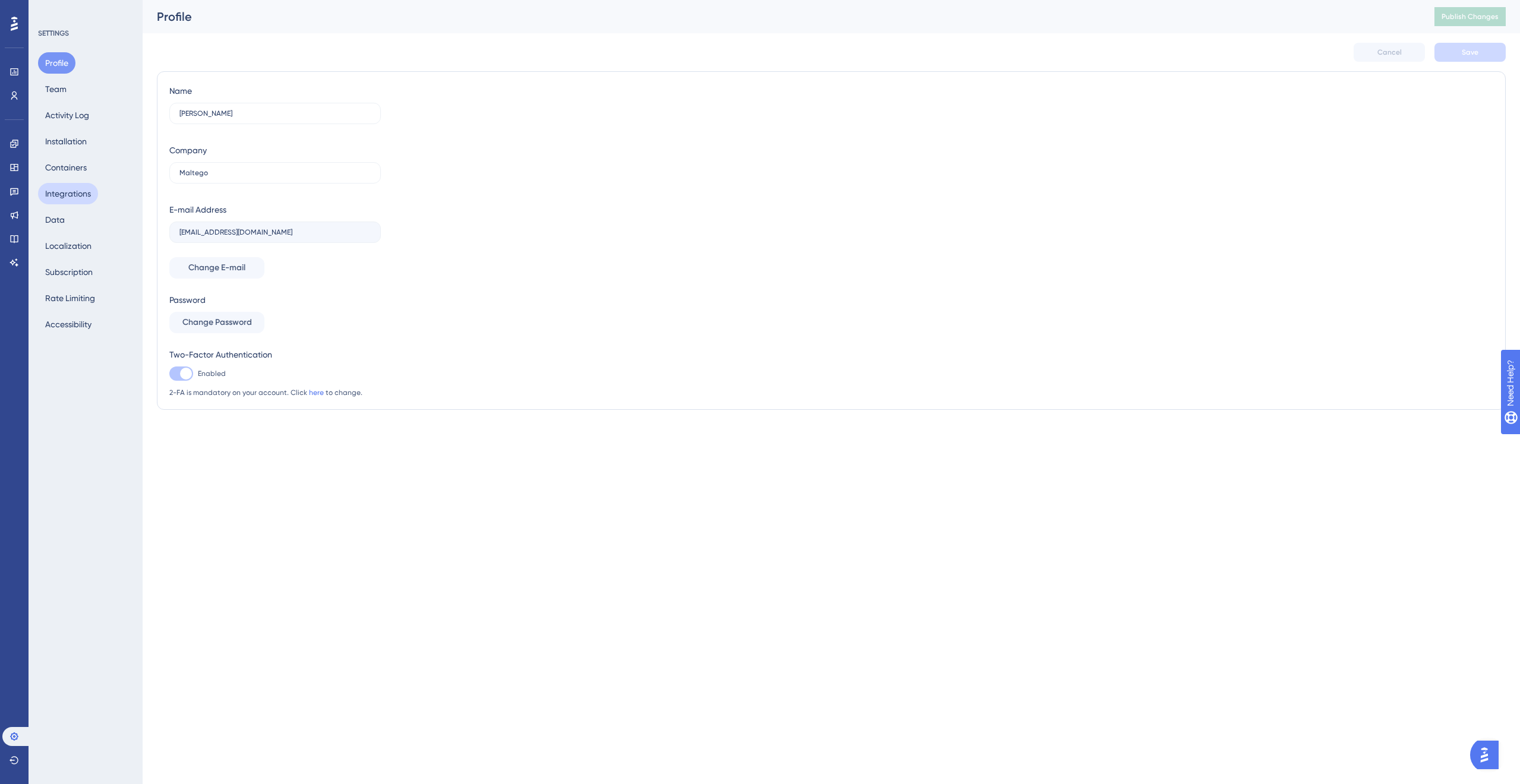
click at [85, 195] on button "Integrations" at bounding box center [68, 194] width 60 height 21
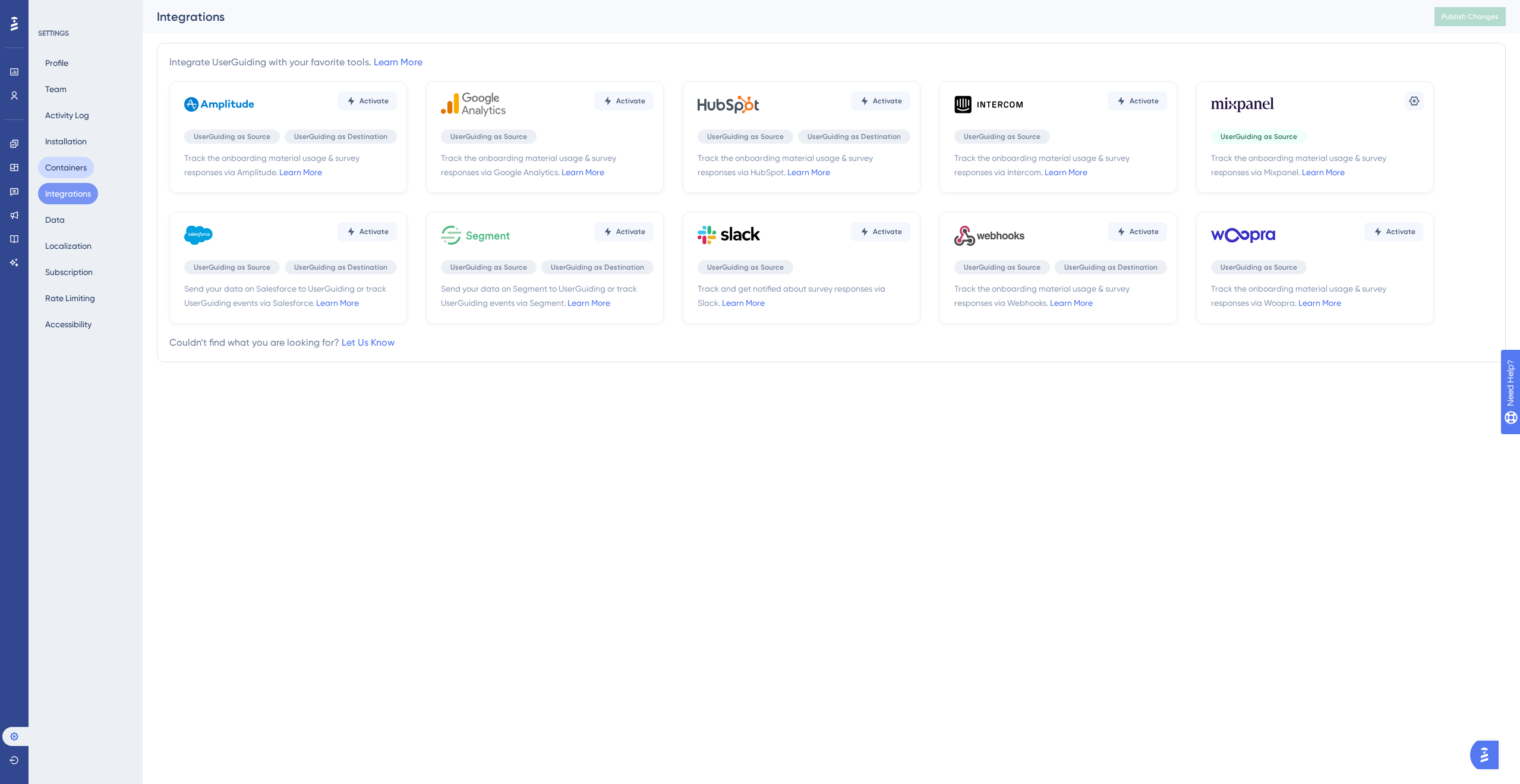
click at [83, 168] on button "Containers" at bounding box center [66, 168] width 56 height 21
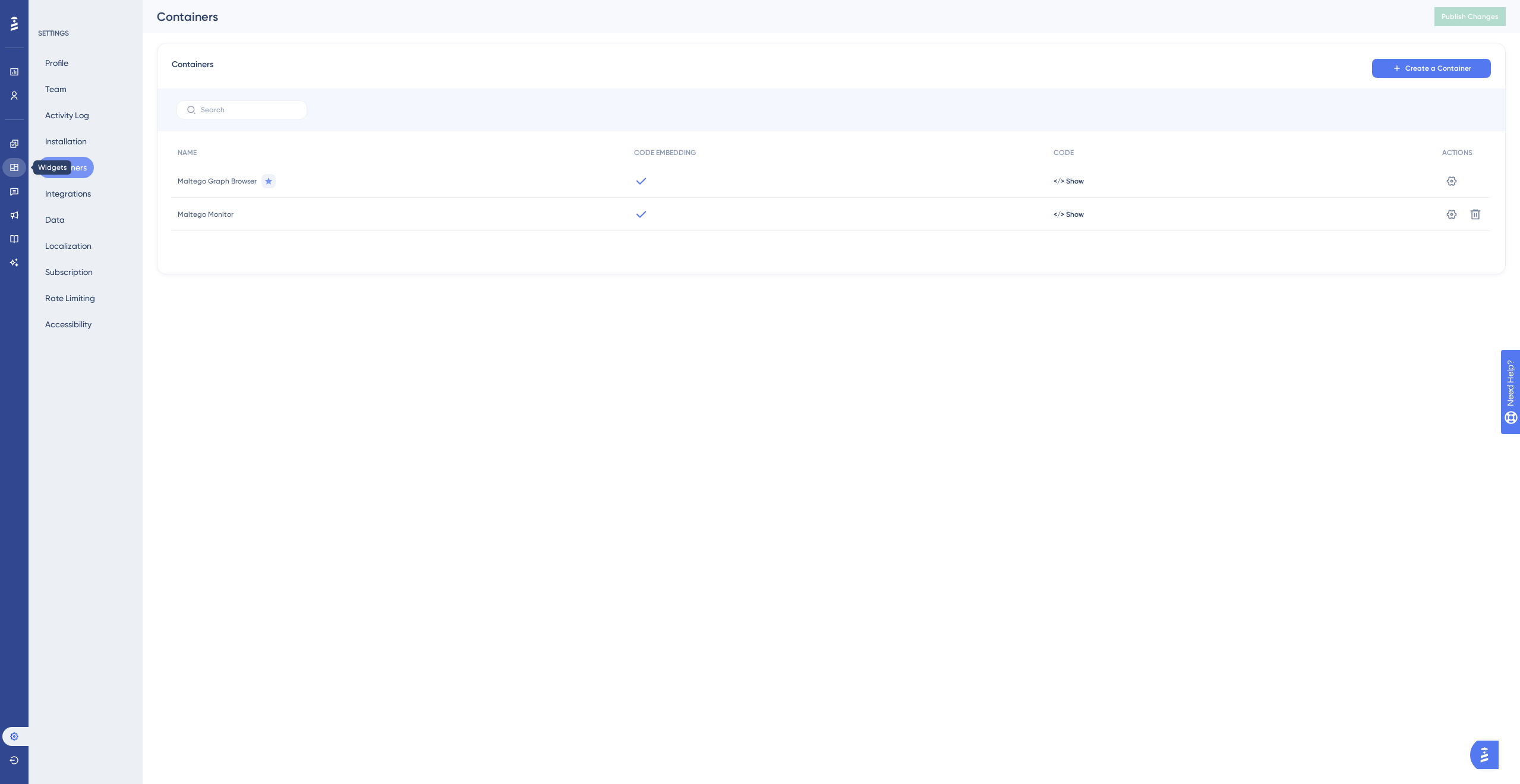
click at [11, 164] on icon at bounding box center [14, 167] width 8 height 7
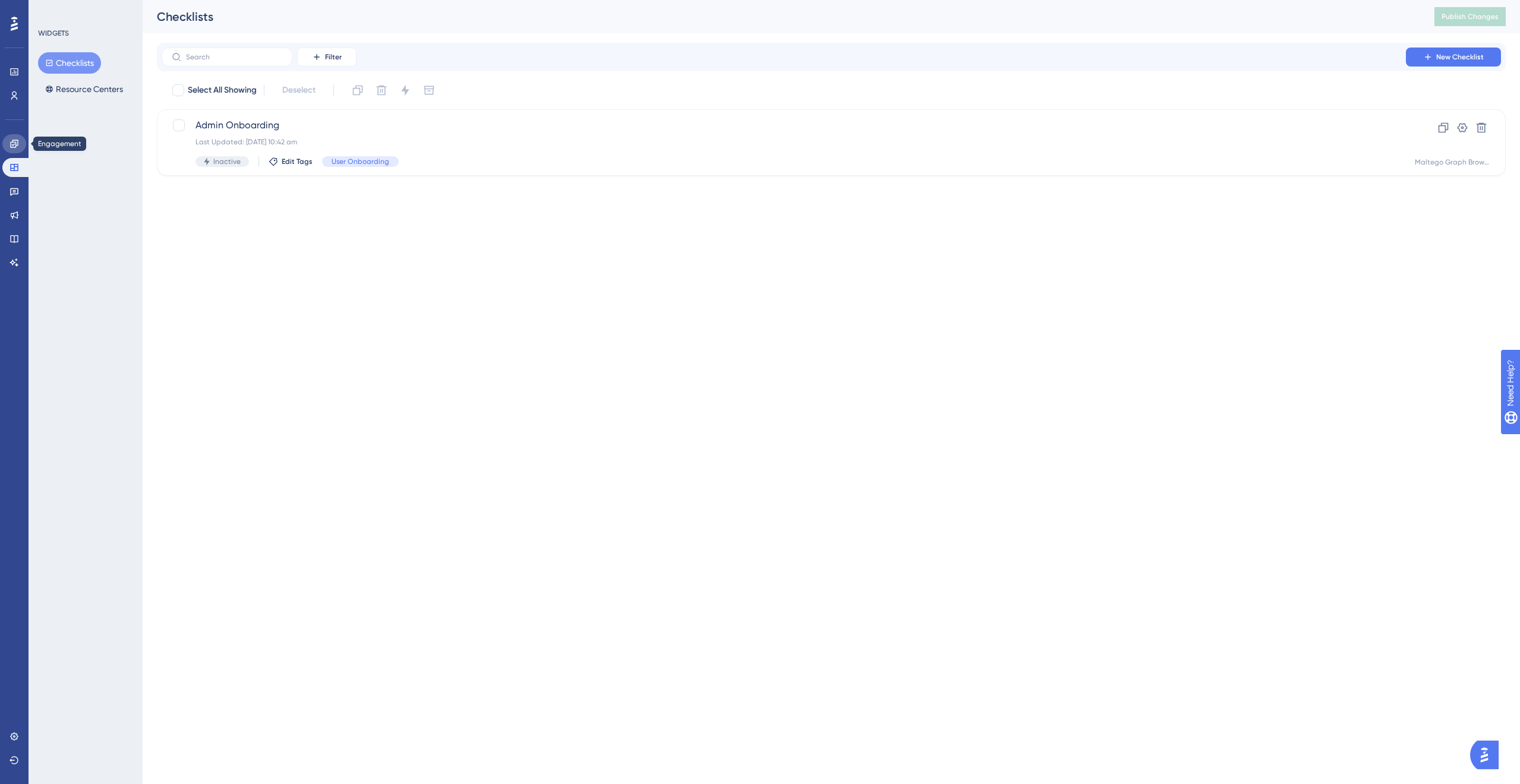
click at [12, 142] on icon at bounding box center [14, 144] width 8 height 8
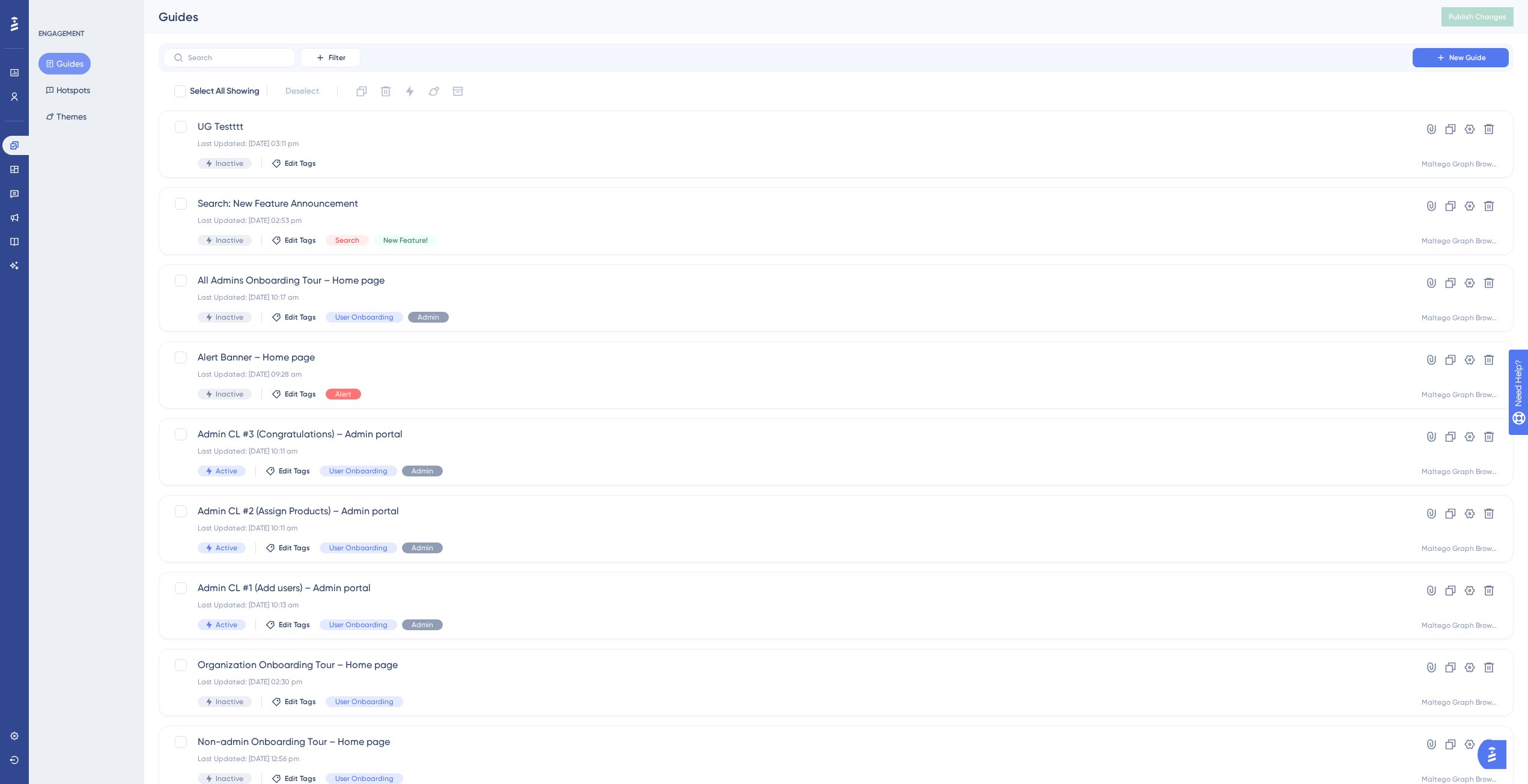
click at [12, 85] on div "Performance Users" at bounding box center [14, 85] width 24 height 43
click at [12, 76] on icon at bounding box center [14, 72] width 8 height 7
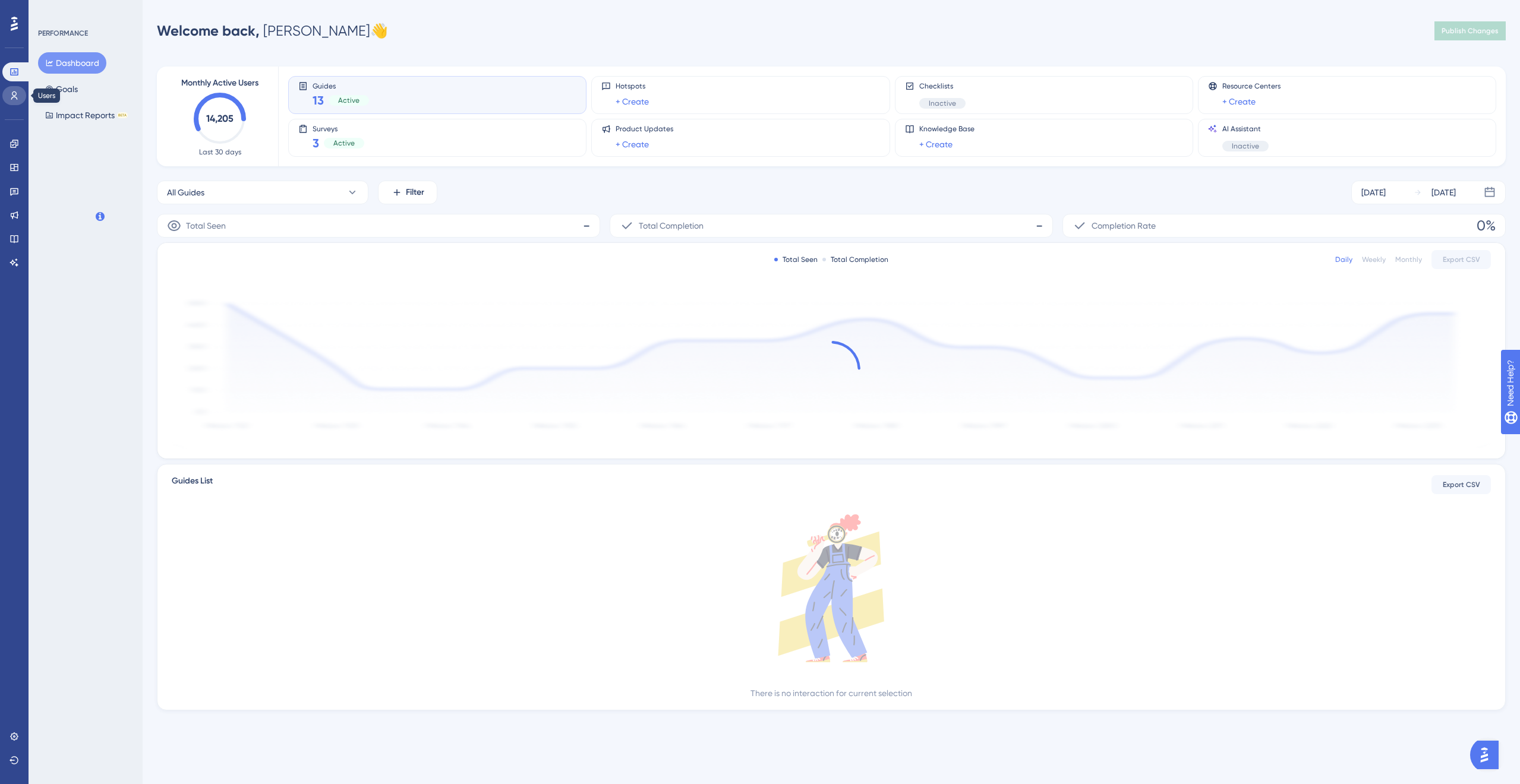
click at [13, 100] on icon at bounding box center [14, 96] width 9 height 9
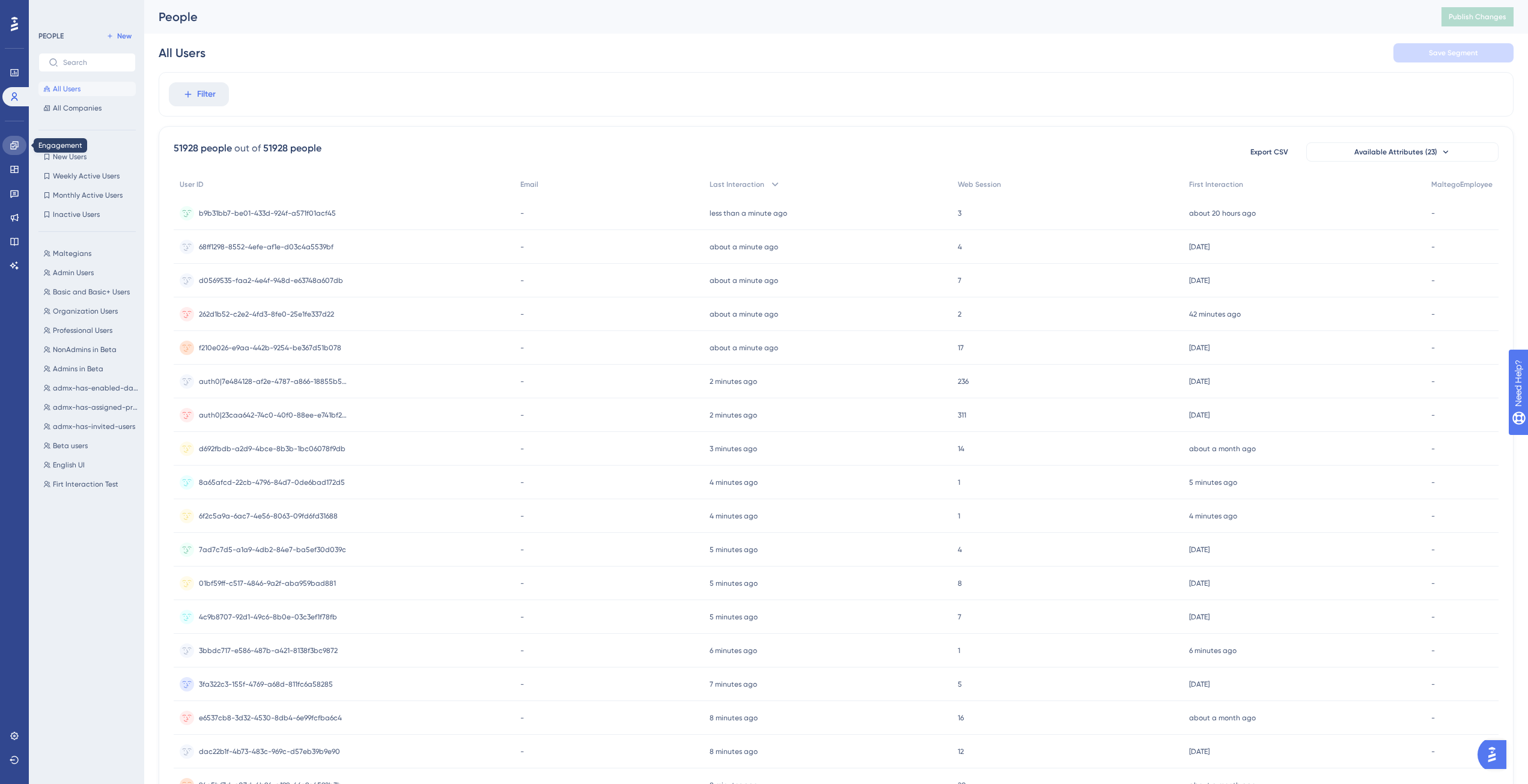
click at [14, 141] on icon at bounding box center [14, 145] width 8 height 8
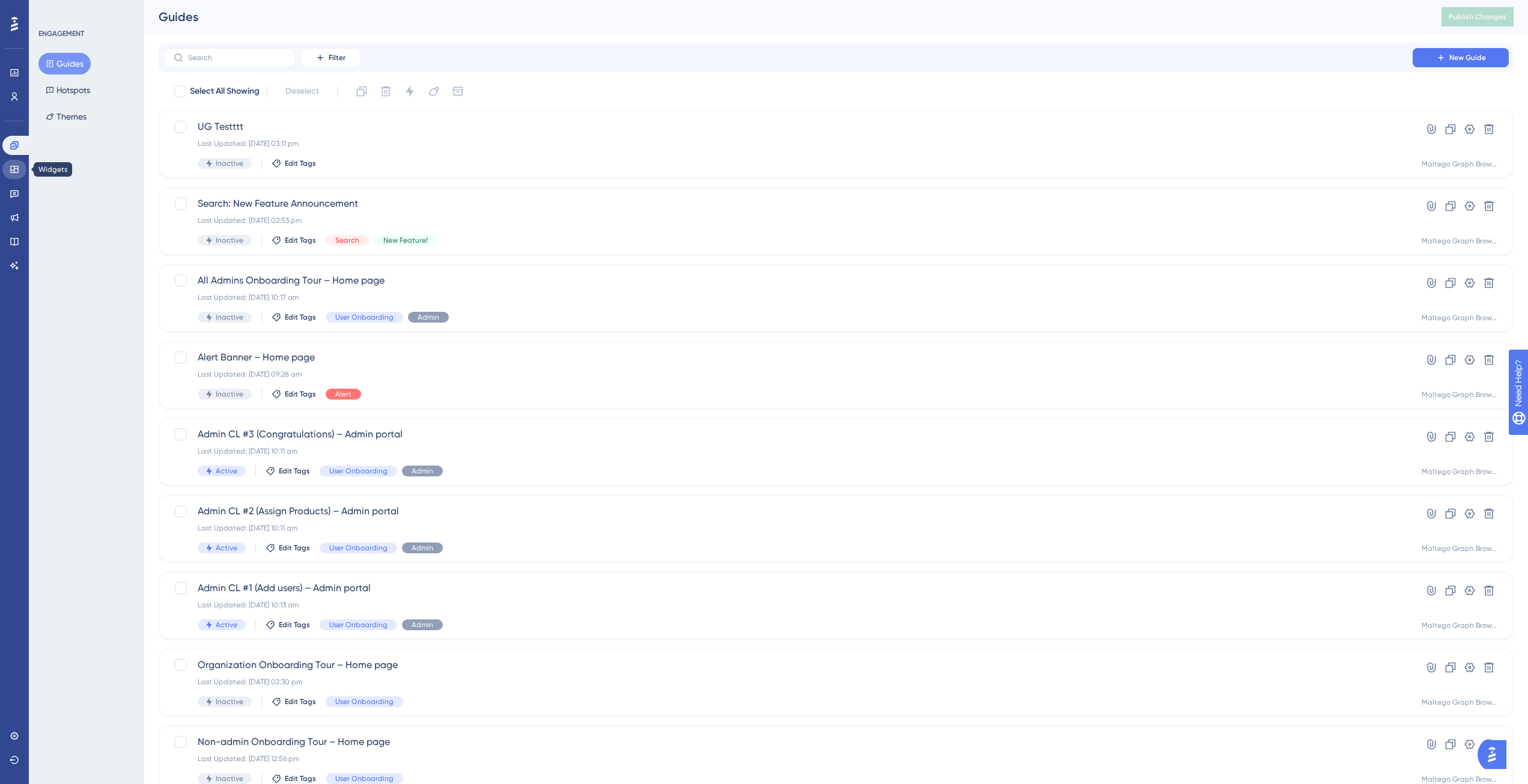
click at [12, 171] on icon at bounding box center [14, 169] width 9 height 9
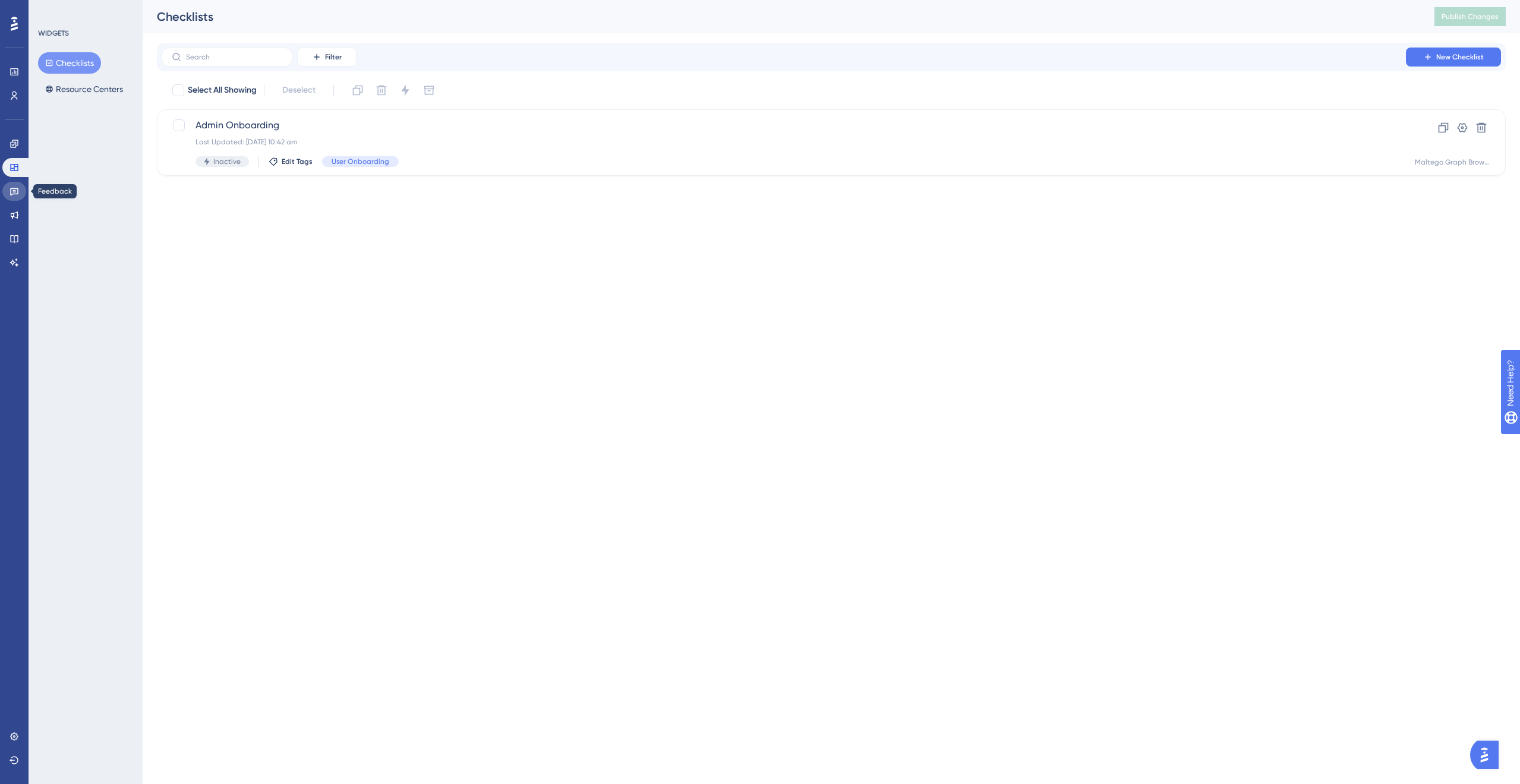
click at [15, 191] on icon at bounding box center [14, 192] width 8 height 8
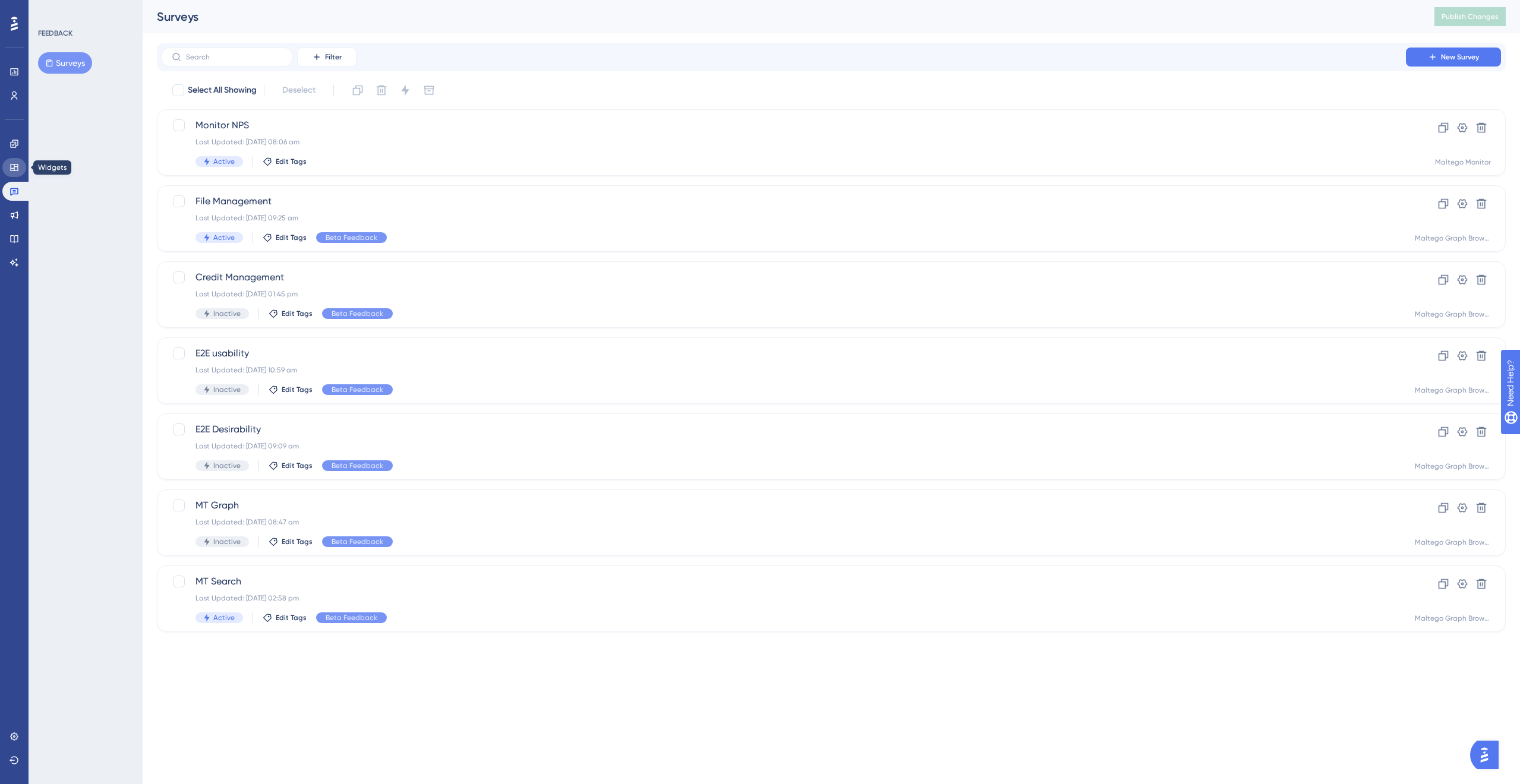
click at [14, 172] on link at bounding box center [14, 168] width 24 height 19
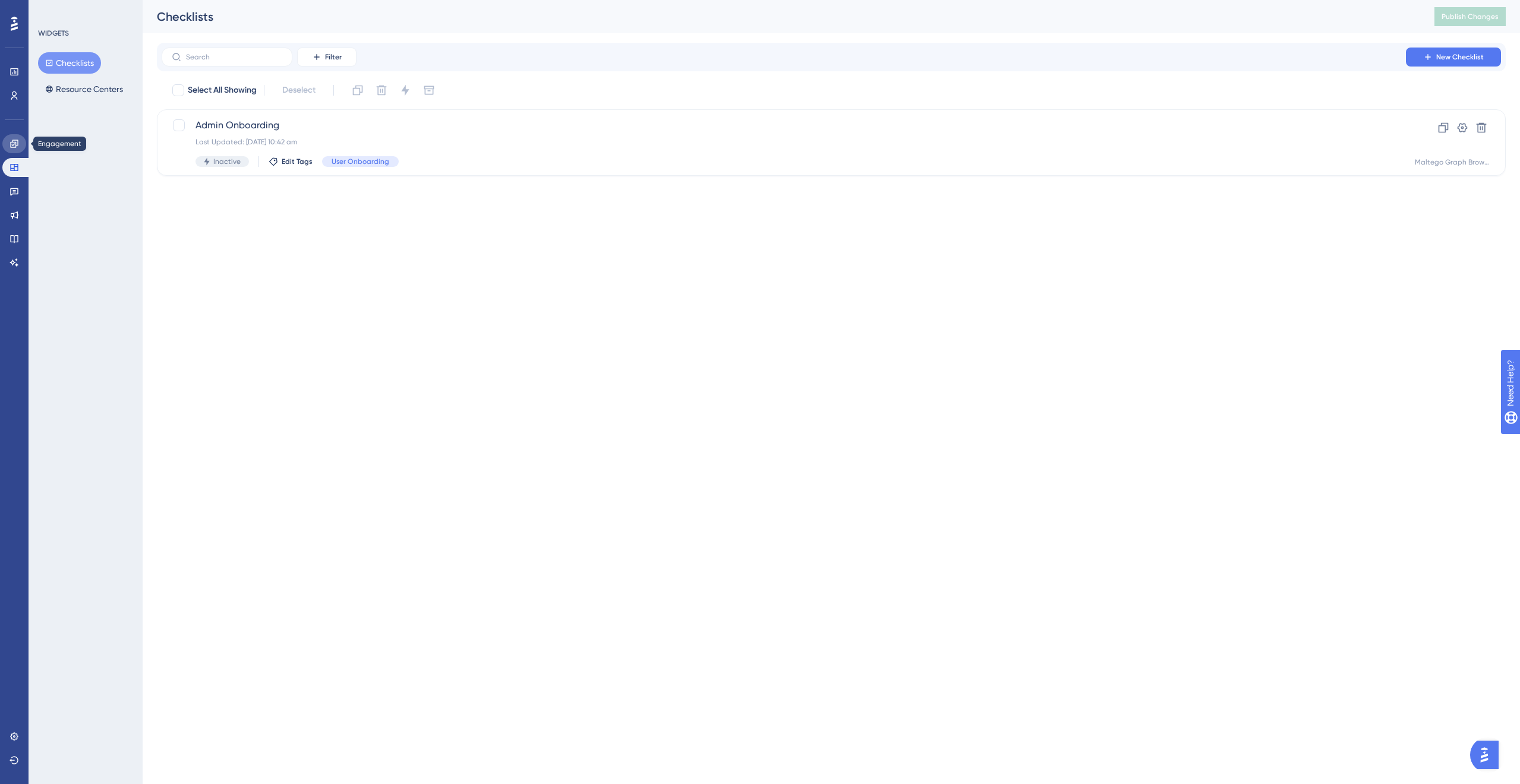
click at [12, 153] on link at bounding box center [14, 144] width 24 height 19
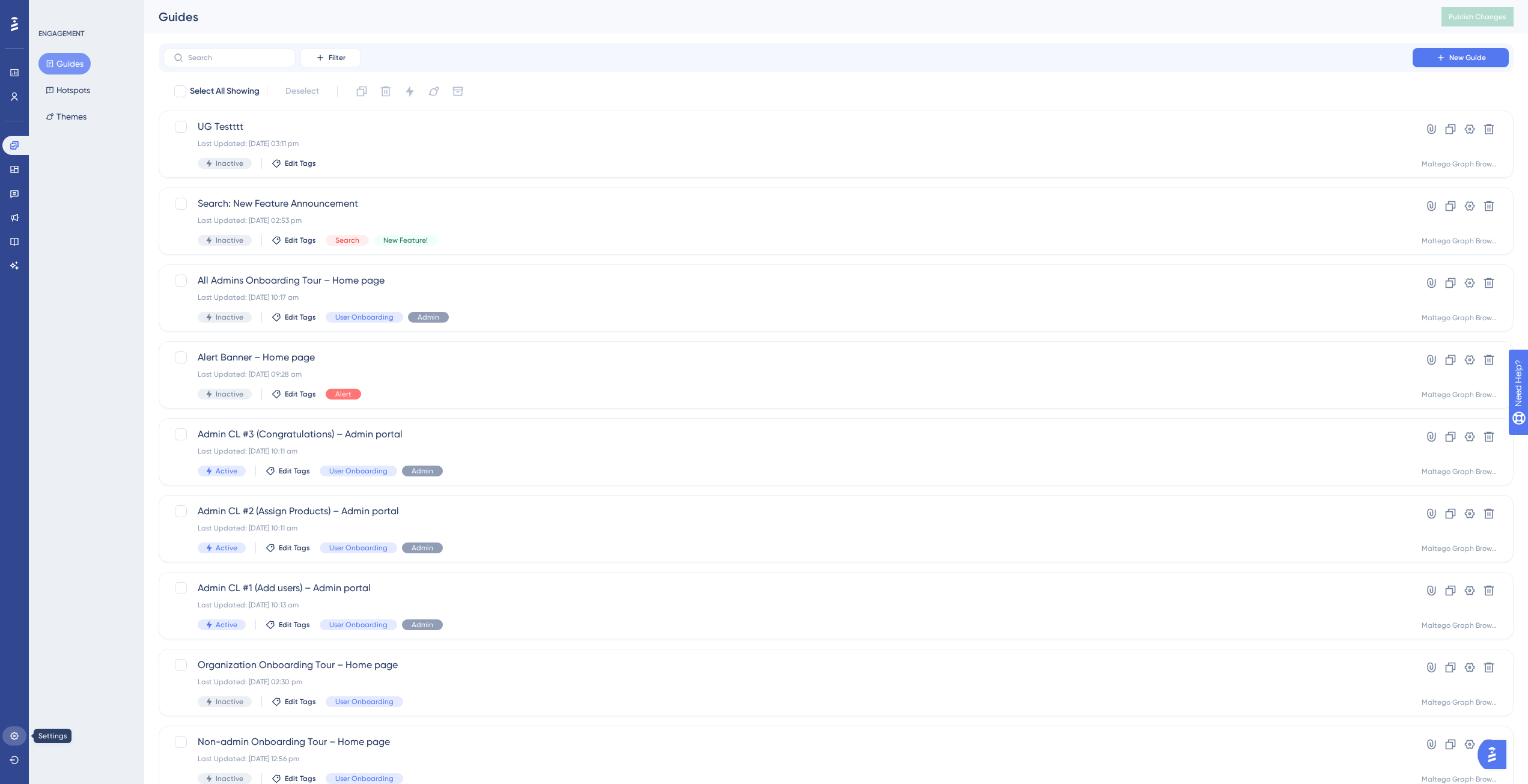
click at [12, 740] on icon at bounding box center [14, 735] width 9 height 9
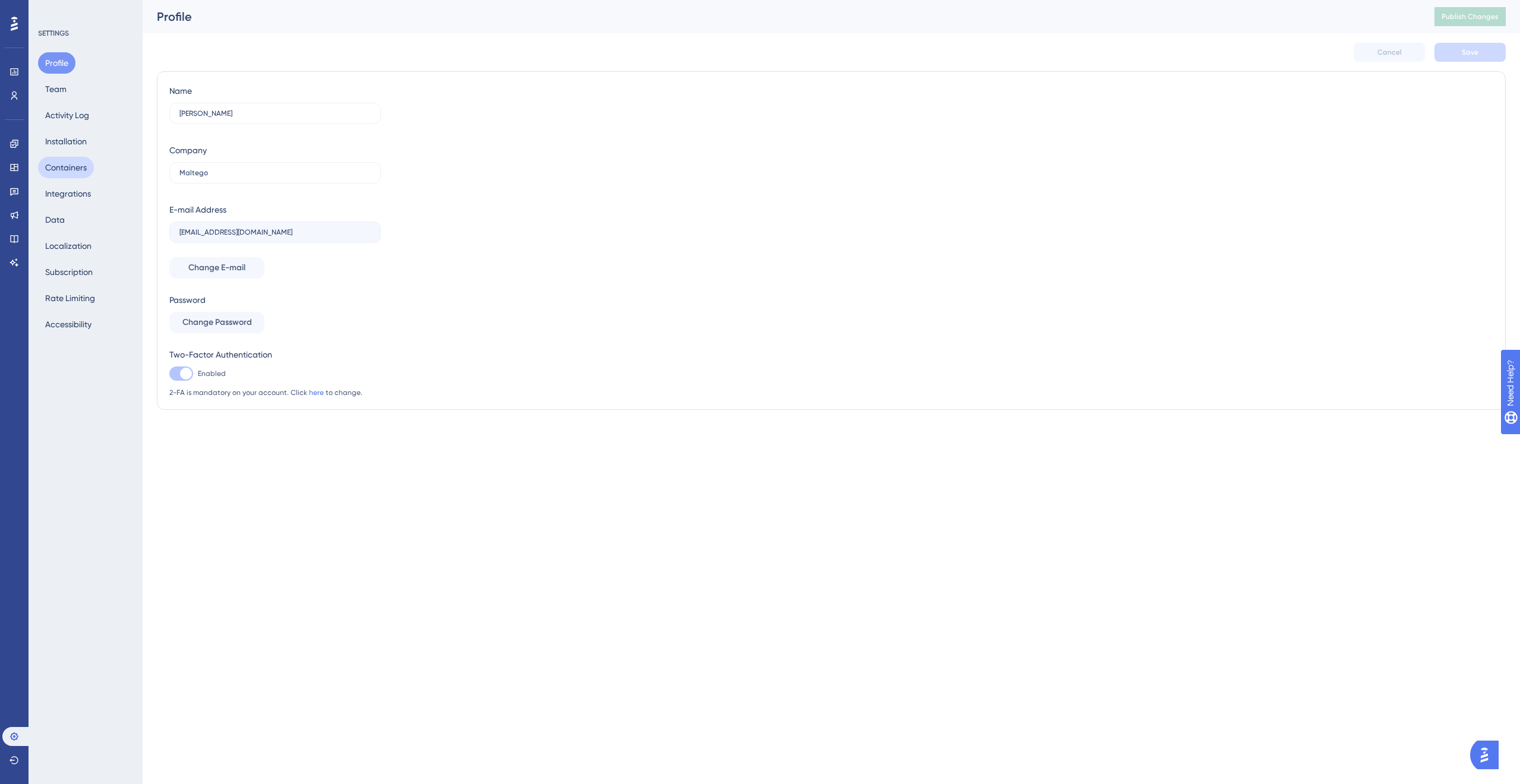
click at [70, 175] on button "Containers" at bounding box center [66, 168] width 56 height 21
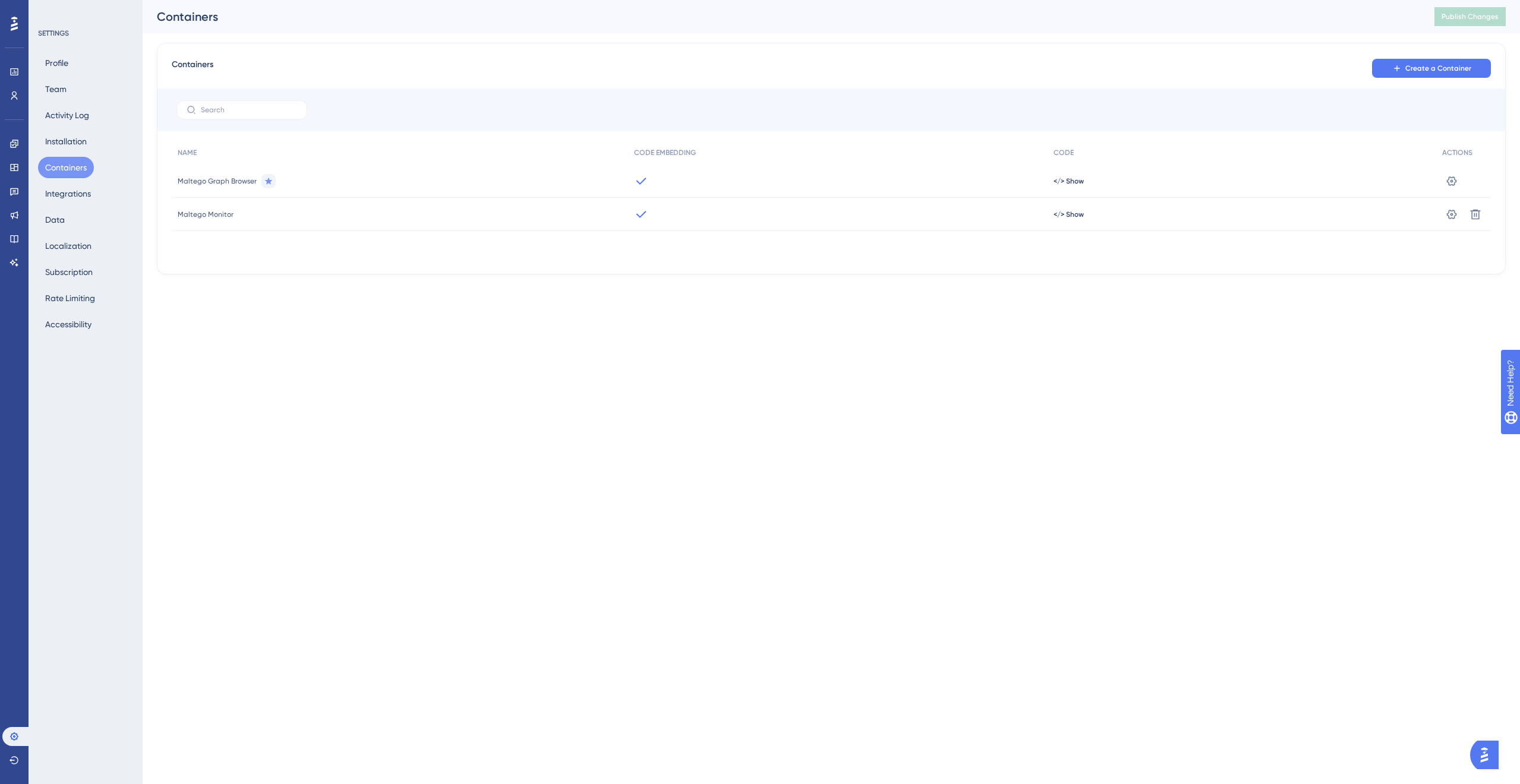
click at [1482, 749] on img "Open AI Assistant Launcher" at bounding box center [1485, 755] width 21 height 21
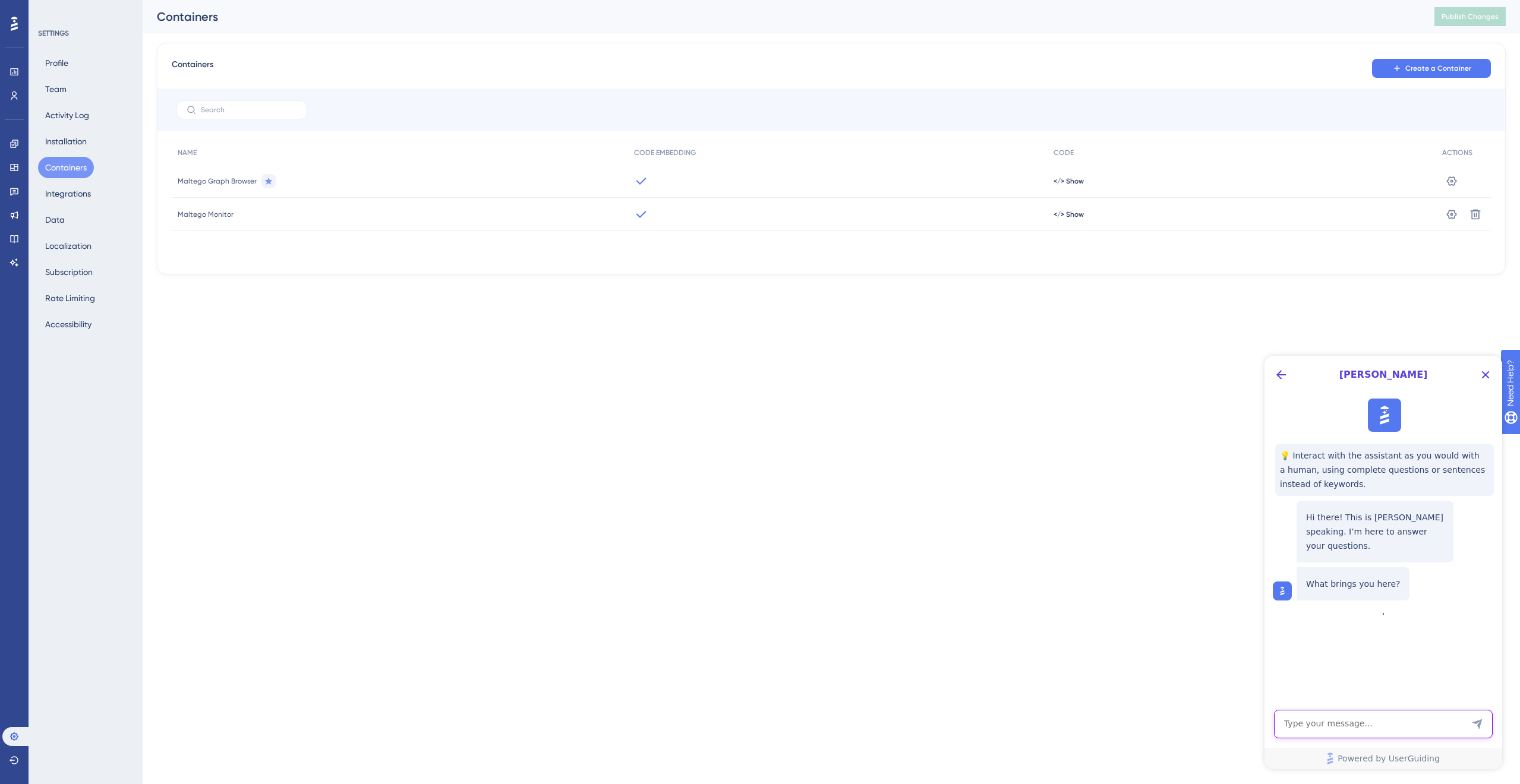
click at [1370, 731] on textarea "AI Assistant Text Input" at bounding box center [1384, 724] width 219 height 28
type textarea "Hi. Can you please link me to your knowledge base?"
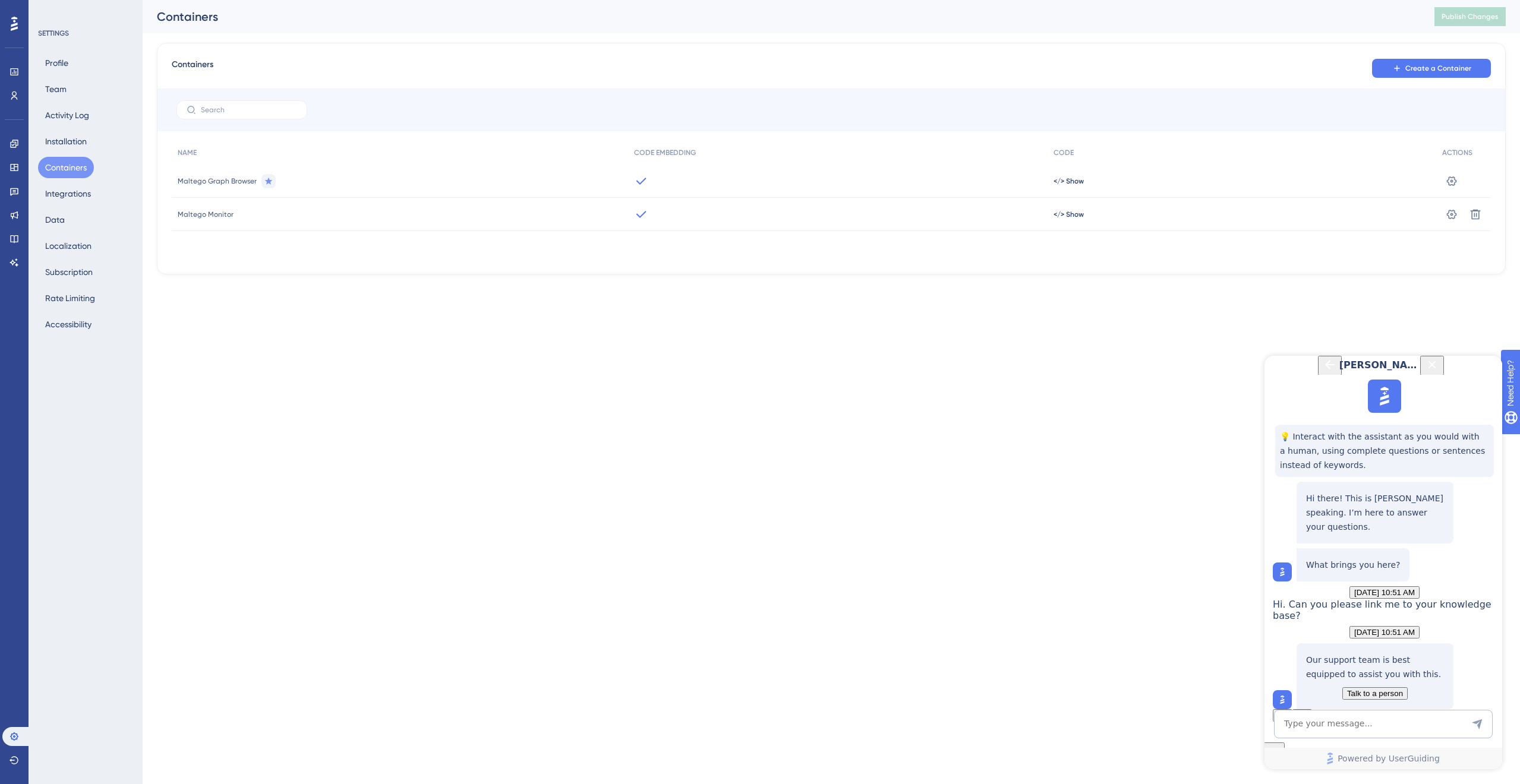
scroll to position [106, 0]
drag, startPoint x: 1427, startPoint y: 607, endPoint x: 1418, endPoint y: 606, distance: 9.1
click at [1418, 653] on p "Our support team is best equipped to assist you with this." at bounding box center [1375, 667] width 138 height 28
click at [1415, 653] on p "Our support team is best equipped to assist you with this." at bounding box center [1375, 667] width 138 height 28
click at [1325, 369] on icon "Back Button" at bounding box center [1330, 365] width 9 height 9
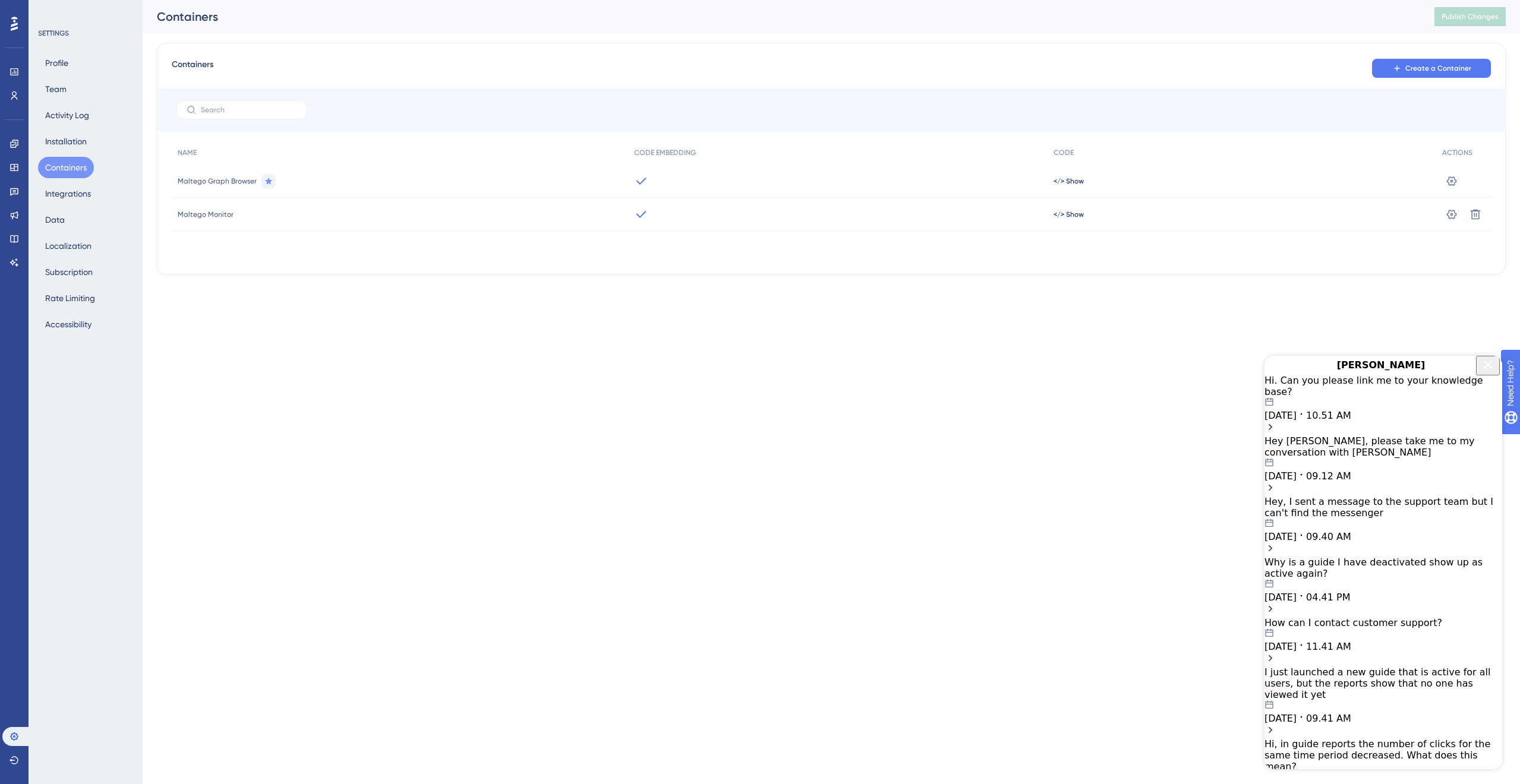
click at [1392, 633] on div "[DATE] 11.41 AM" at bounding box center [1383, 640] width 238 height 24
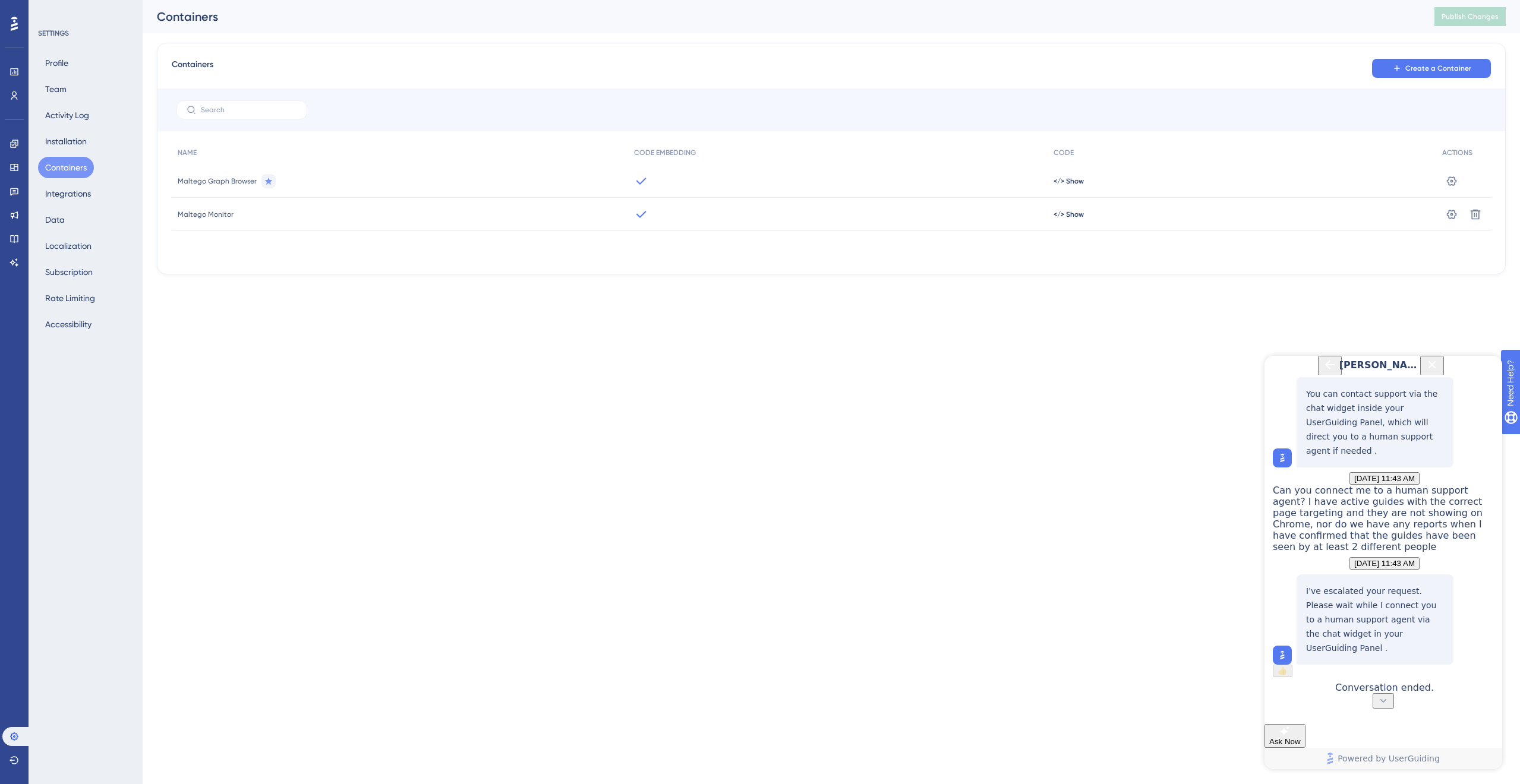
scroll to position [406, 0]
click at [1323, 372] on icon "Back Button" at bounding box center [1330, 365] width 15 height 15
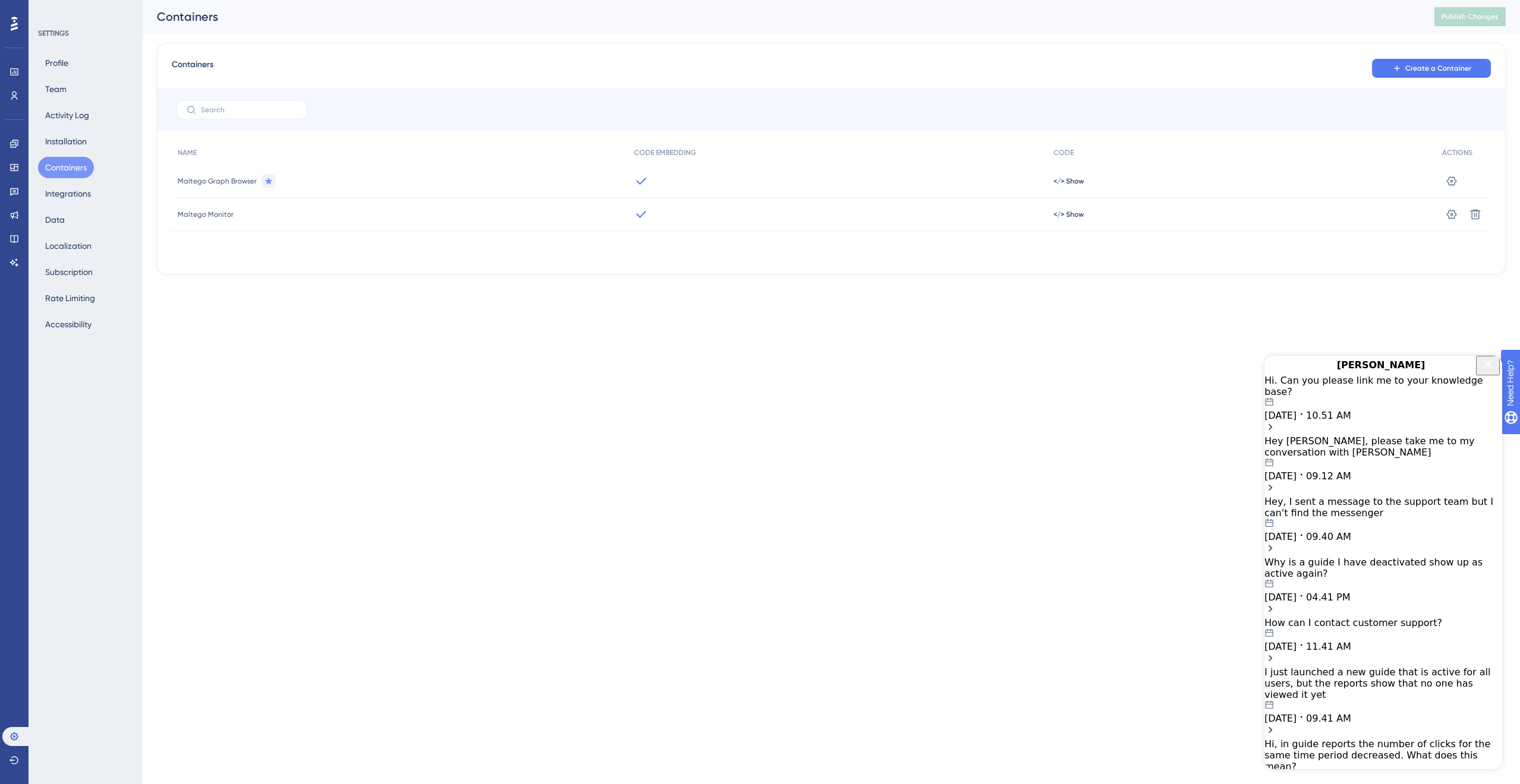
click at [1385, 458] on div "Hey [PERSON_NAME], please take me to my conversation with [PERSON_NAME]" at bounding box center [1383, 447] width 238 height 23
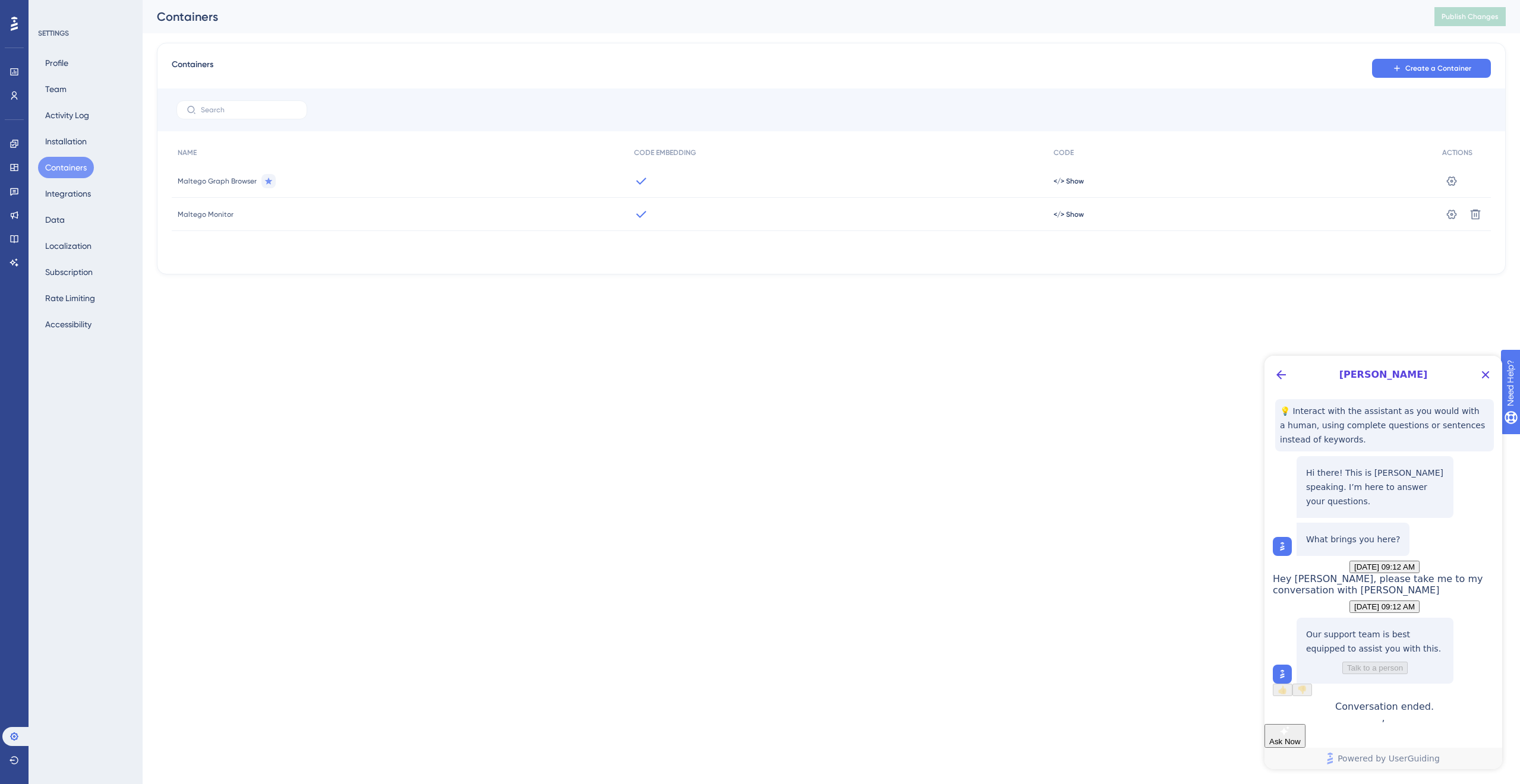
scroll to position [118, 0]
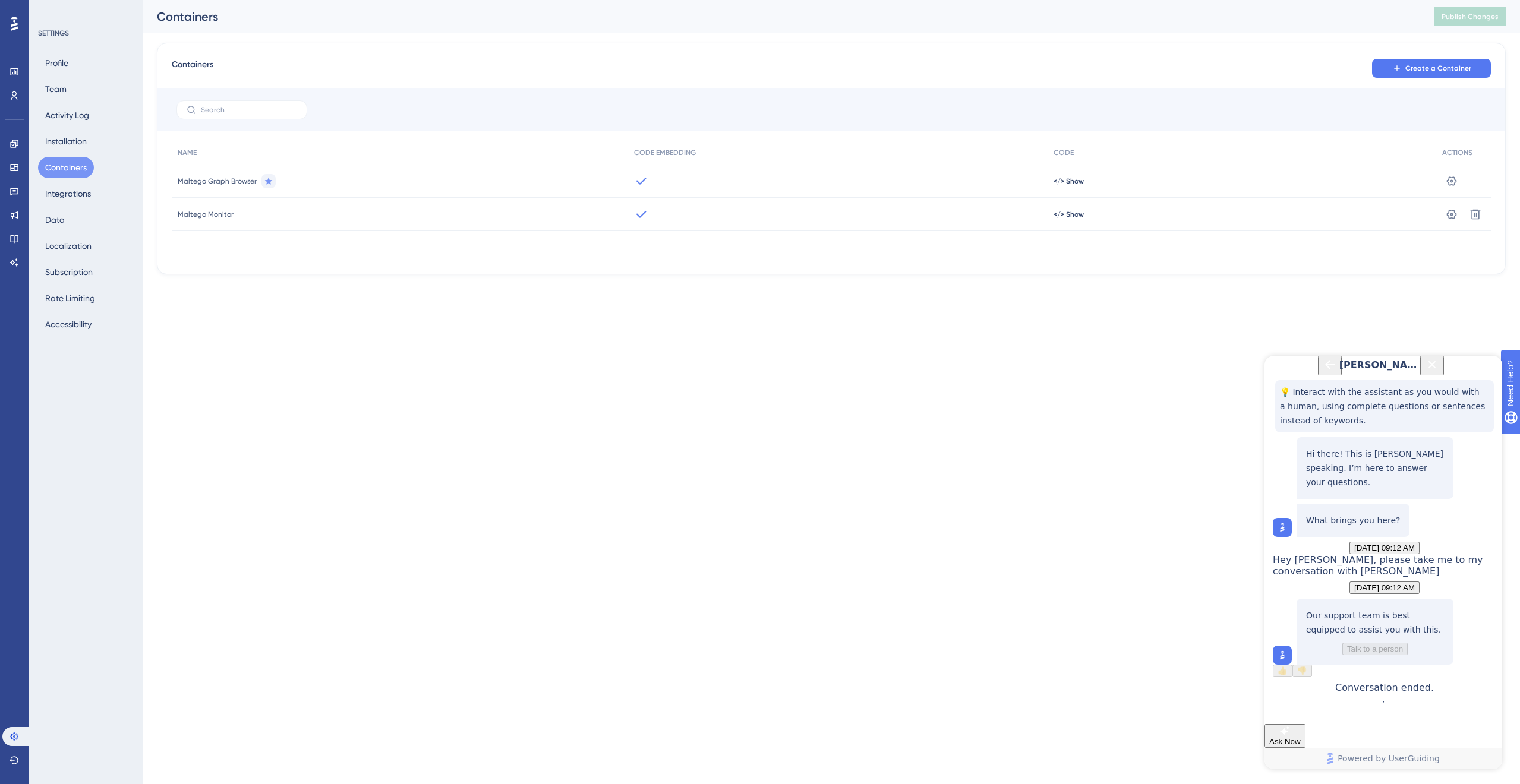
click at [1323, 372] on icon "Back Button" at bounding box center [1330, 365] width 15 height 15
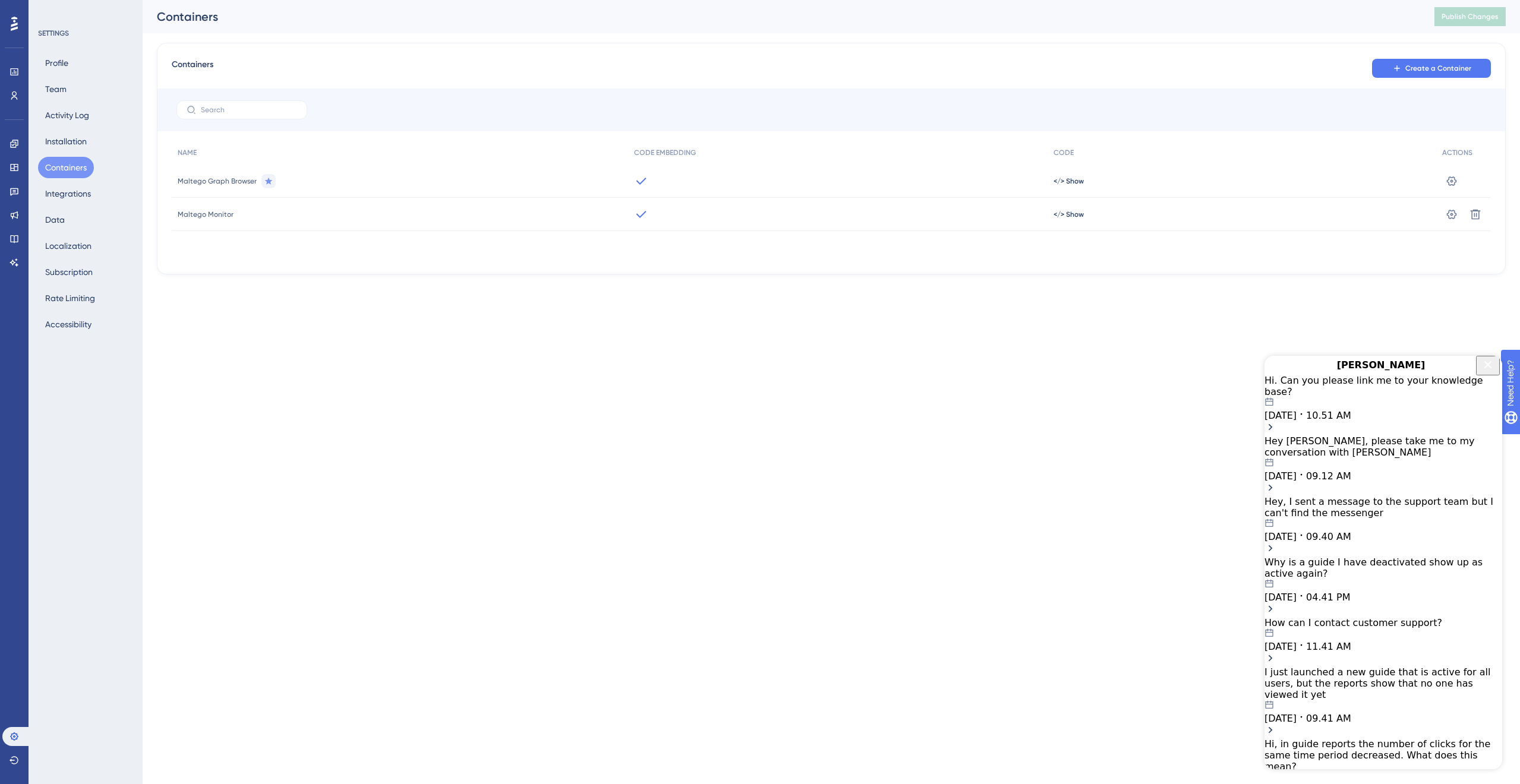
scroll to position [0, 0]
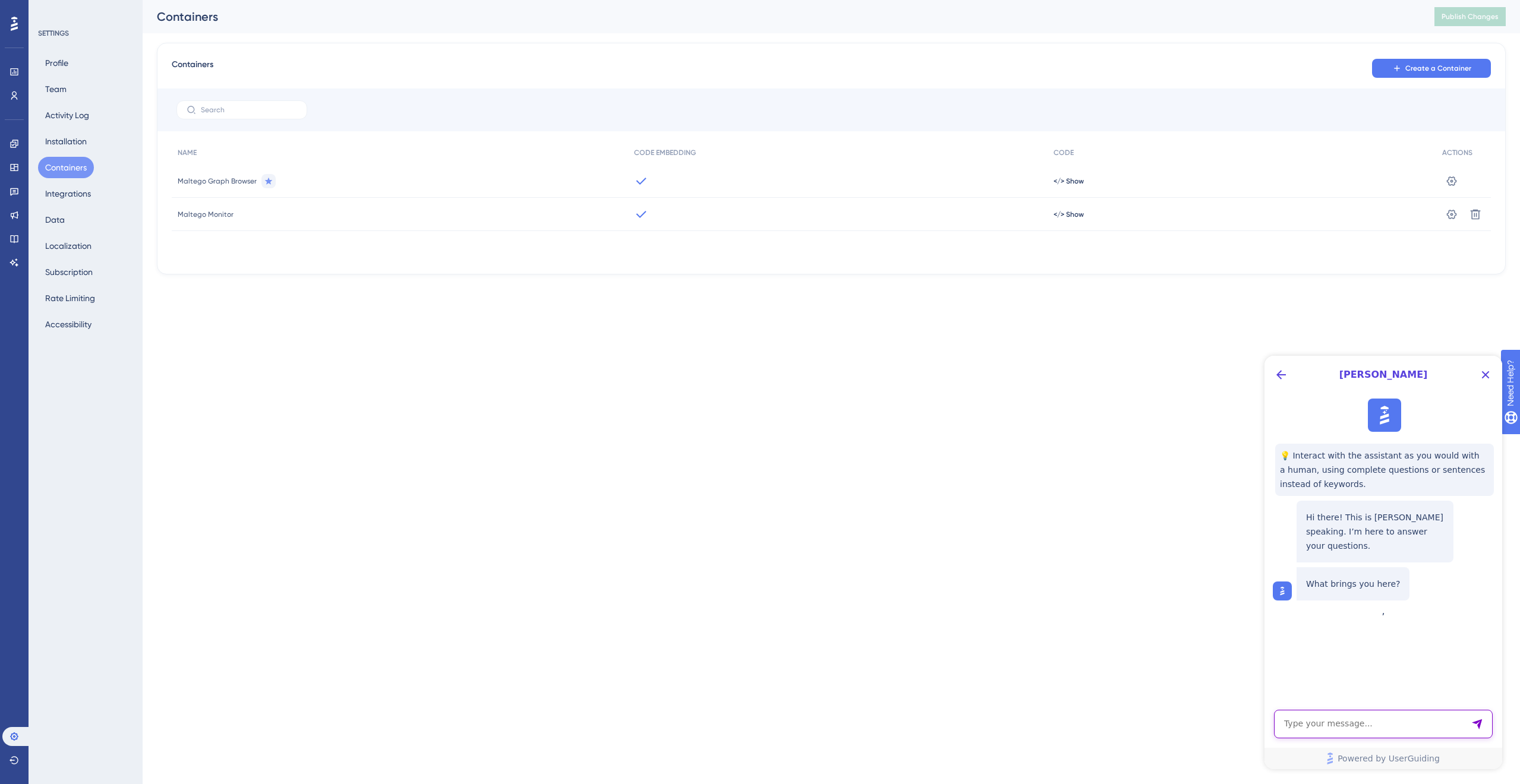
click at [1385, 727] on textarea "AI Assistant Text Input" at bounding box center [1384, 724] width 219 height 28
click at [1287, 382] on button "Back Button" at bounding box center [1281, 375] width 19 height 19
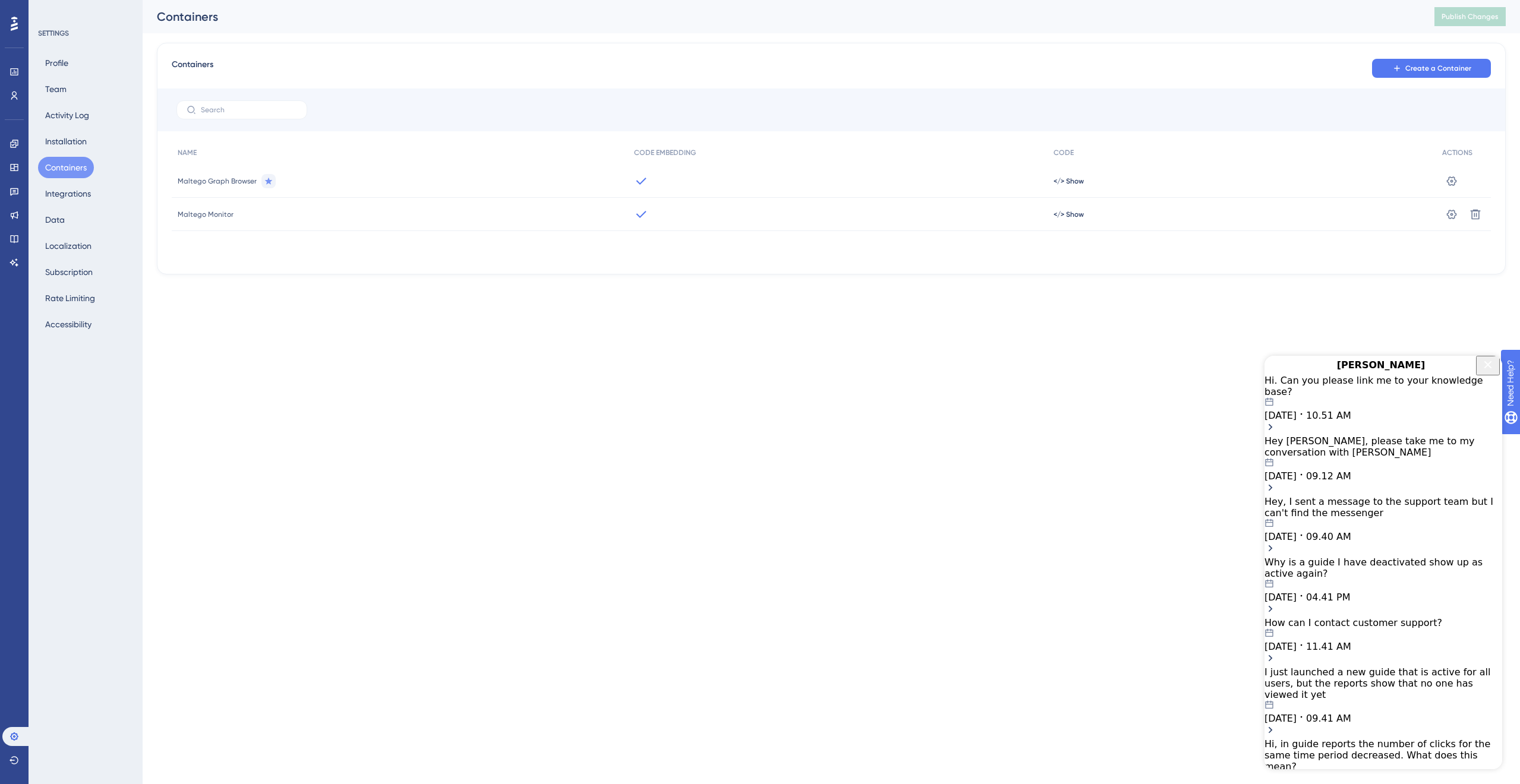
click at [1324, 398] on div "Hi. Can you please link me to your knowledge base?" at bounding box center [1383, 386] width 238 height 23
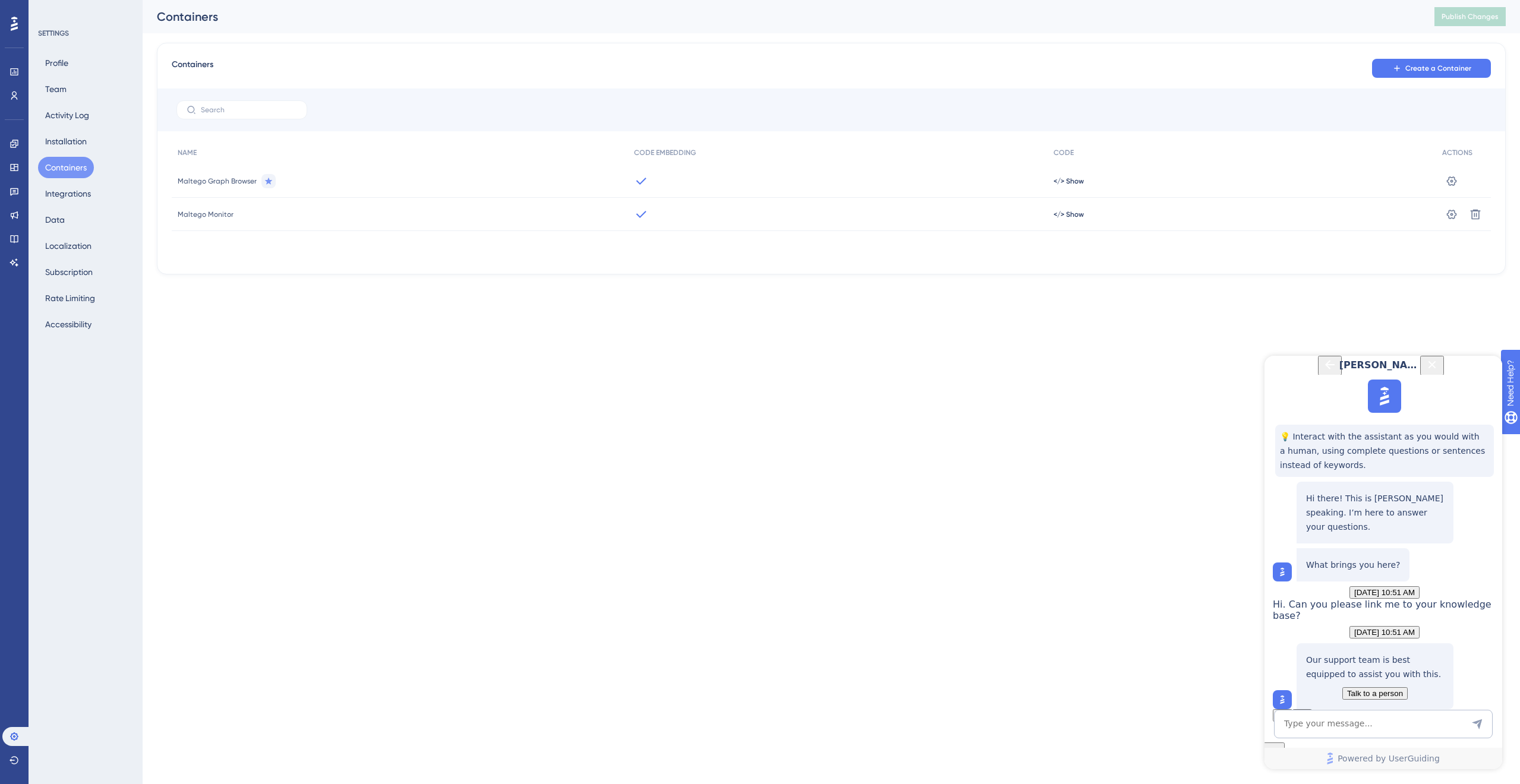
scroll to position [106, 0]
click at [1357, 721] on textarea "AI Assistant Text Input" at bounding box center [1384, 724] width 219 height 28
type textarea "C"
type textarea "Where can I read more about container codes?"
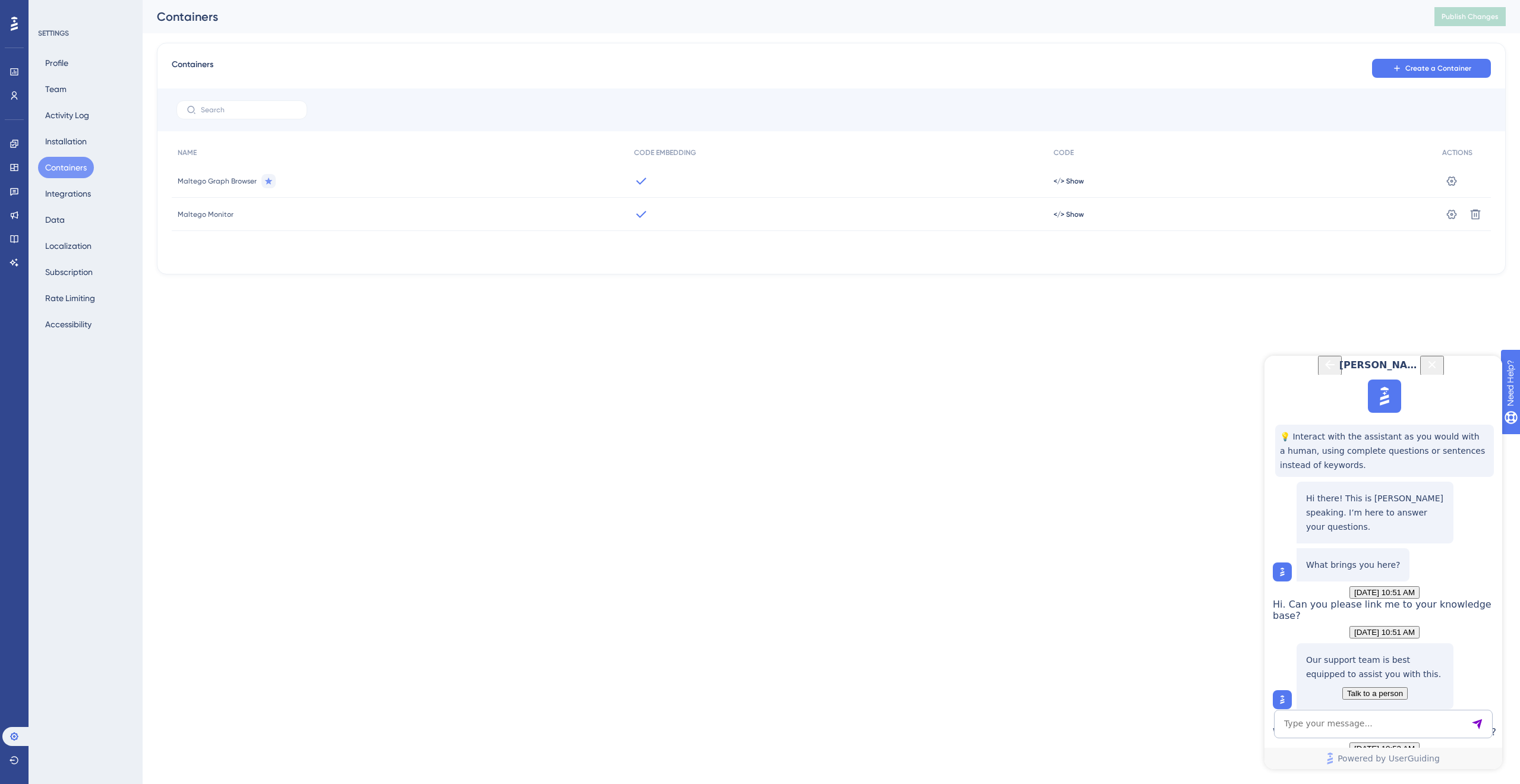
click at [416, 0] on html "Performance Users Engagement Widgets Feedback Product Updates Knowledge Base AI…" at bounding box center [760, 0] width 1520 height 0
click at [1424, 372] on span "[PERSON_NAME]" at bounding box center [1382, 365] width 84 height 15
click at [1437, 369] on icon "Close Button" at bounding box center [1433, 365] width 8 height 8
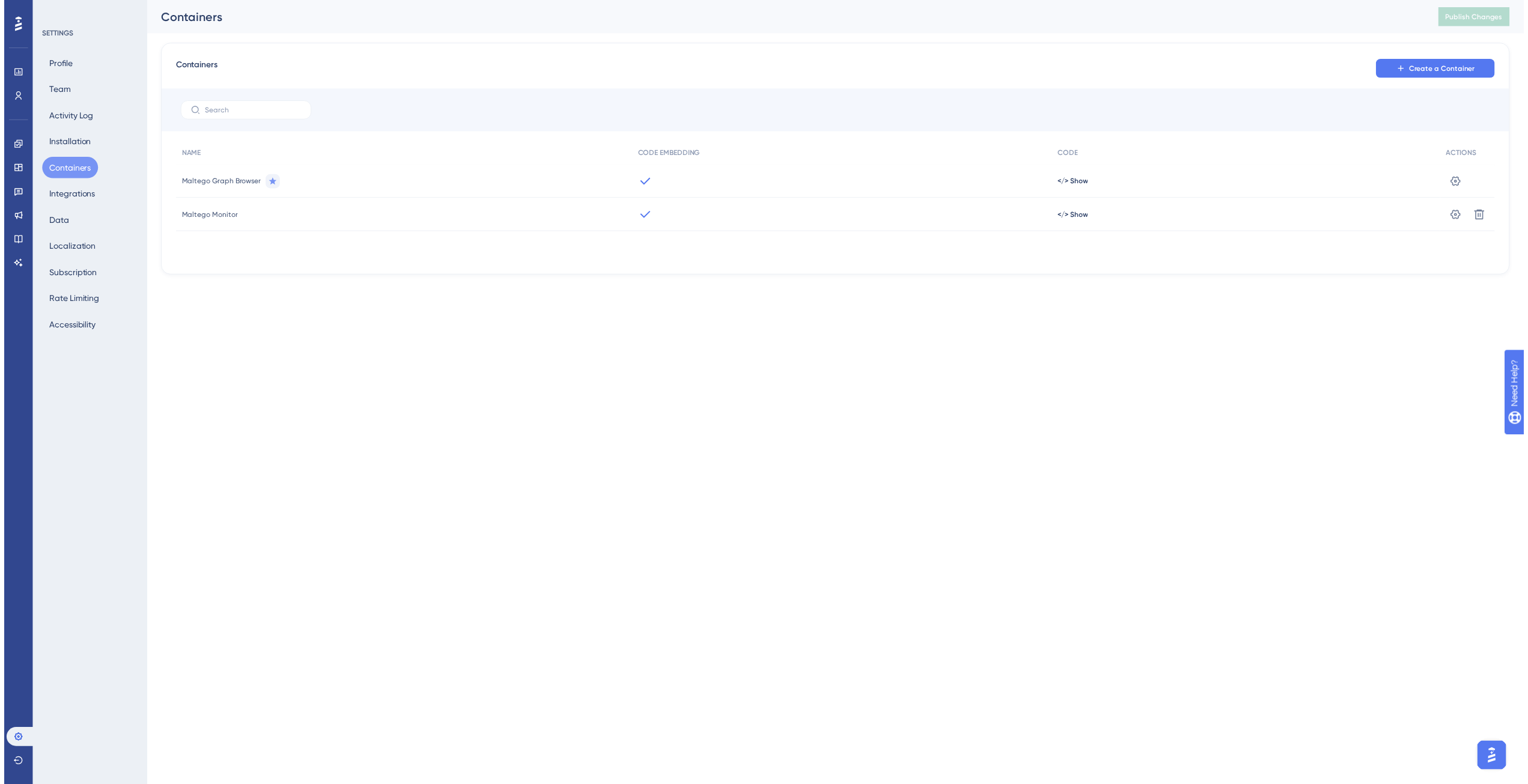
scroll to position [0, 0]
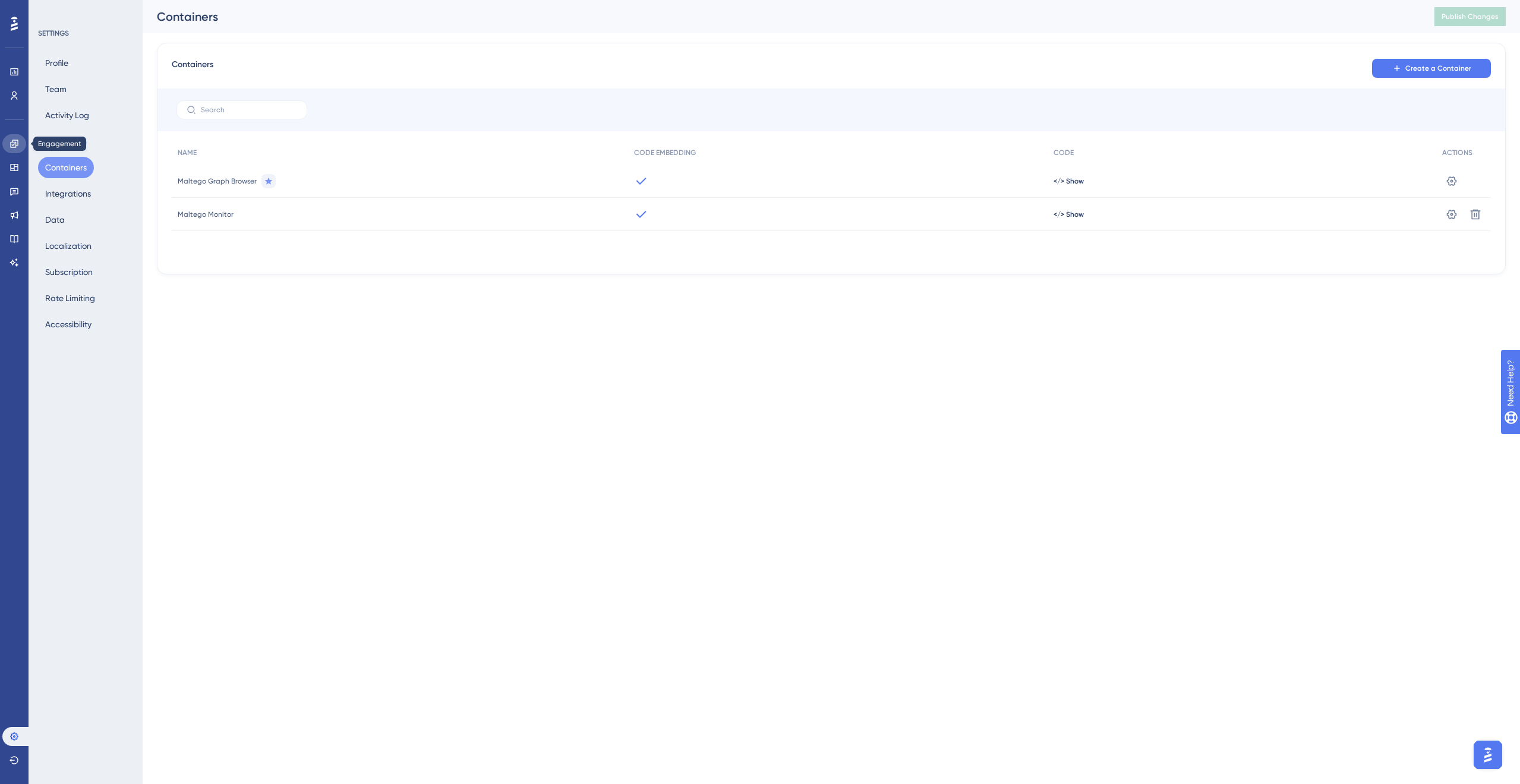
click at [10, 139] on icon at bounding box center [14, 144] width 9 height 9
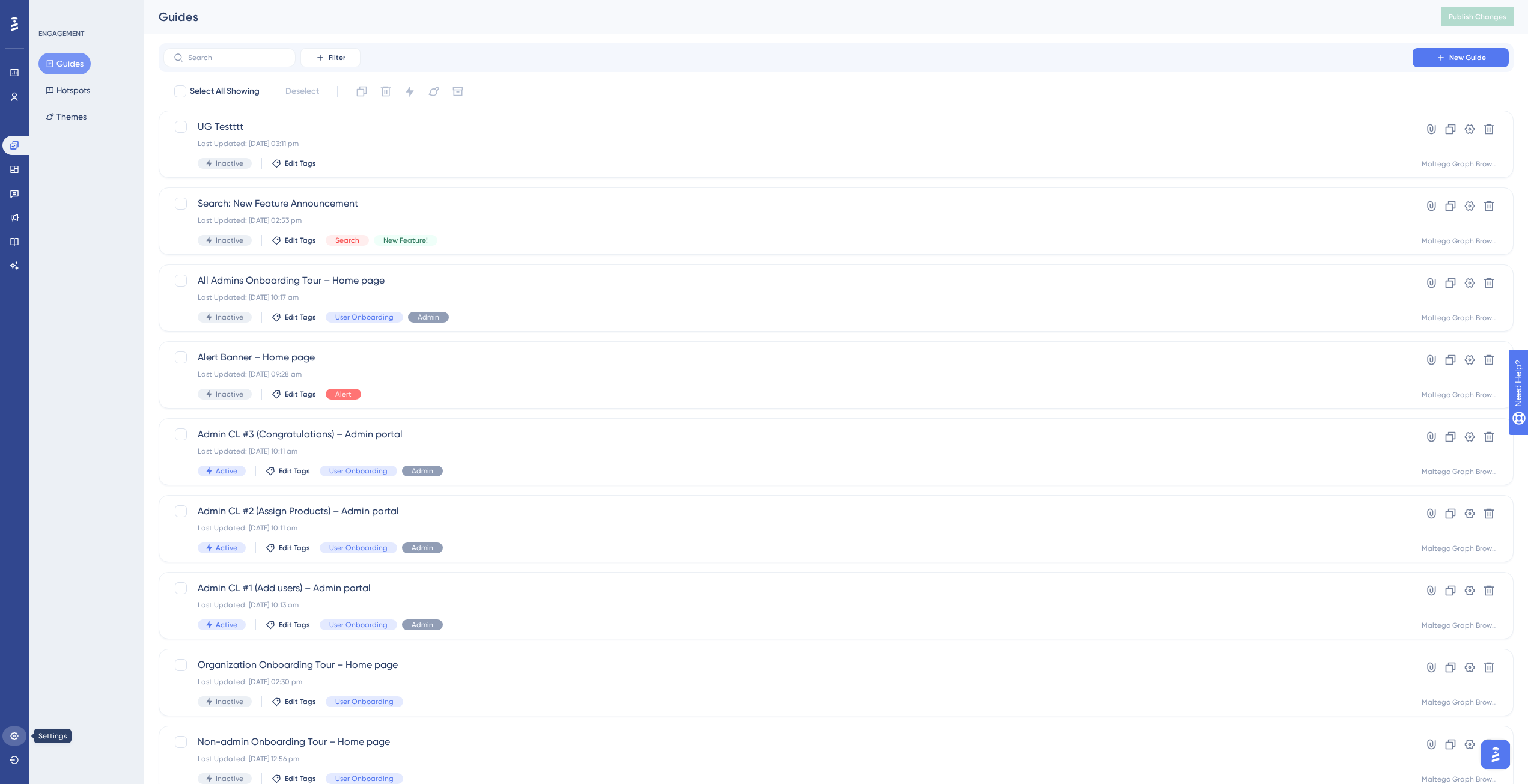
click at [17, 735] on icon at bounding box center [14, 735] width 8 height 8
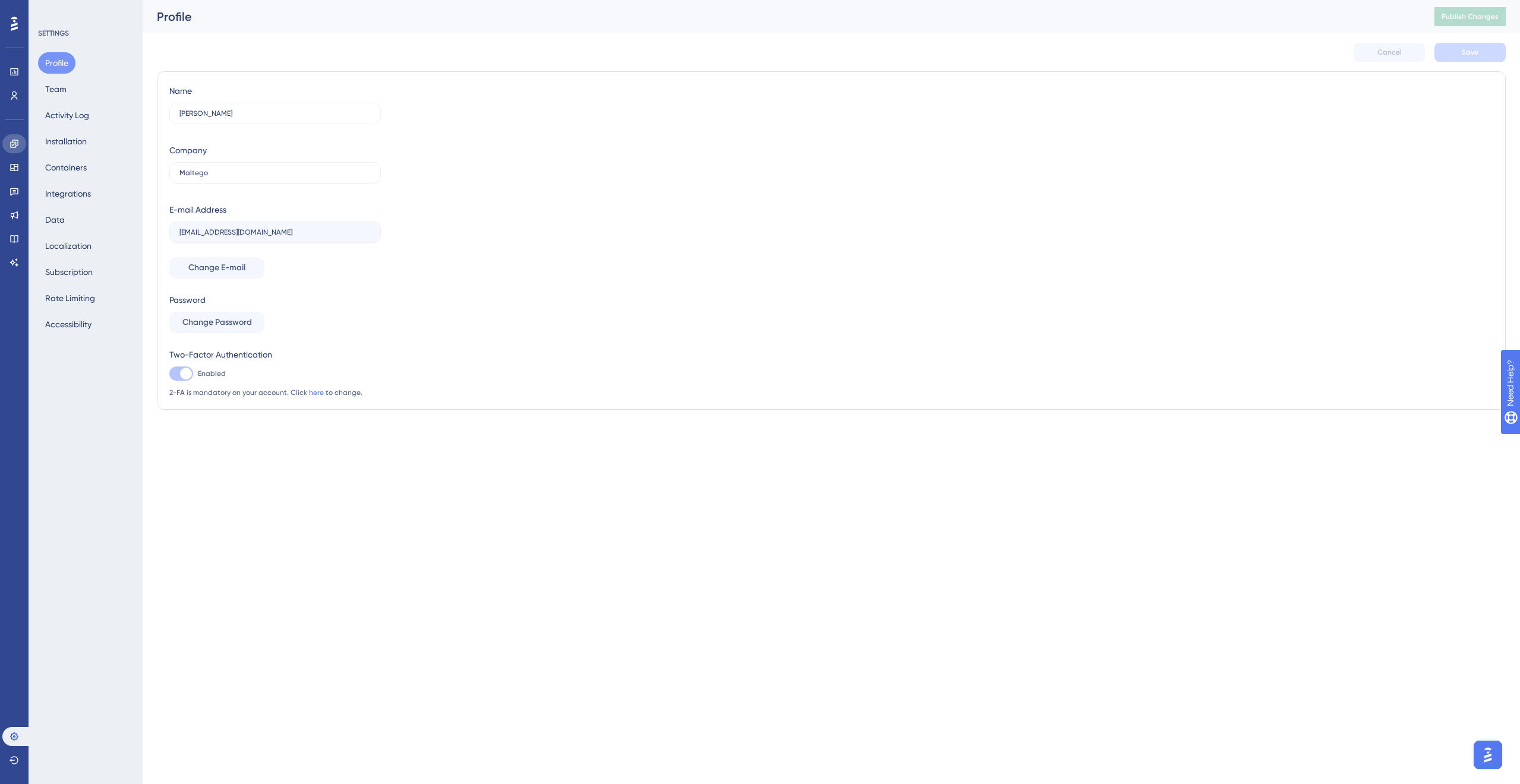
click at [18, 143] on icon at bounding box center [14, 144] width 8 height 8
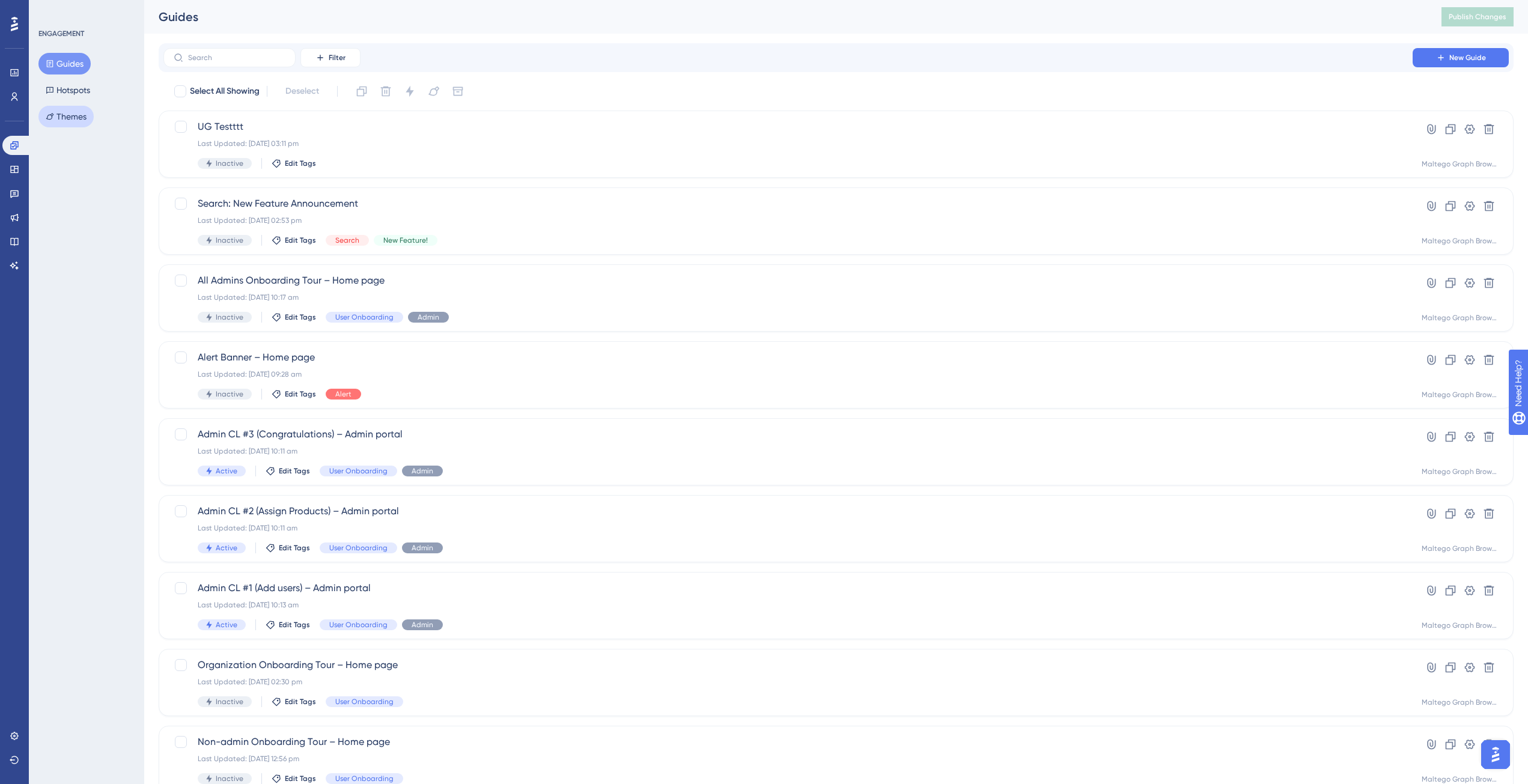
click at [74, 122] on button "Themes" at bounding box center [66, 117] width 55 height 22
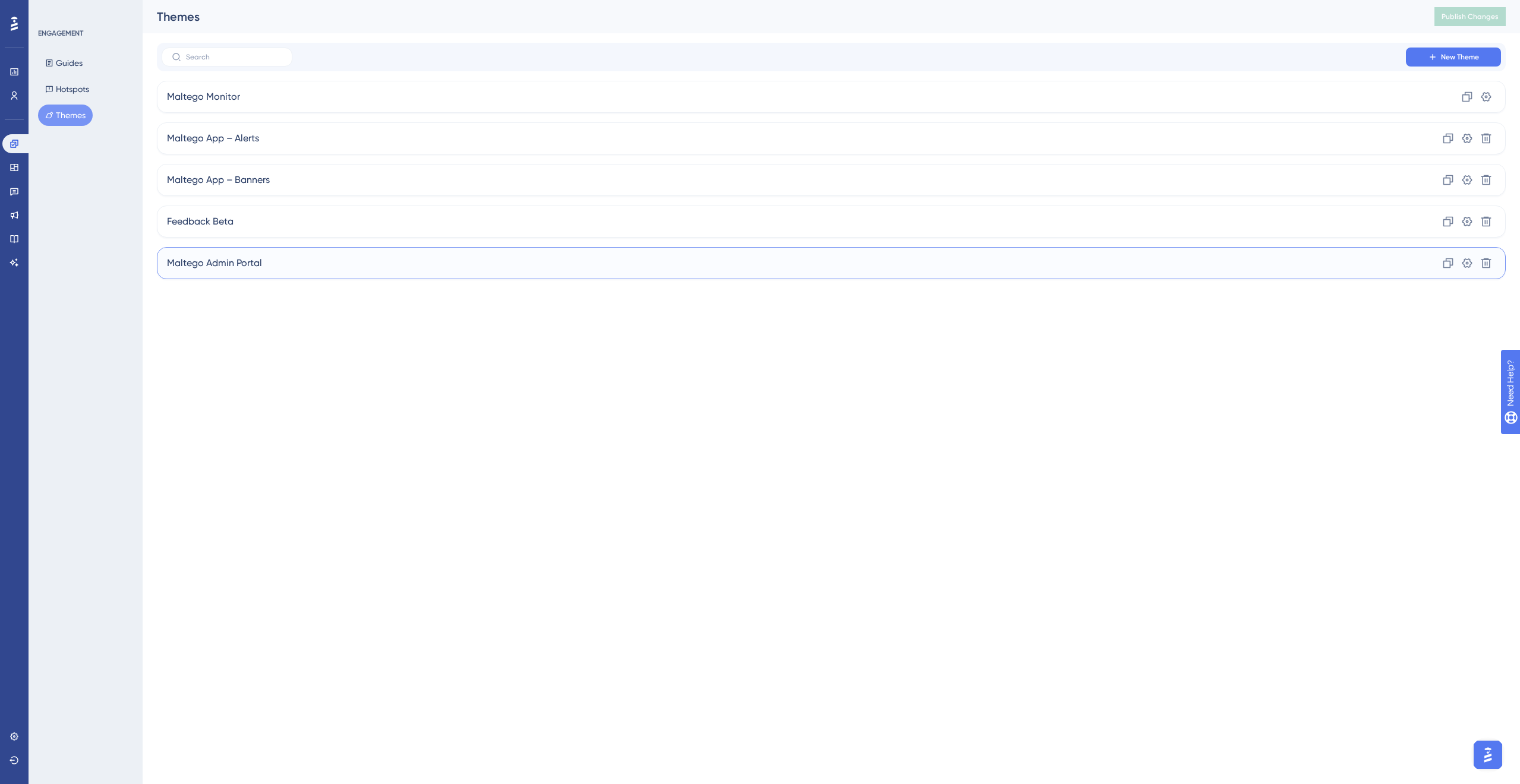
click at [360, 266] on div "Maltego Admin Portal Clone Settings Delete" at bounding box center [831, 263] width 1349 height 32
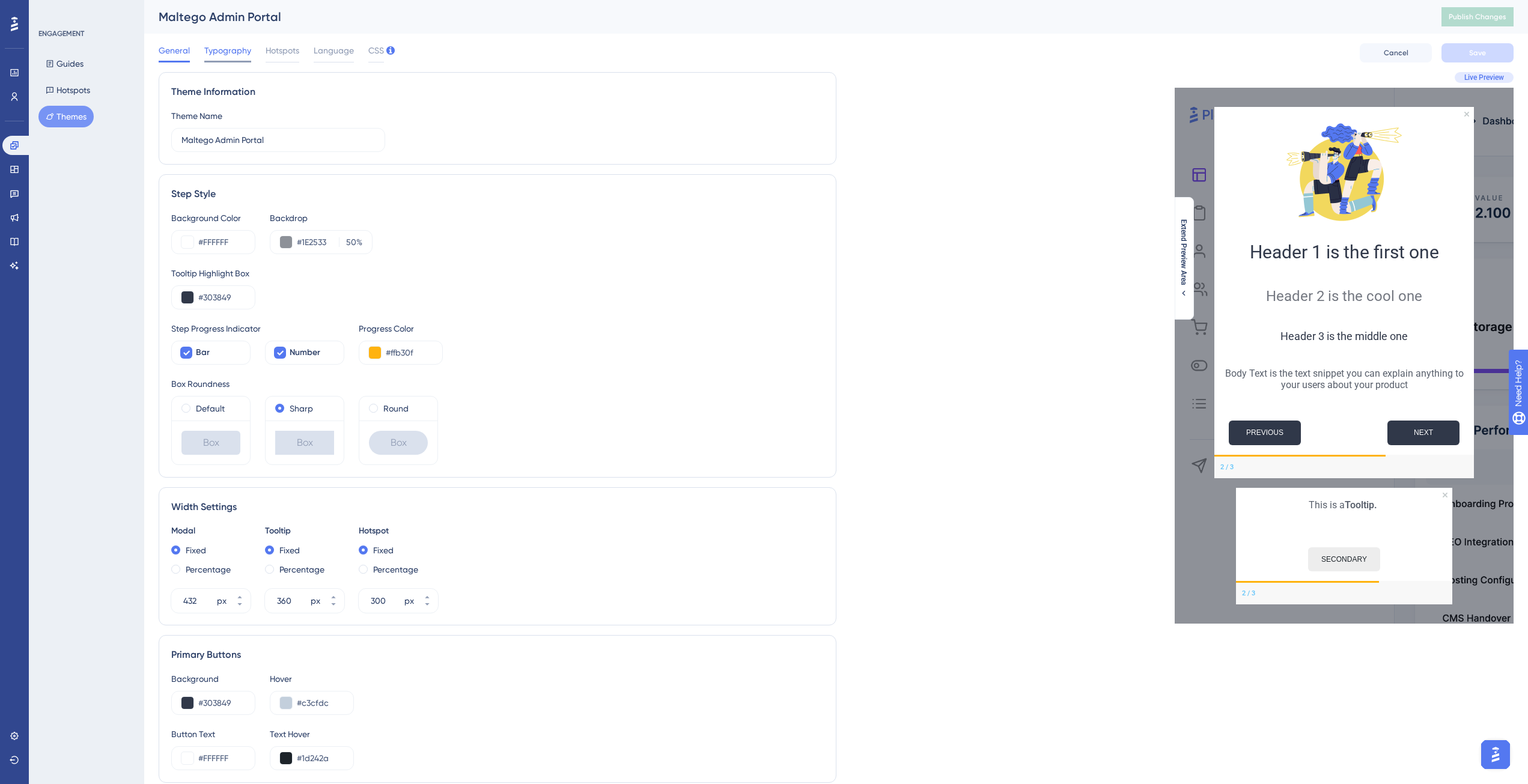
click at [235, 56] on span "Typography" at bounding box center [227, 50] width 47 height 15
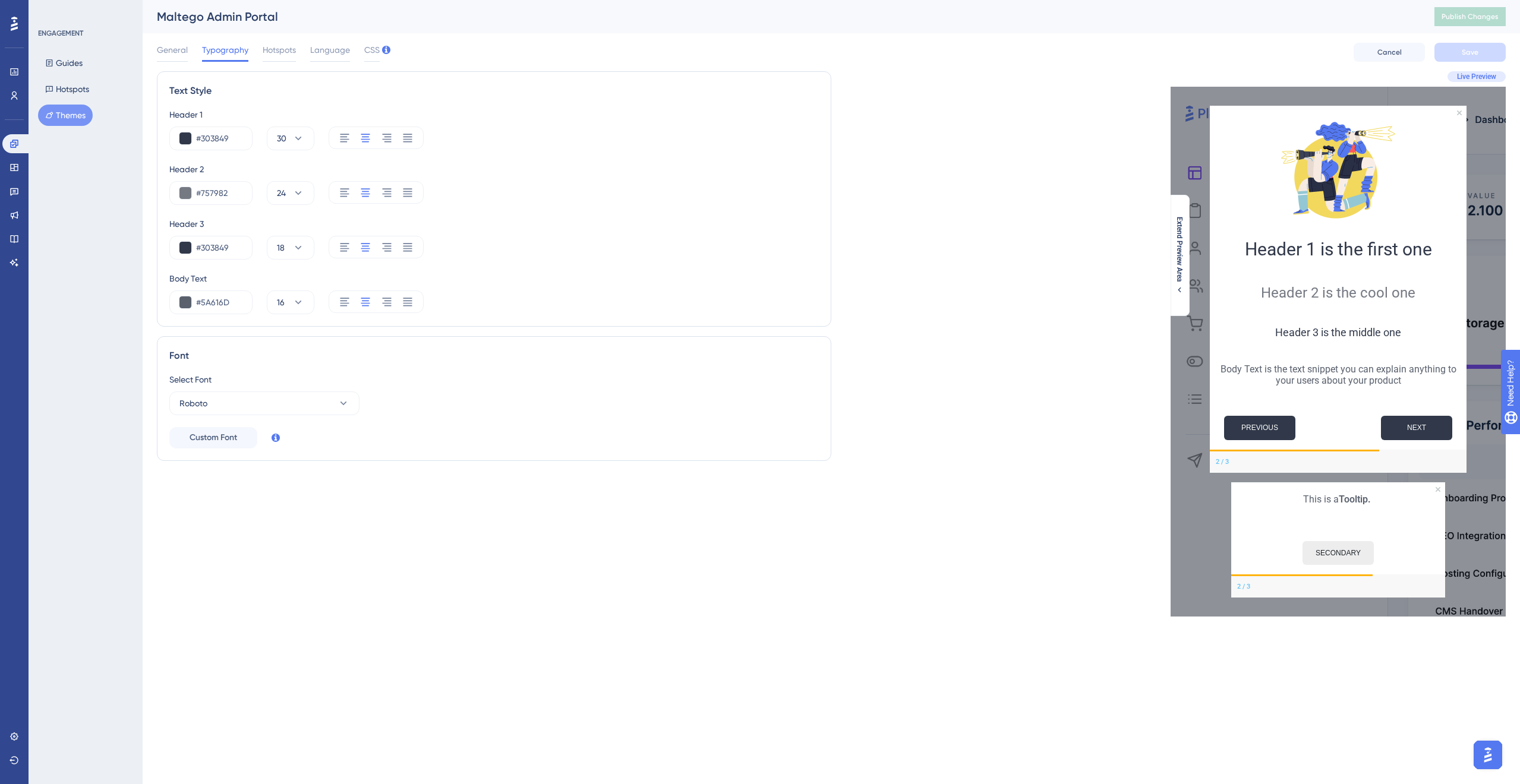
click at [73, 115] on button "Themes" at bounding box center [65, 115] width 54 height 21
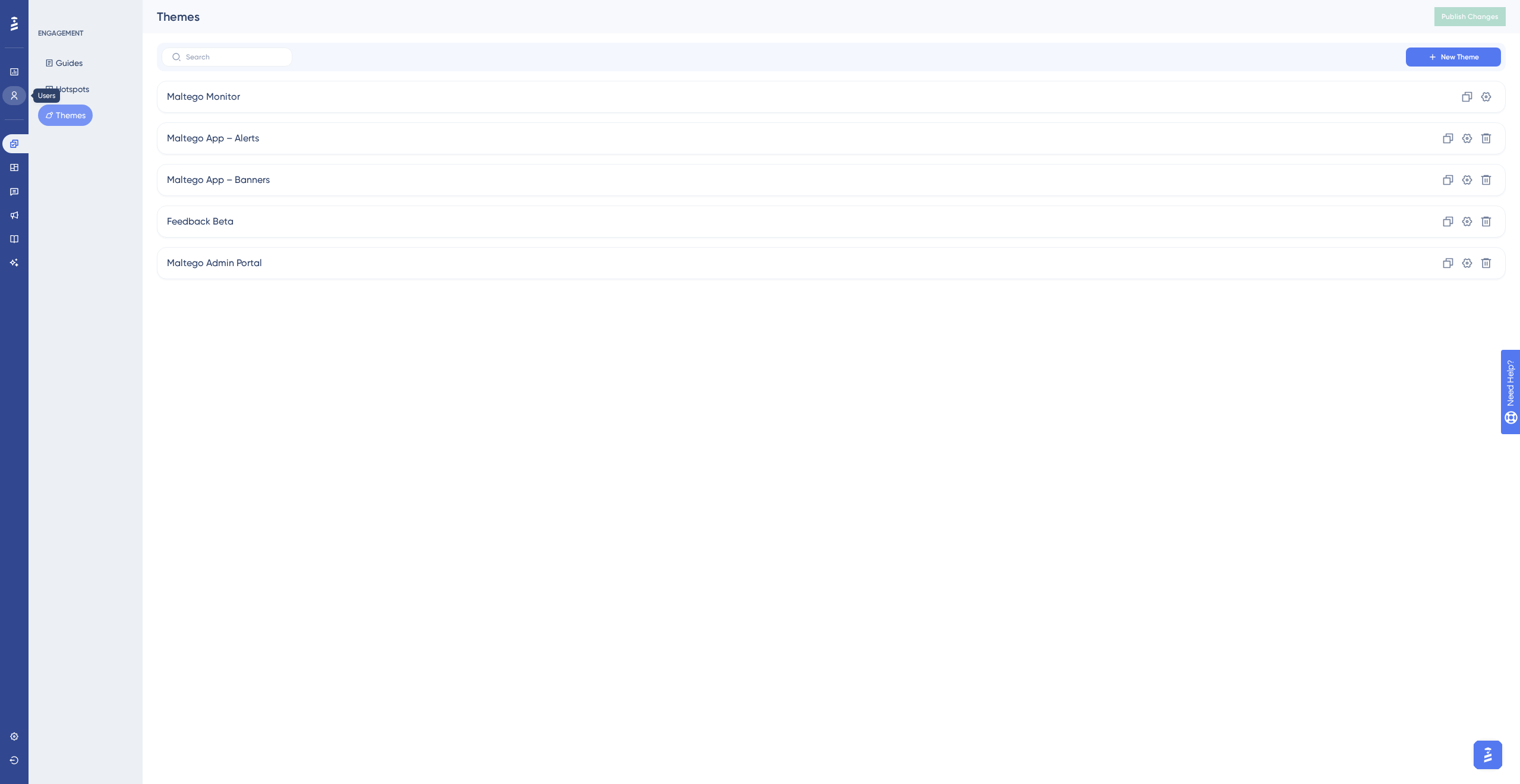
click at [11, 99] on icon at bounding box center [14, 96] width 9 height 9
